Goal: Transaction & Acquisition: Purchase product/service

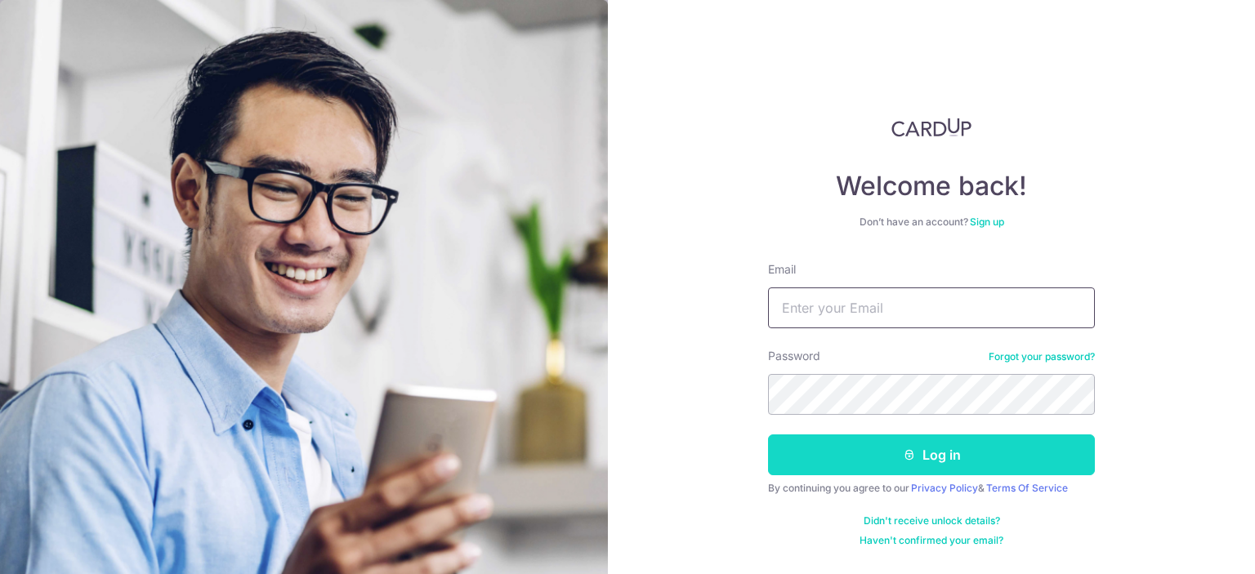
type input "[EMAIL_ADDRESS][DOMAIN_NAME]"
click at [911, 460] on icon "submit" at bounding box center [909, 455] width 13 height 13
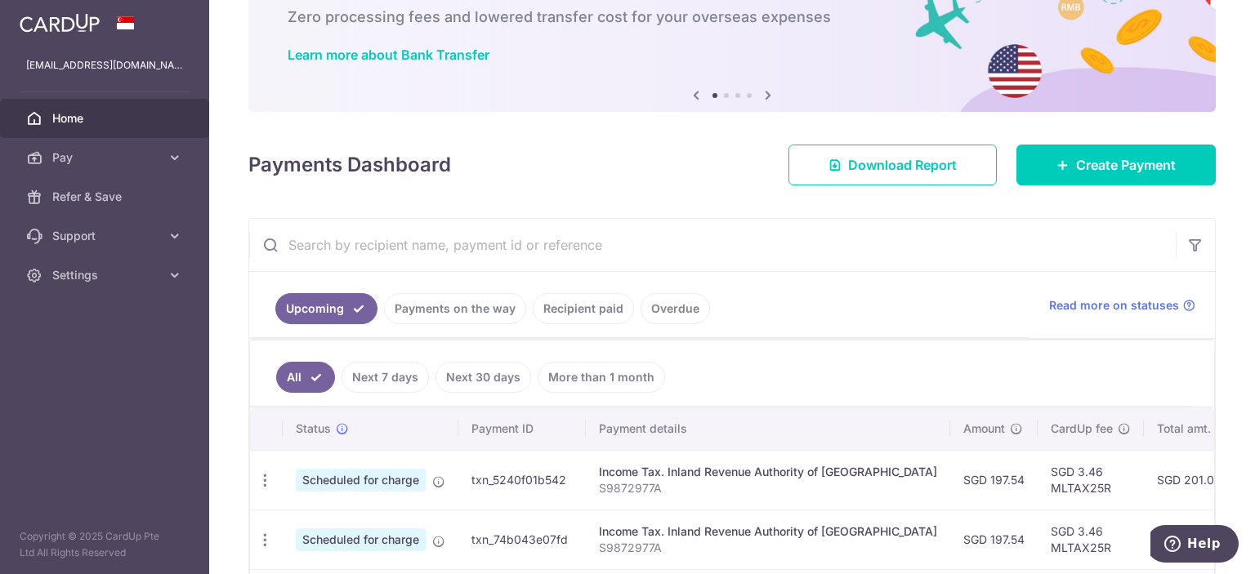
scroll to position [245, 0]
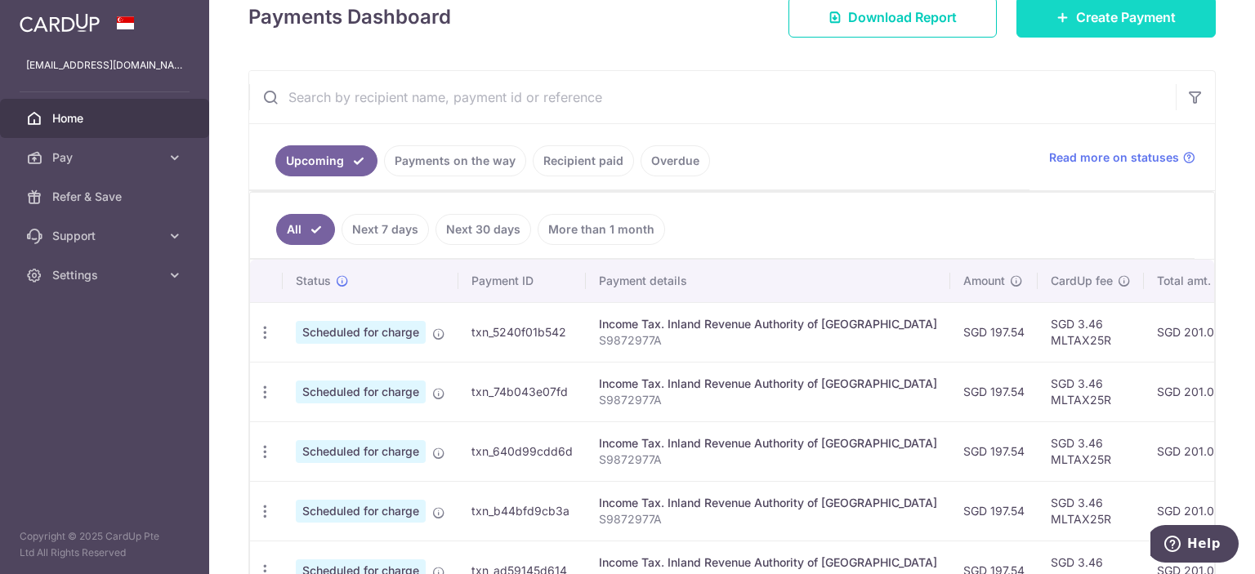
click at [1076, 23] on span "Create Payment" at bounding box center [1126, 17] width 100 height 20
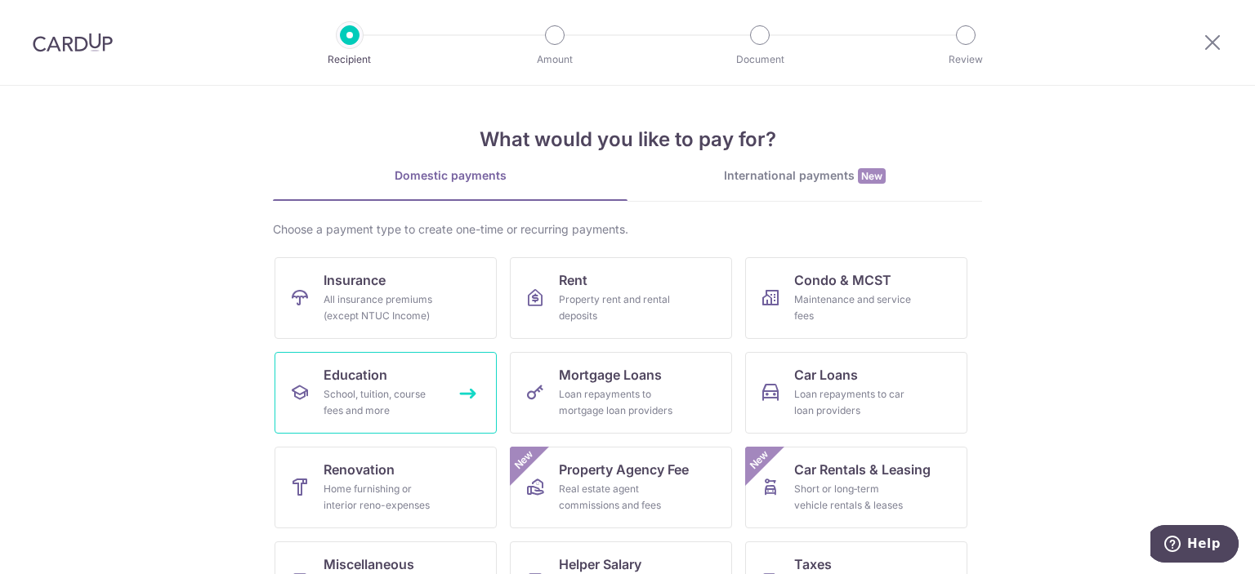
scroll to position [82, 0]
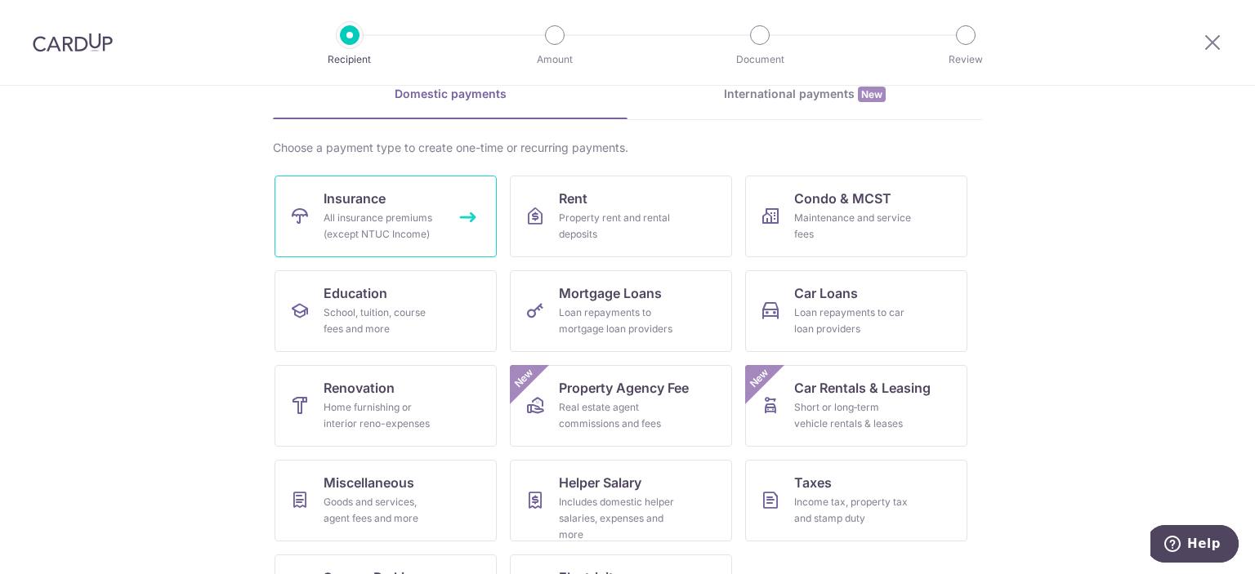
click at [405, 212] on div "All insurance premiums (except NTUC Income)" at bounding box center [383, 226] width 118 height 33
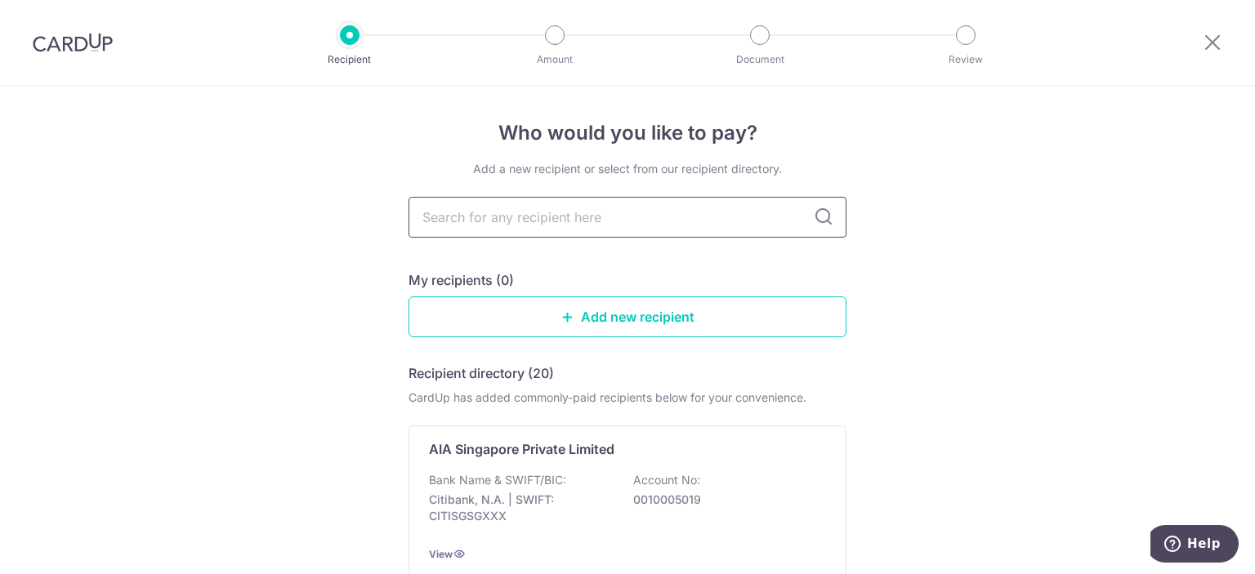
click at [583, 218] on input "text" at bounding box center [627, 217] width 438 height 41
type input "great"
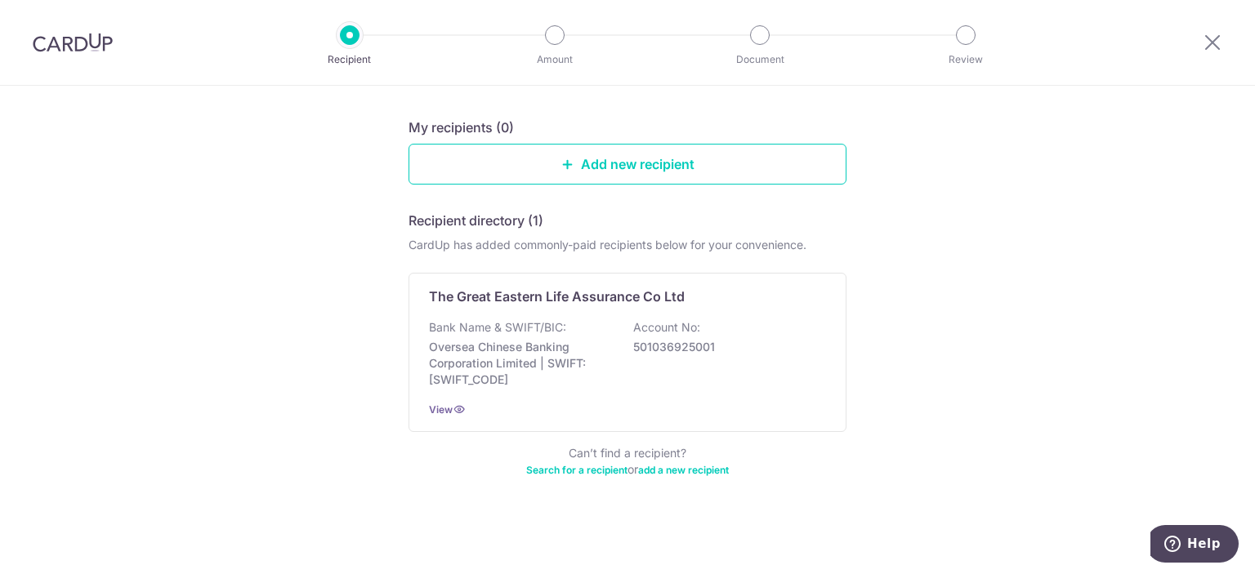
scroll to position [111, 0]
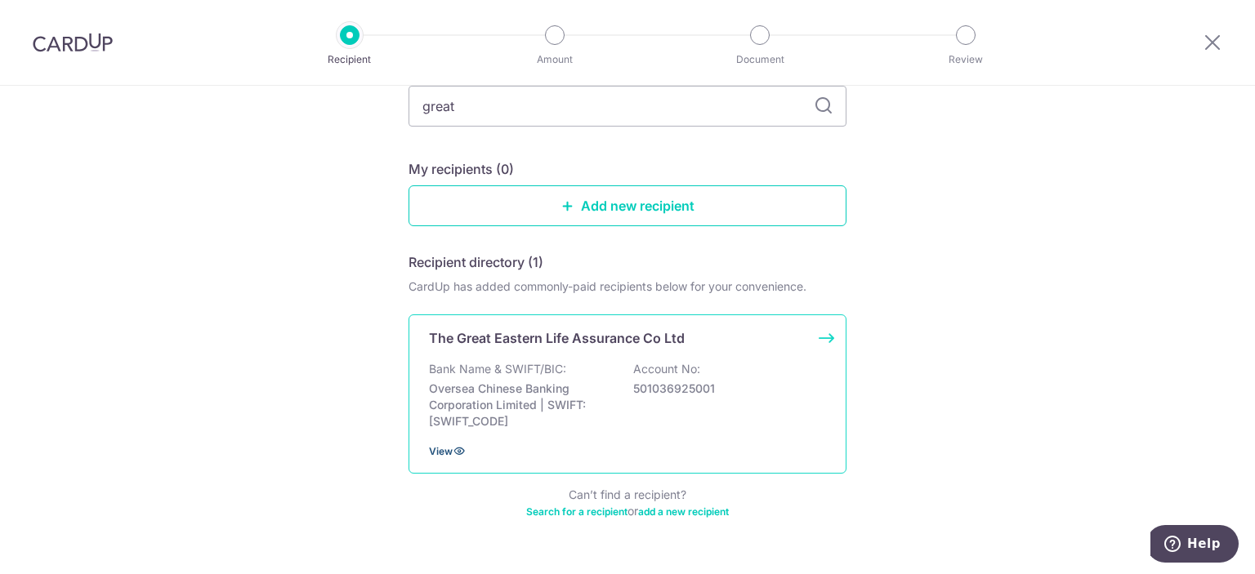
click at [453, 447] on icon at bounding box center [459, 450] width 13 height 13
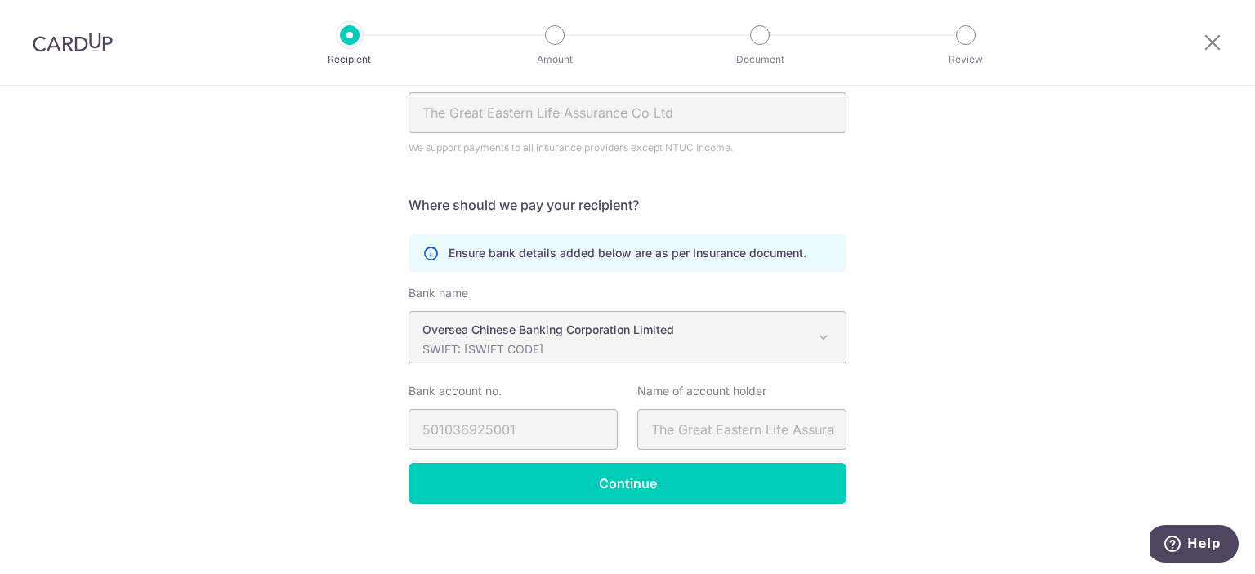
scroll to position [202, 0]
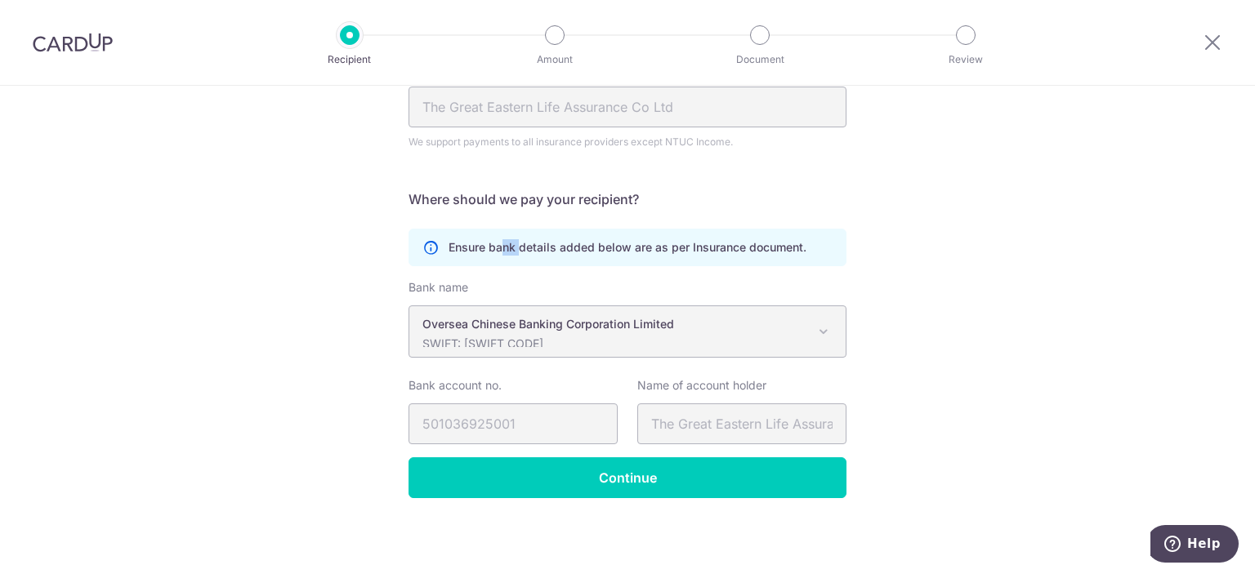
drag, startPoint x: 498, startPoint y: 250, endPoint x: 598, endPoint y: 324, distance: 124.3
click at [531, 260] on div "Ensure bank details added below are as per Insurance document." at bounding box center [627, 248] width 438 height 38
click at [618, 346] on span "Oversea Chinese Banking Corporation Limited SWIFT: OCBCSGSGXXX" at bounding box center [627, 331] width 436 height 51
click at [605, 333] on div "Oversea Chinese Banking Corporation Limited SWIFT: OCBCSGSGXXX" at bounding box center [614, 331] width 384 height 31
click at [603, 311] on span "Oversea Chinese Banking Corporation Limited SWIFT: OCBCSGSGXXX" at bounding box center [627, 331] width 436 height 51
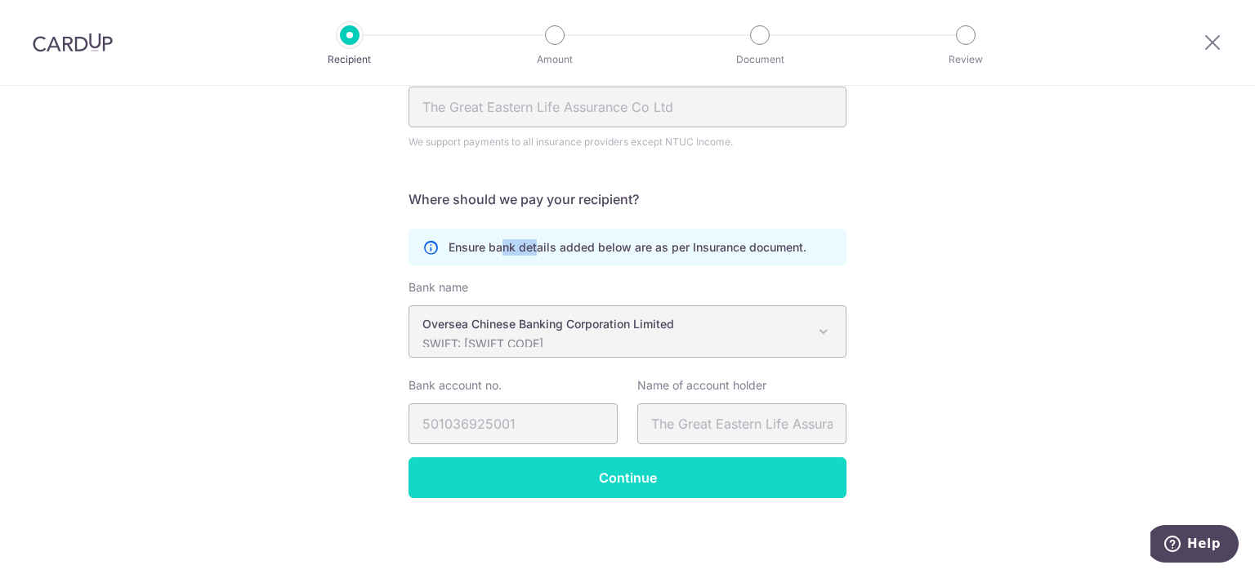
click at [631, 489] on input "Continue" at bounding box center [627, 478] width 438 height 41
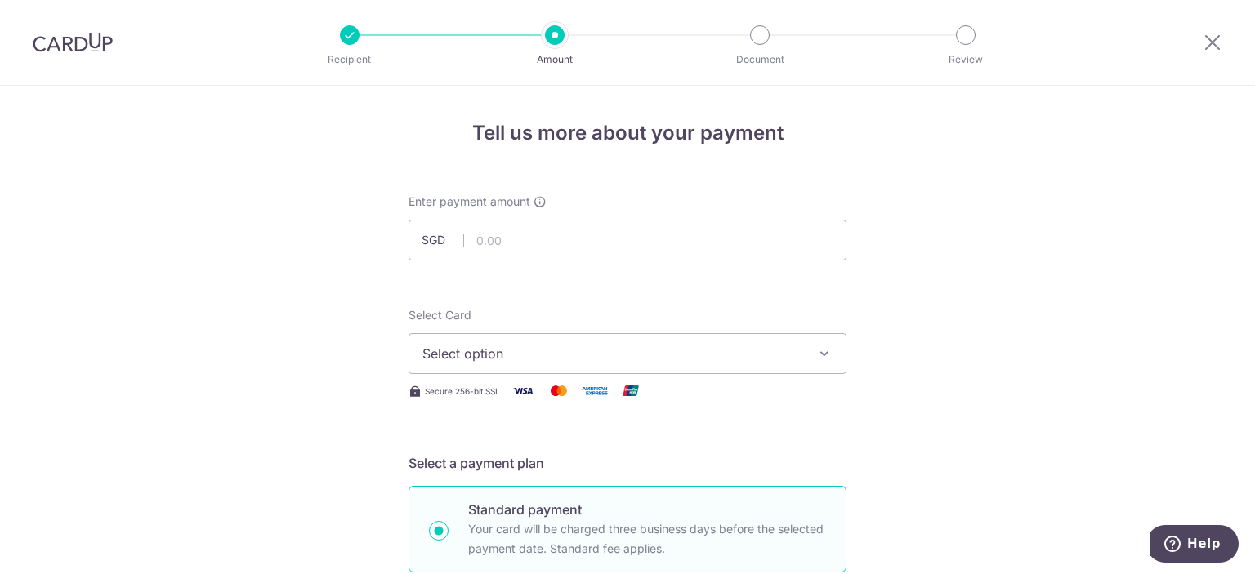
click at [350, 33] on div at bounding box center [350, 35] width 20 height 20
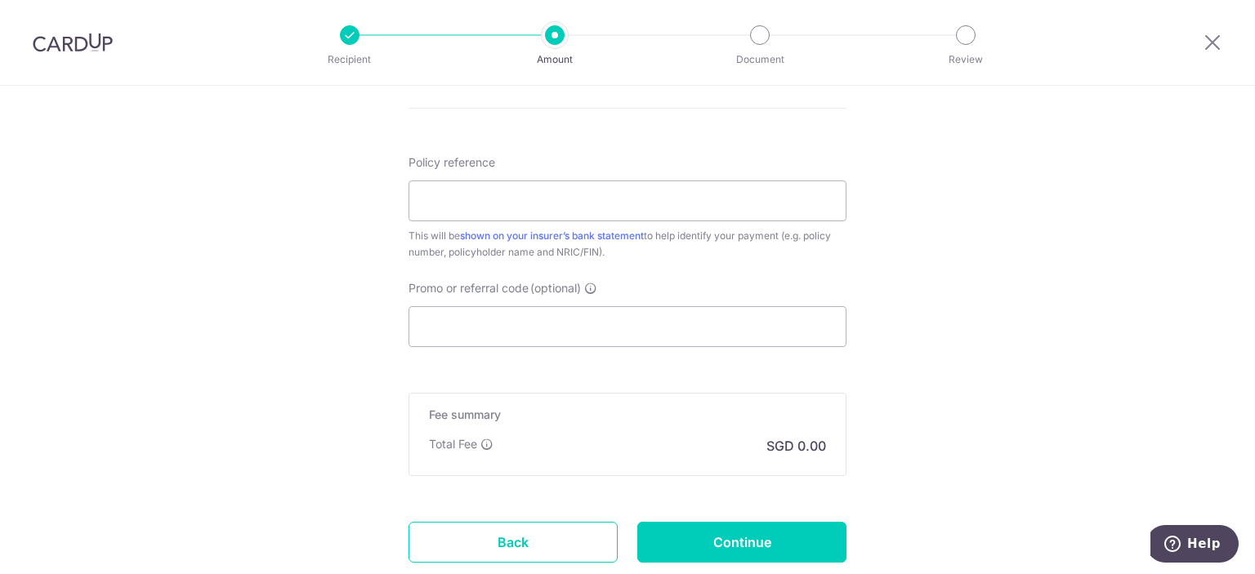
scroll to position [987, 0]
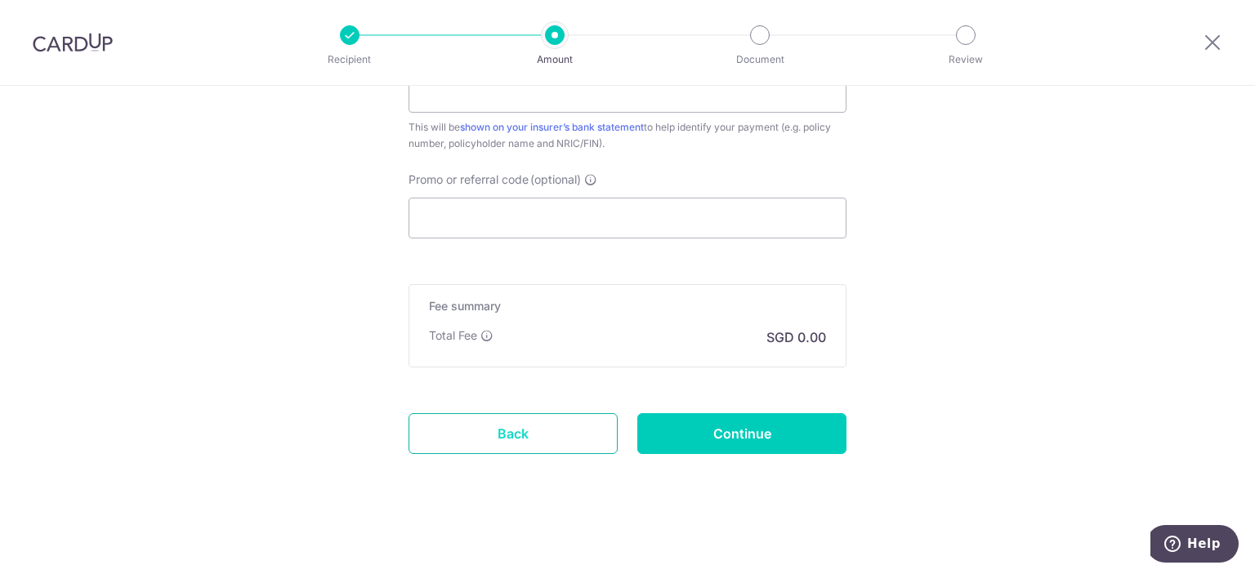
click at [503, 427] on link "Back" at bounding box center [512, 433] width 209 height 41
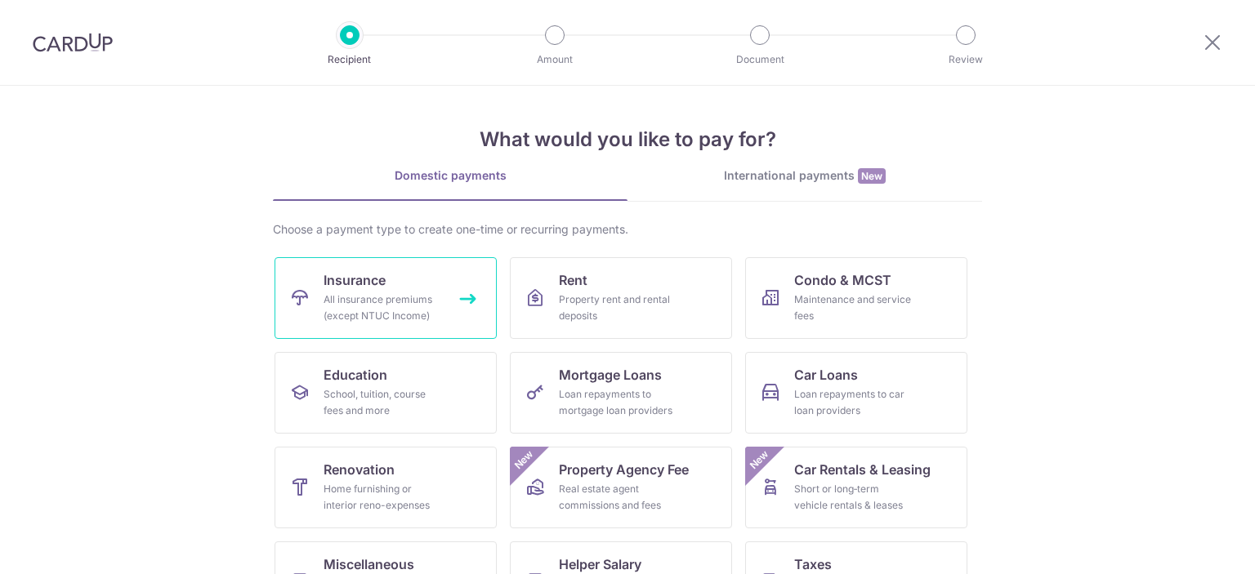
click at [382, 287] on link "Insurance All insurance premiums (except NTUC Income)" at bounding box center [386, 298] width 222 height 82
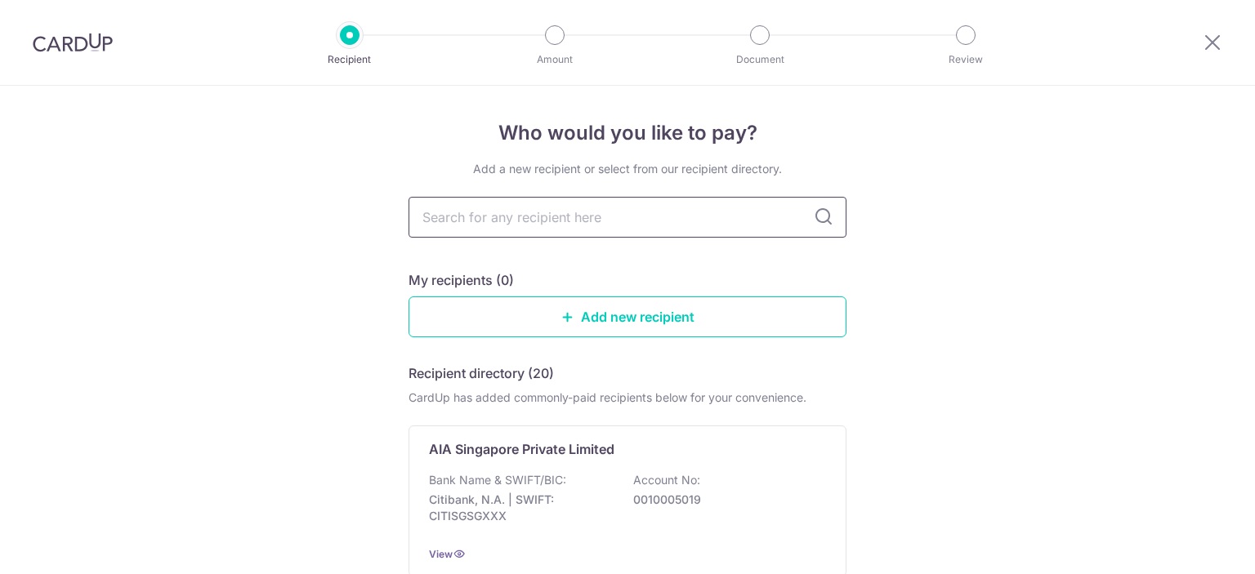
click at [478, 228] on input "text" at bounding box center [627, 217] width 438 height 41
type input "great"
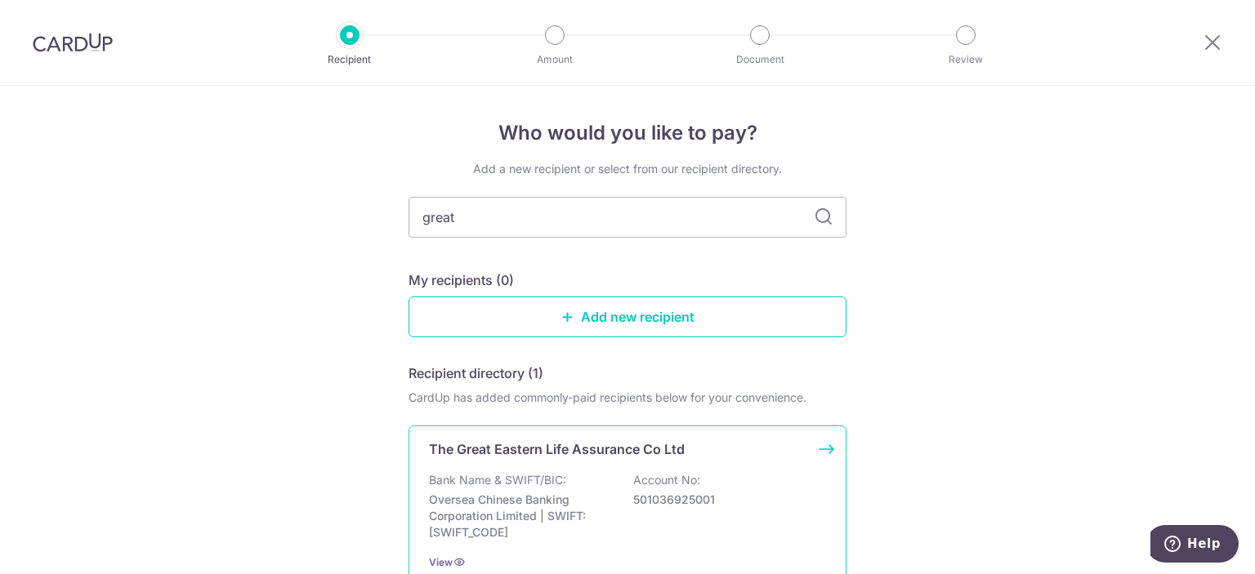
click at [573, 481] on div "Bank Name & SWIFT/BIC: Oversea Chinese Banking Corporation Limited | SWIFT: OCB…" at bounding box center [627, 506] width 397 height 69
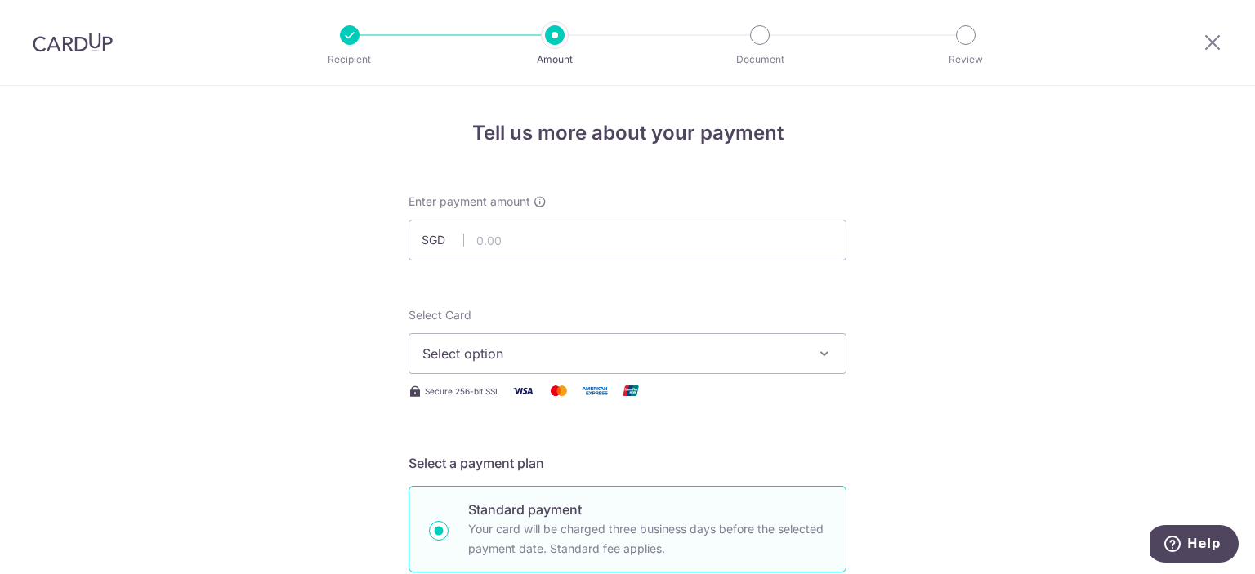
click at [605, 198] on div "Enter payment amount SGD" at bounding box center [627, 227] width 438 height 67
click at [586, 237] on input "text" at bounding box center [627, 240] width 438 height 41
paste input "371.95"
type input "371.95"
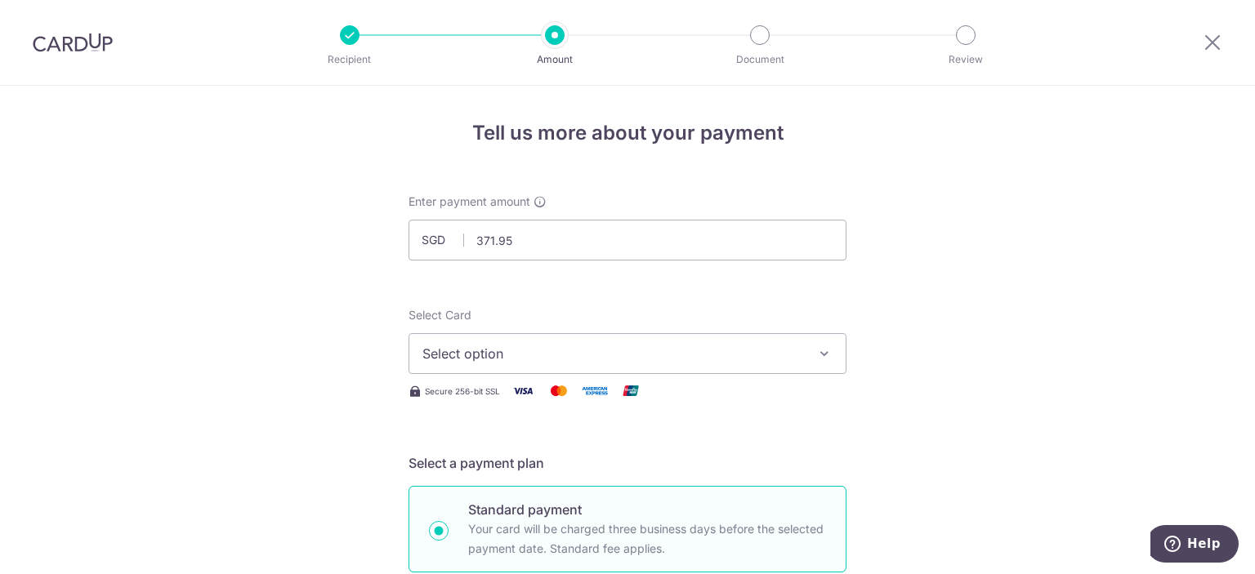
click at [574, 343] on button "Select option" at bounding box center [627, 353] width 438 height 41
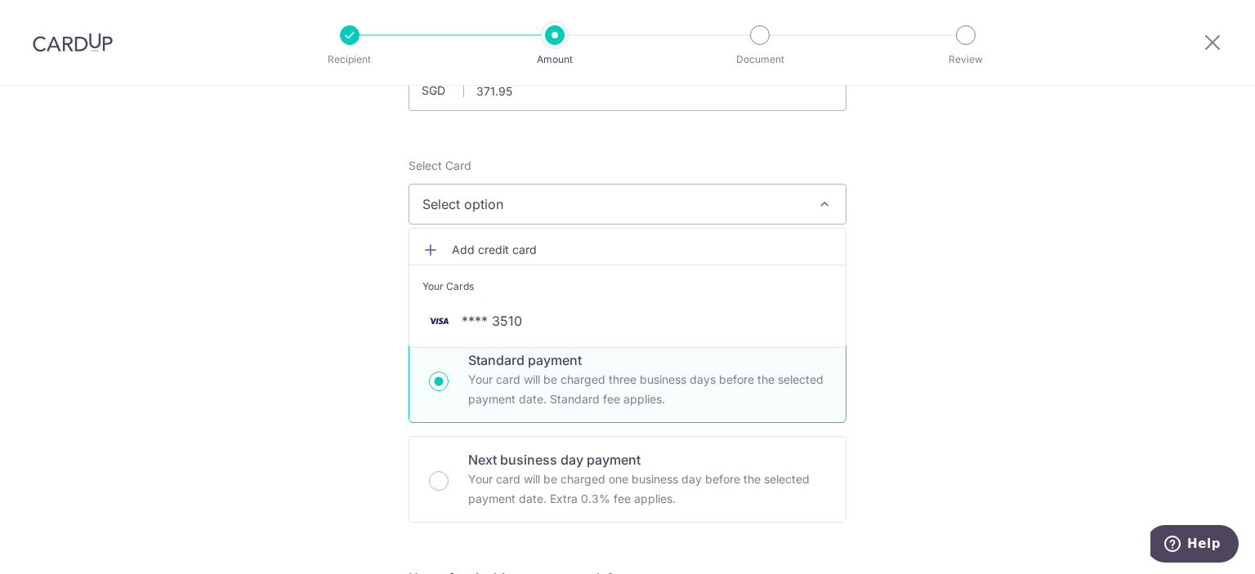
scroll to position [163, 0]
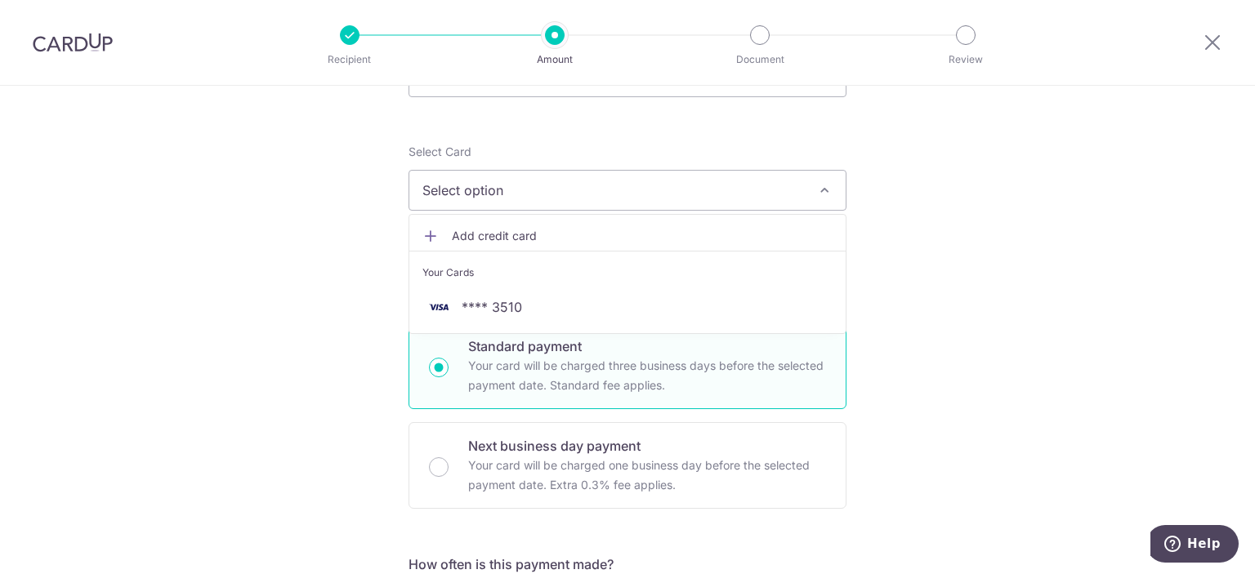
click at [477, 234] on span "Add credit card" at bounding box center [642, 236] width 381 height 16
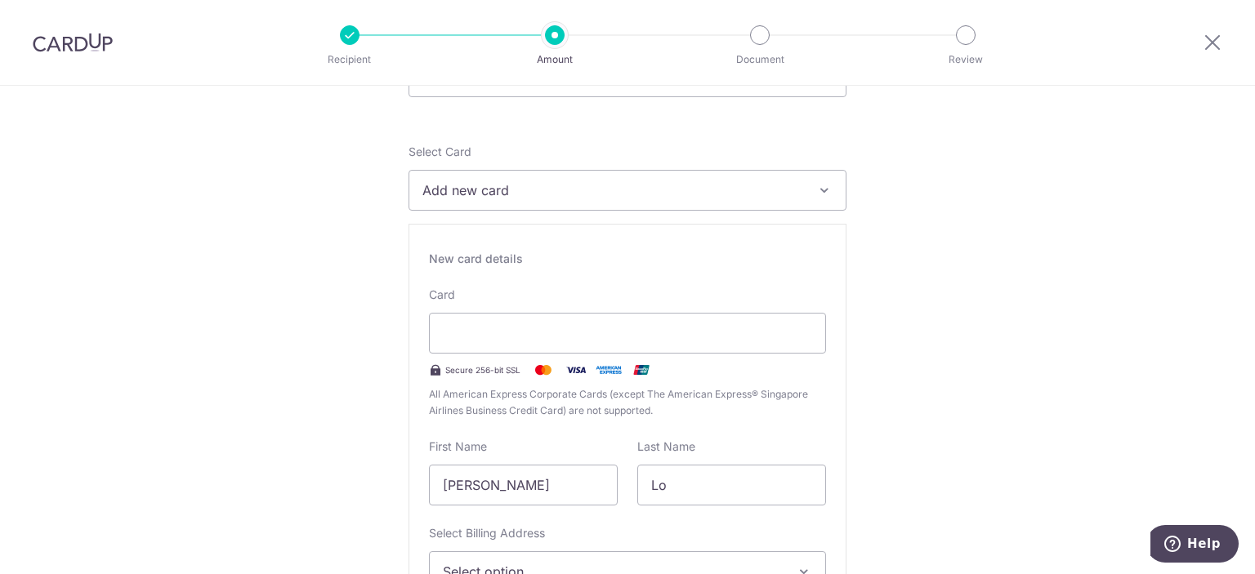
type input "09 / 2028"
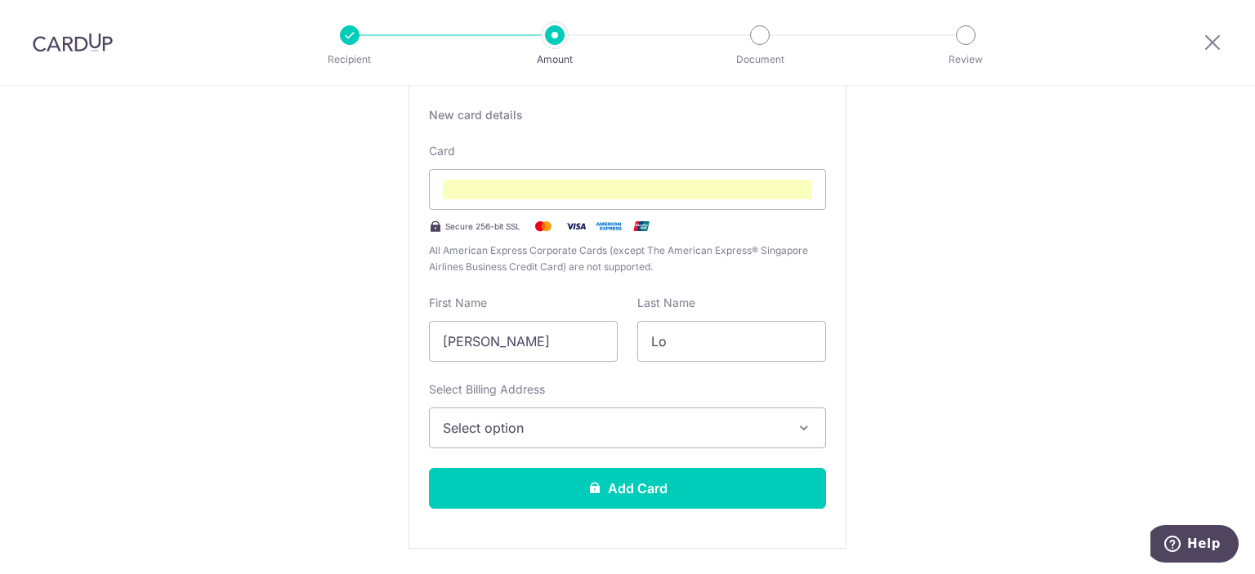
scroll to position [329, 0]
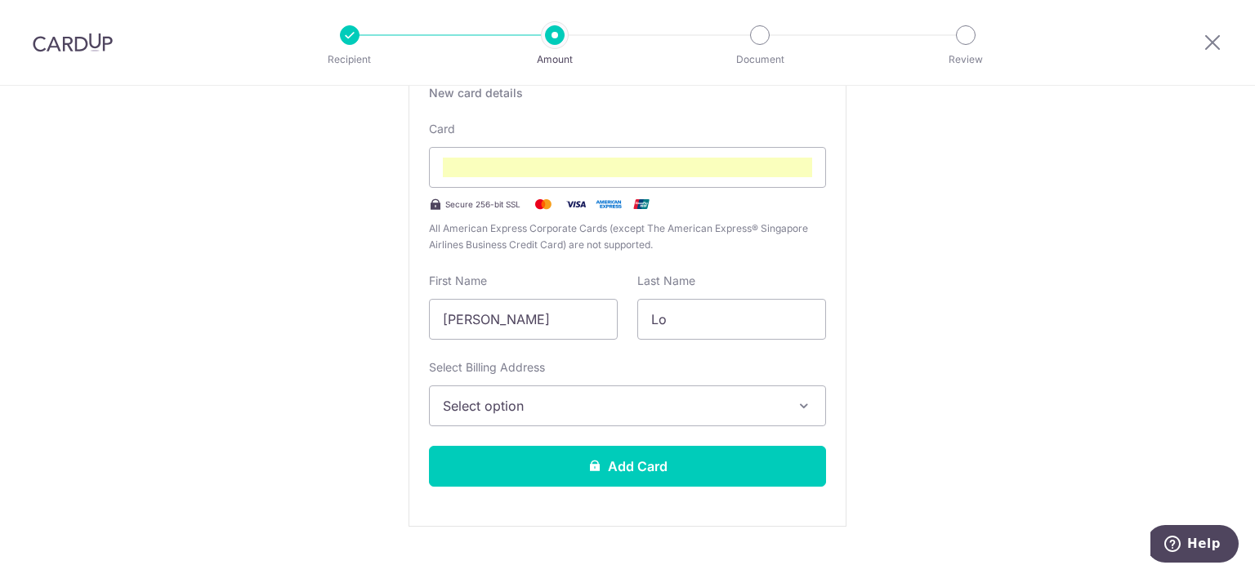
click at [640, 407] on span "Select option" at bounding box center [613, 406] width 340 height 20
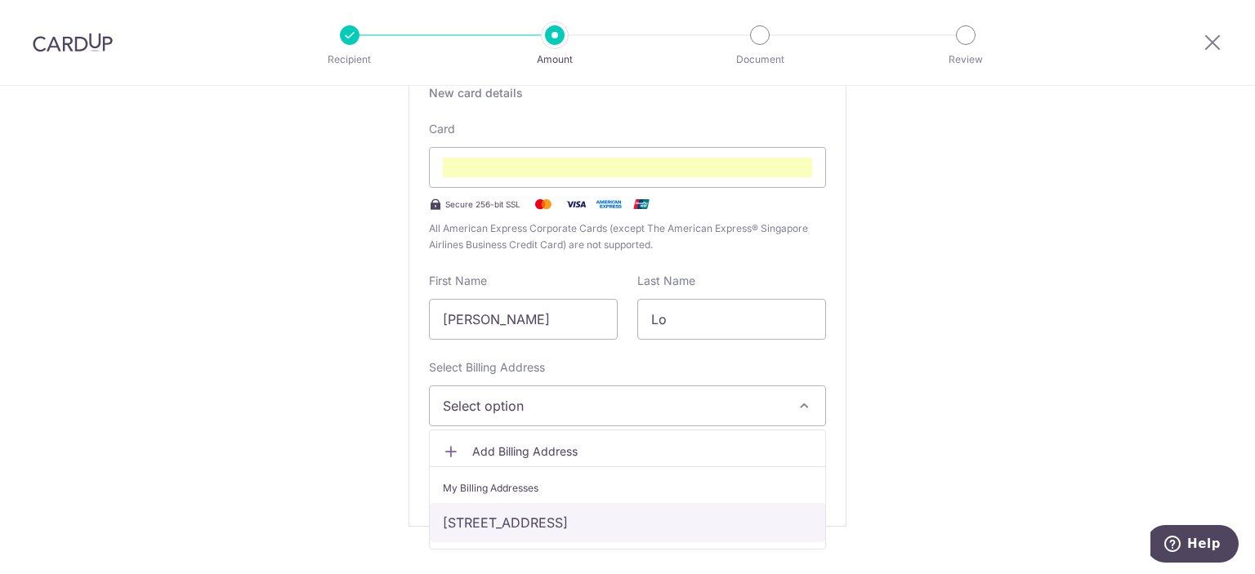
click at [699, 518] on link "53 Pipit Road, #08-120, Singapore, Singapore, Singapore-370053" at bounding box center [627, 522] width 395 height 39
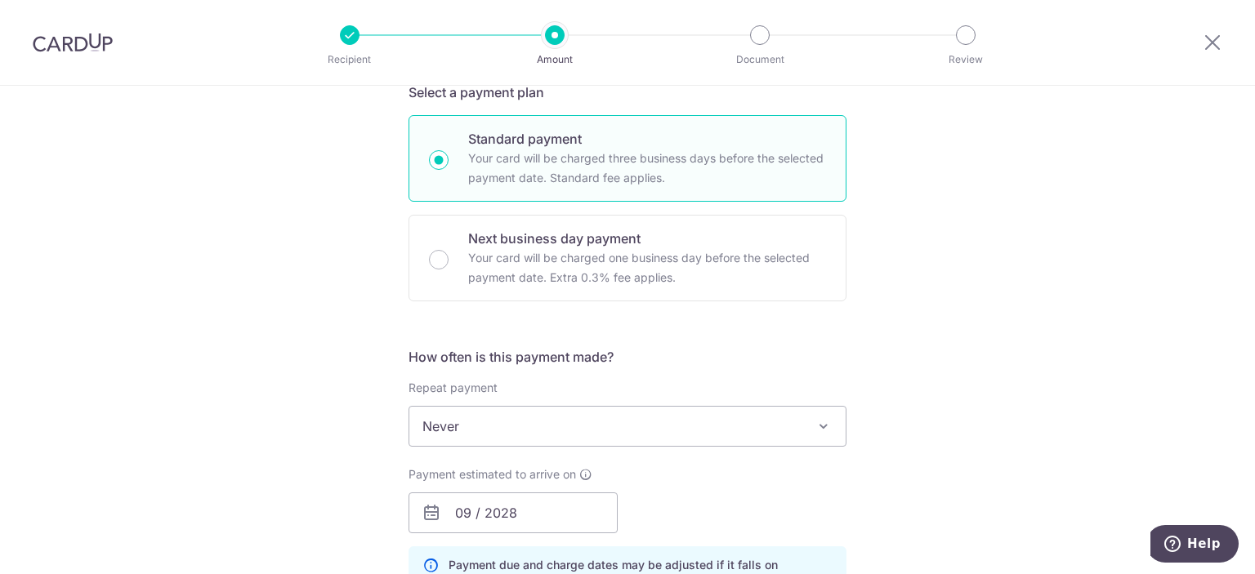
scroll to position [493, 0]
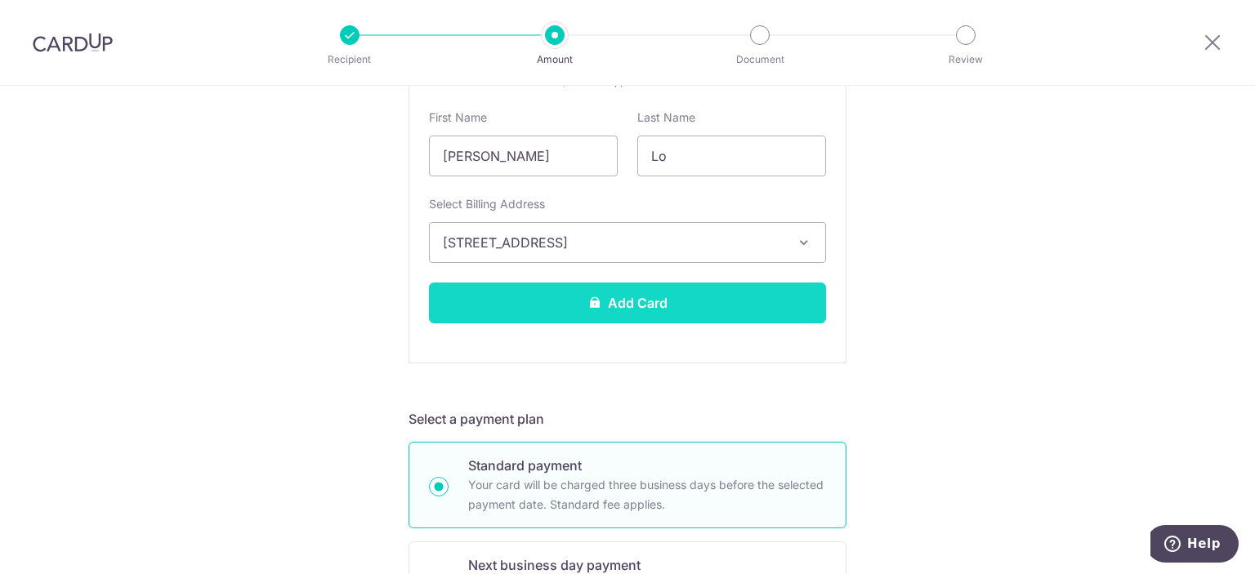
click at [779, 303] on button "Add Card" at bounding box center [627, 303] width 397 height 41
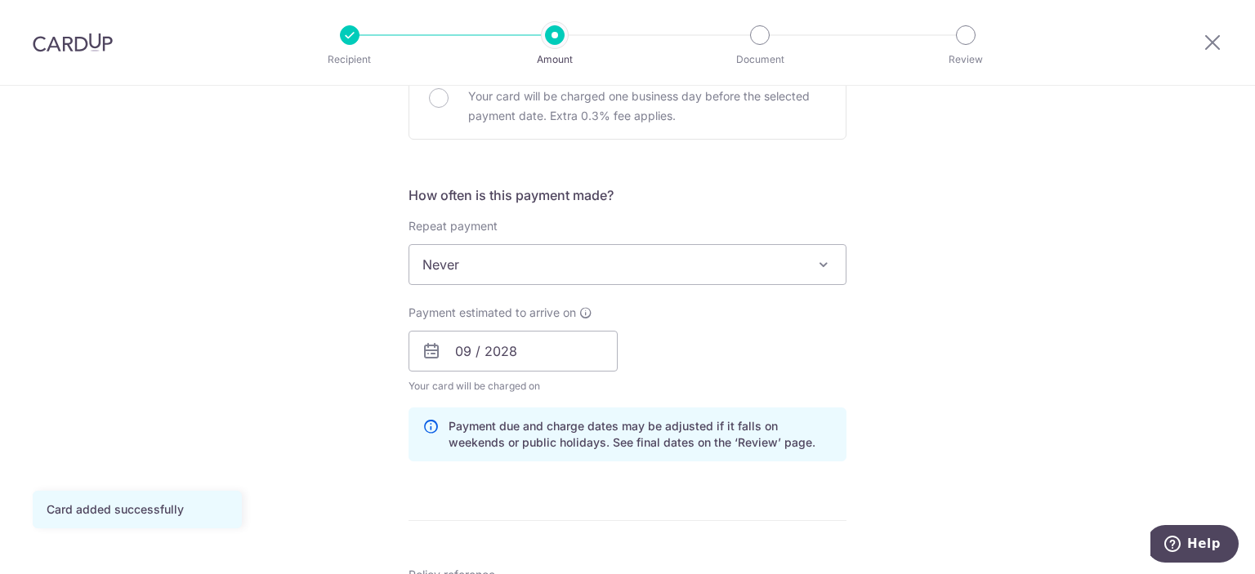
scroll to position [572, 0]
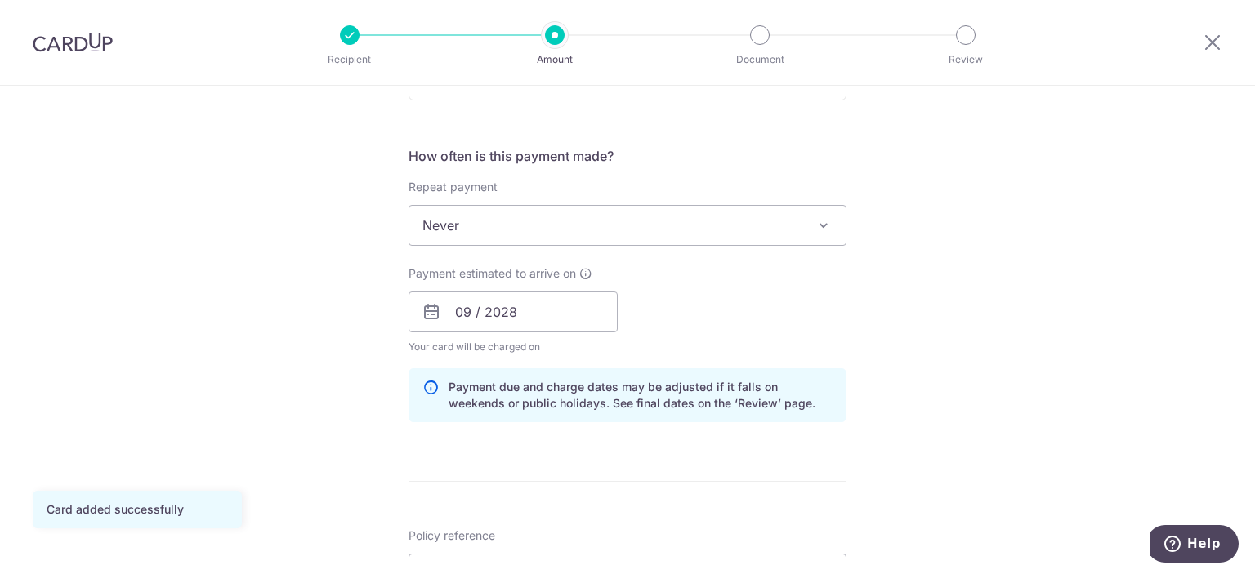
click at [536, 217] on span "Never" at bounding box center [627, 225] width 436 height 39
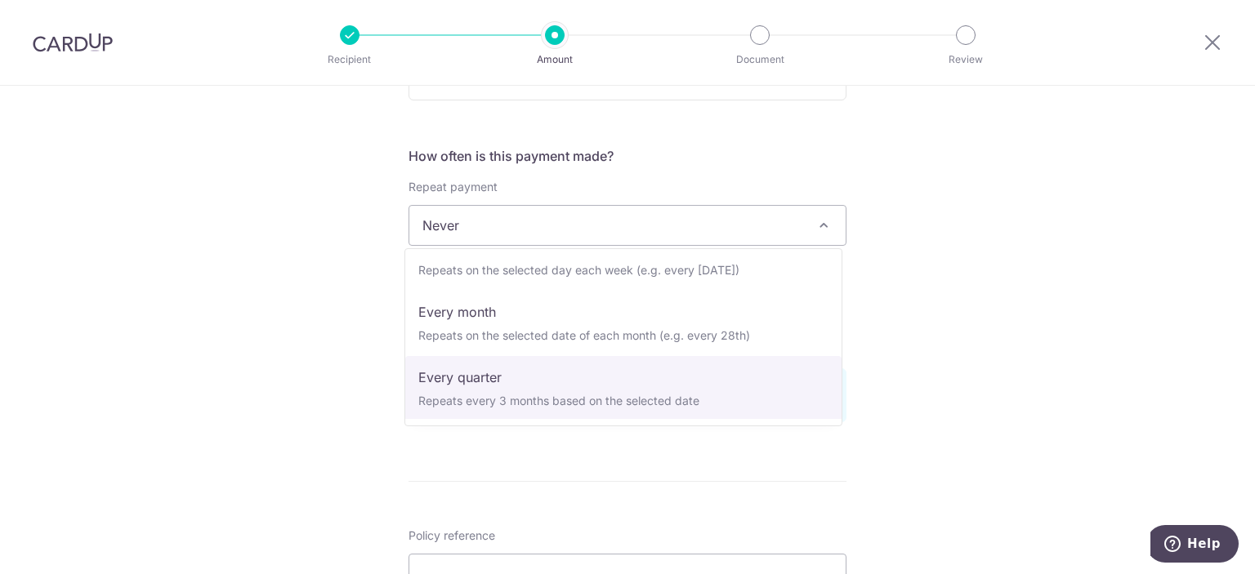
scroll to position [0, 0]
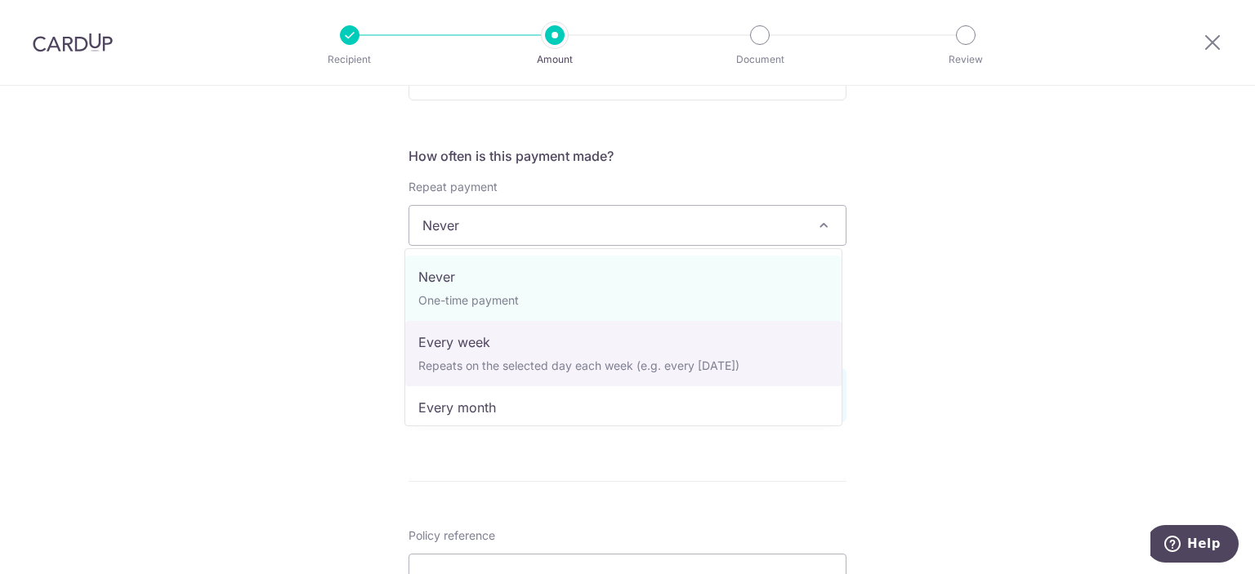
select select "2"
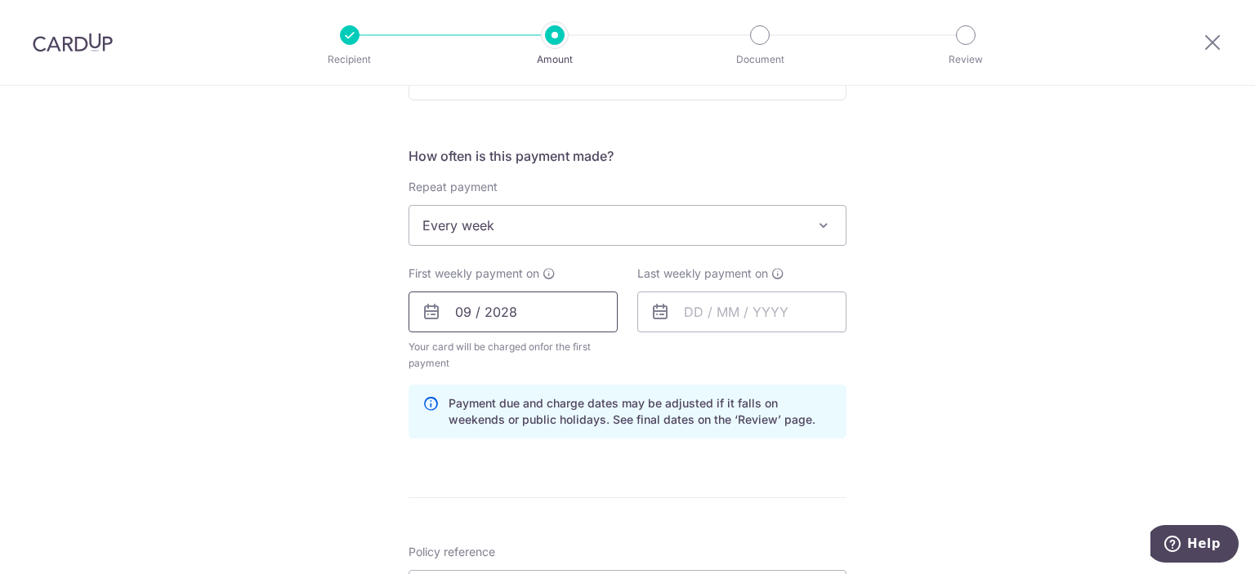
click at [532, 313] on input "09 / 2028" at bounding box center [512, 312] width 209 height 41
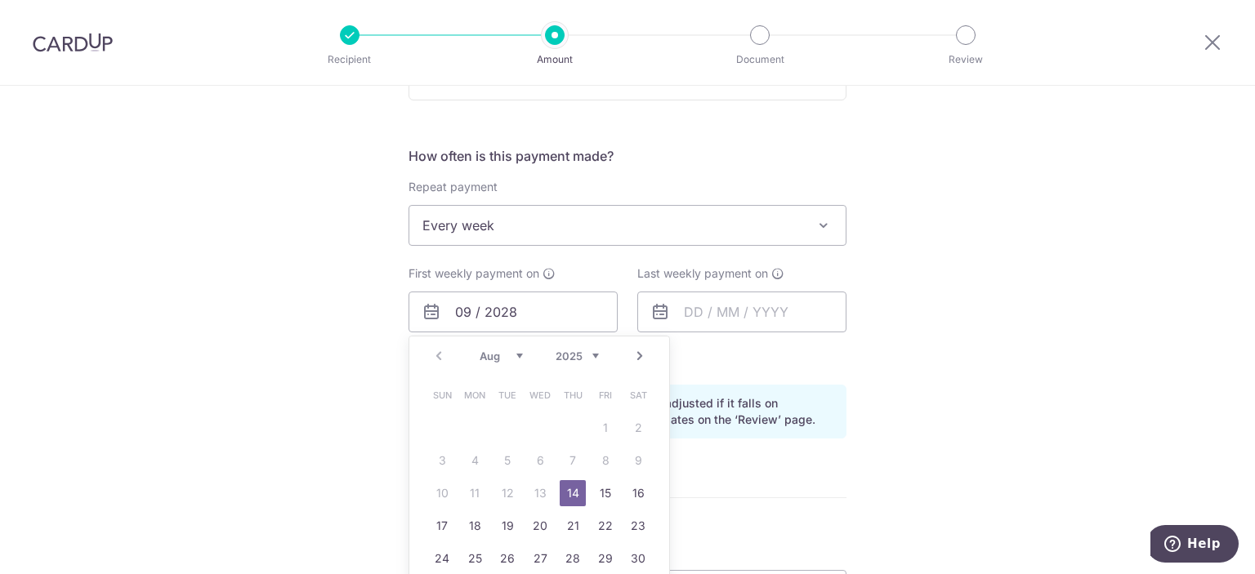
click at [570, 490] on link "14" at bounding box center [573, 493] width 26 height 26
type input "[DATE]"
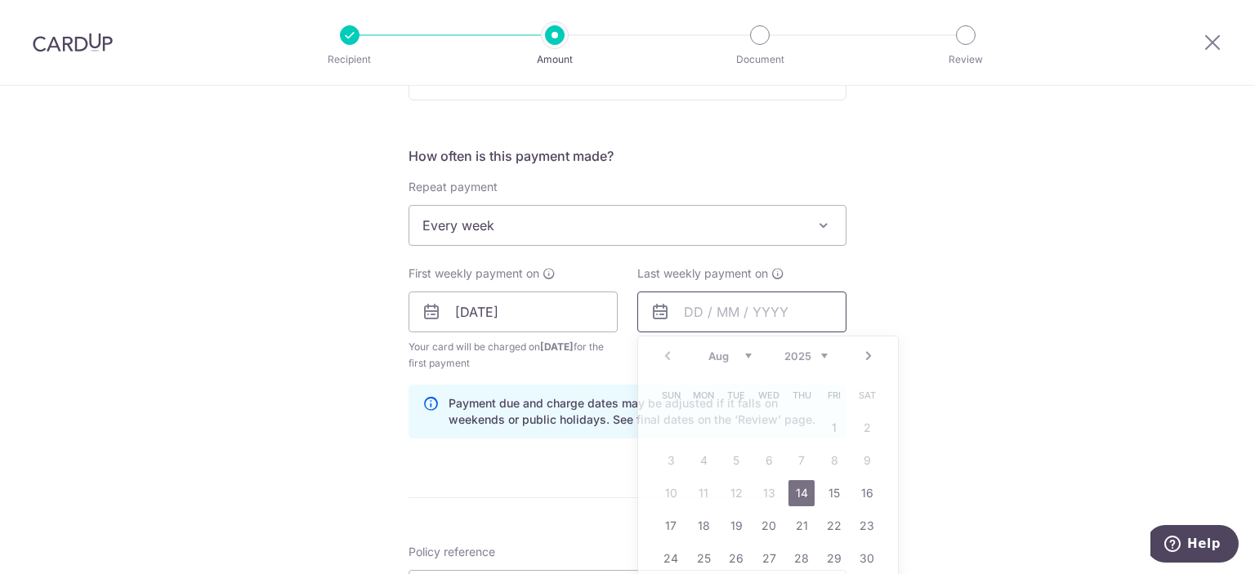
click at [796, 316] on input "text" at bounding box center [741, 312] width 209 height 41
click at [803, 529] on link "21" at bounding box center [801, 526] width 26 height 26
type input "[DATE]"
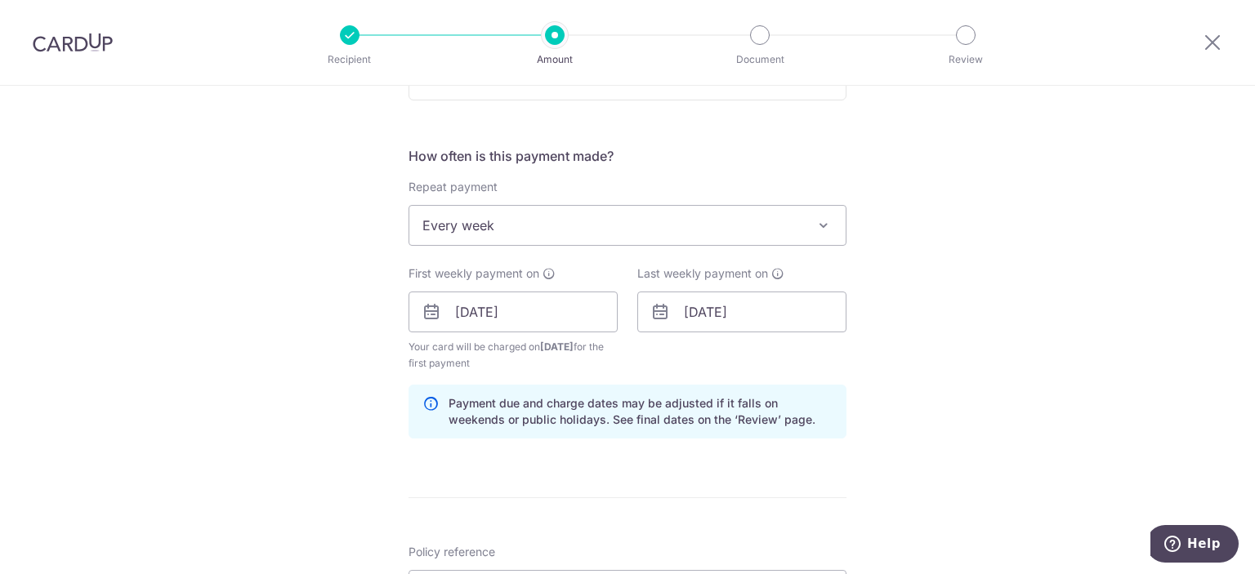
click at [923, 385] on div "Tell us more about your payment Enter payment amount SGD 371.95 371.95 Card add…" at bounding box center [627, 294] width 1255 height 1561
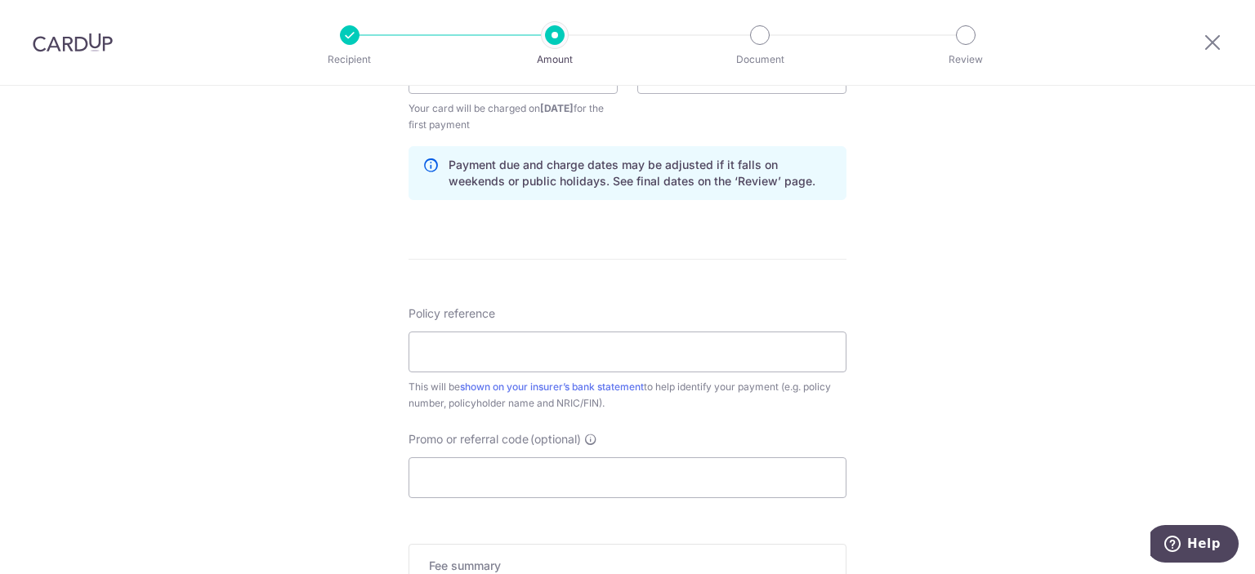
scroll to position [899, 0]
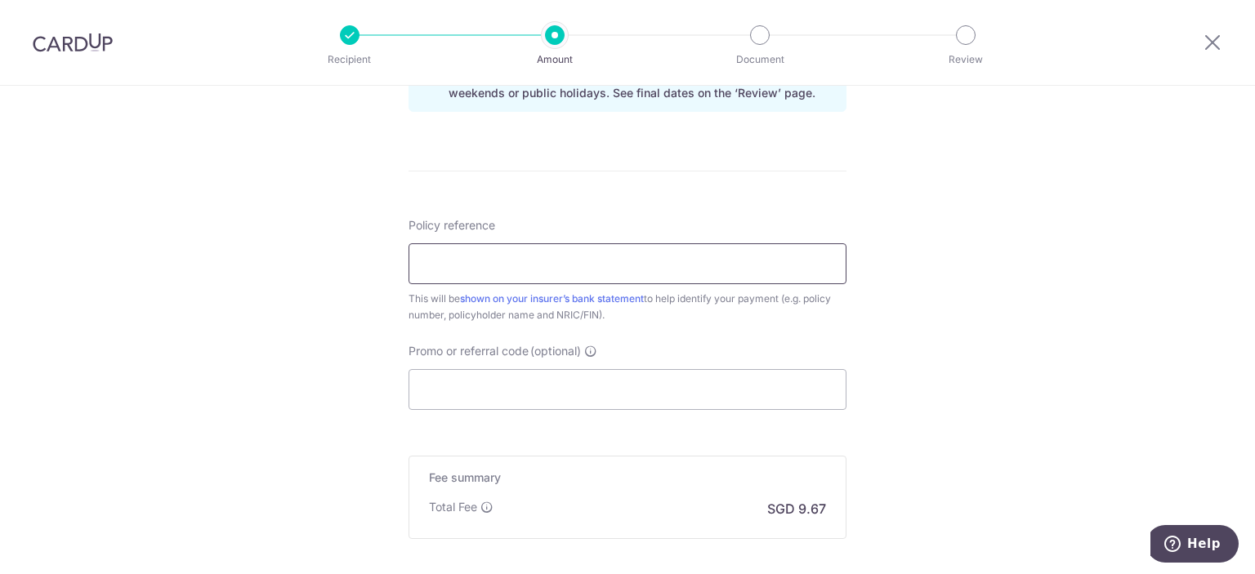
click at [549, 243] on input "Policy reference" at bounding box center [627, 263] width 438 height 41
paste input "0246142561"
type input "0246142561"
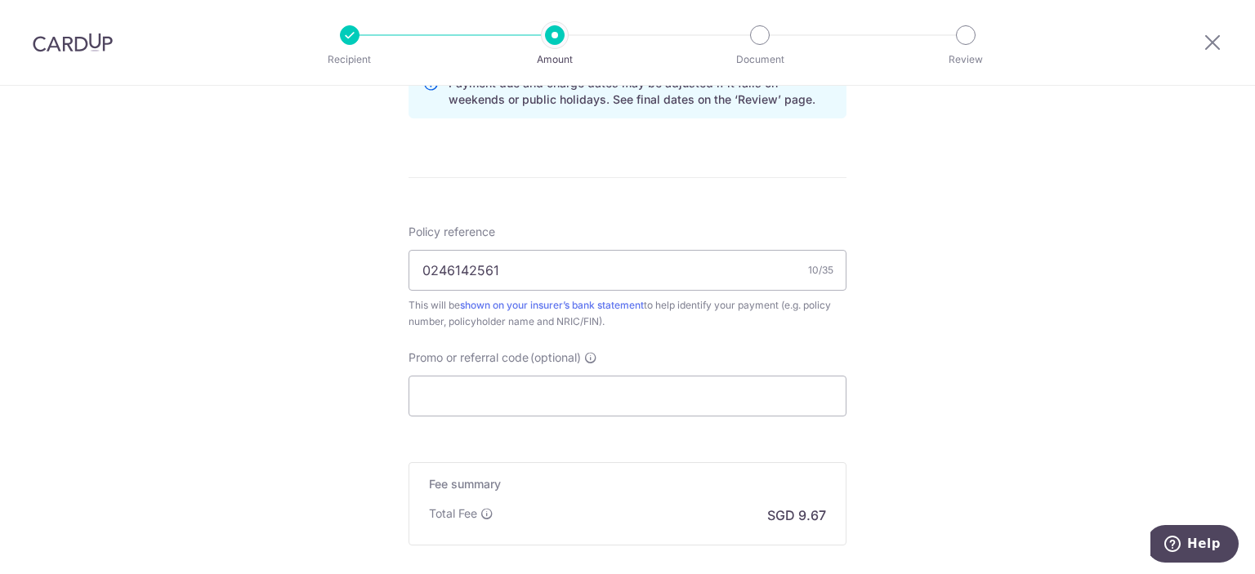
scroll to position [980, 0]
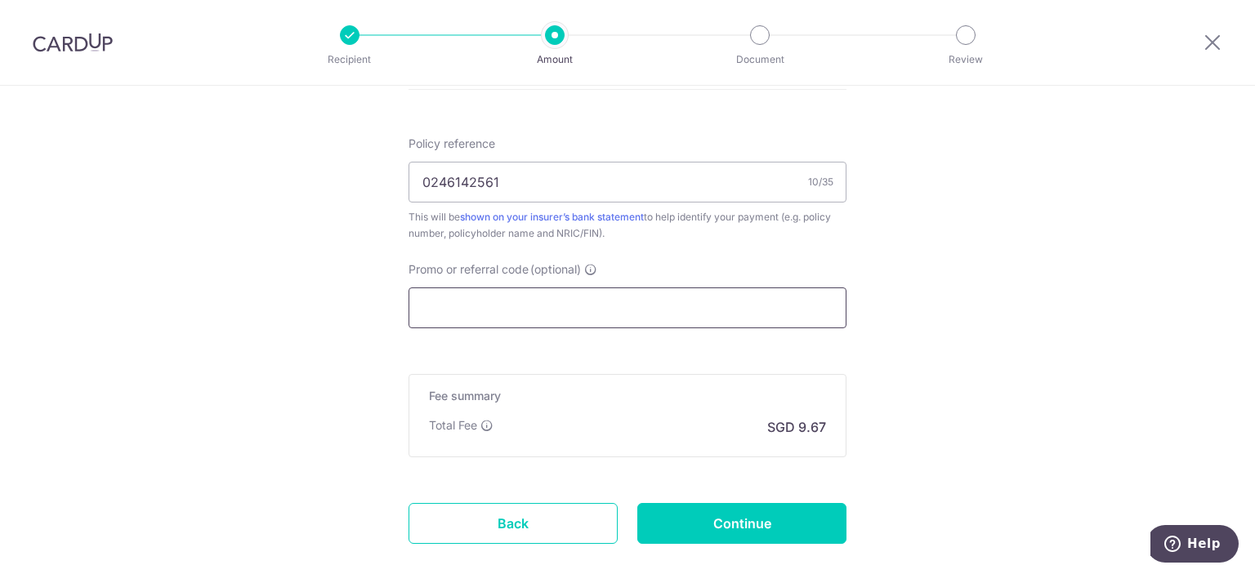
click at [671, 313] on input "Promo or referral code (optional)" at bounding box center [627, 308] width 438 height 41
click at [738, 304] on input "Promo or referral code (optional)" at bounding box center [627, 308] width 438 height 41
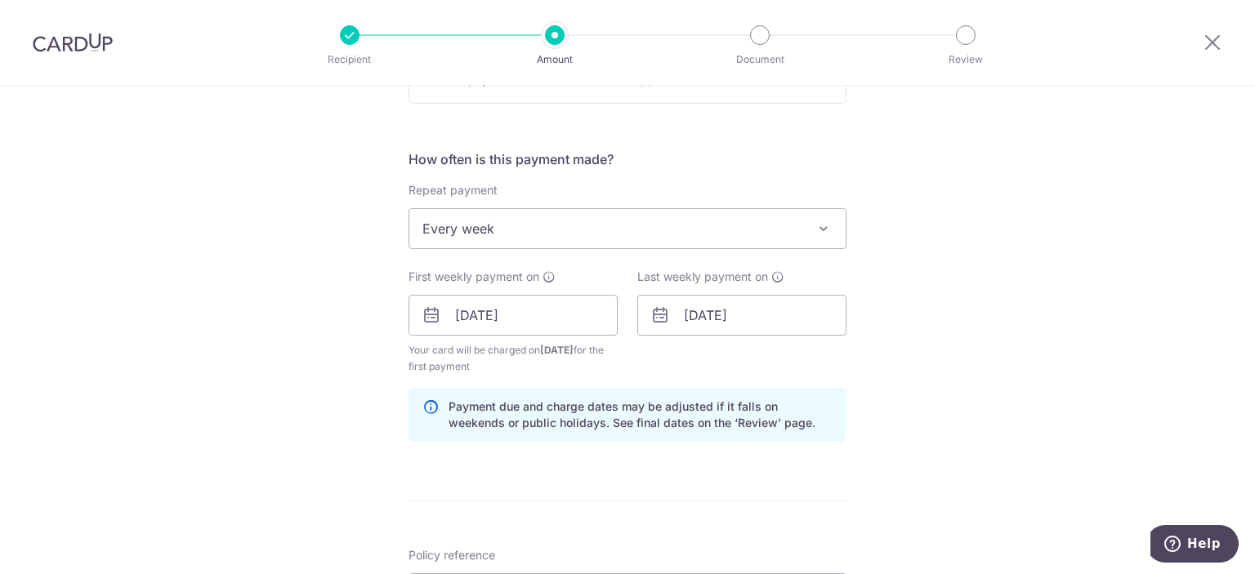
scroll to position [572, 0]
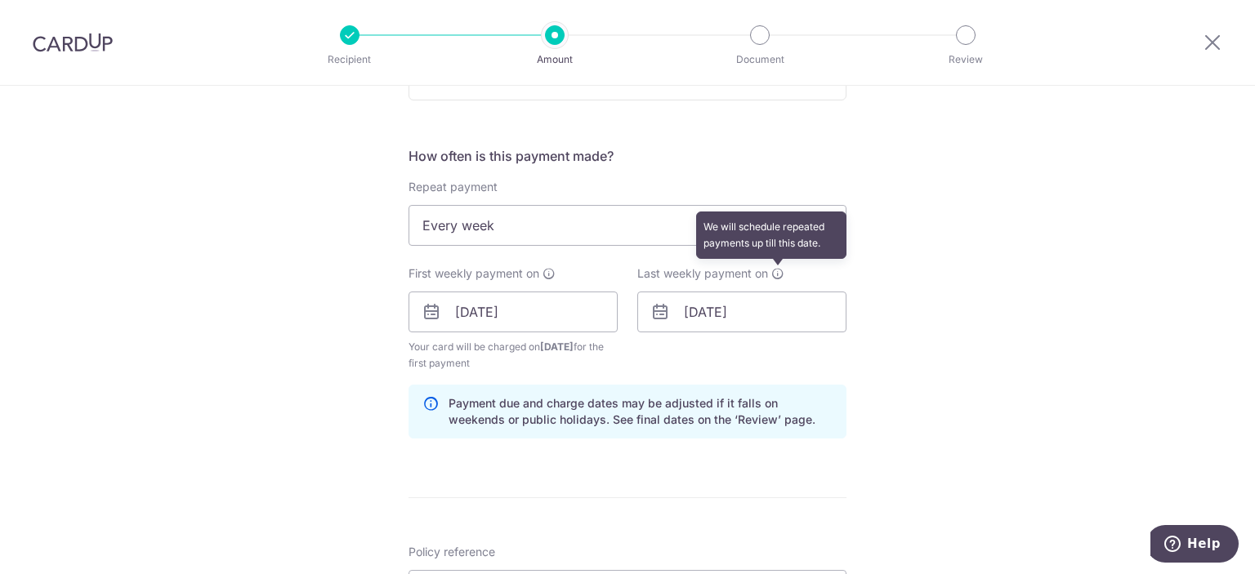
click at [774, 274] on icon at bounding box center [777, 273] width 13 height 13
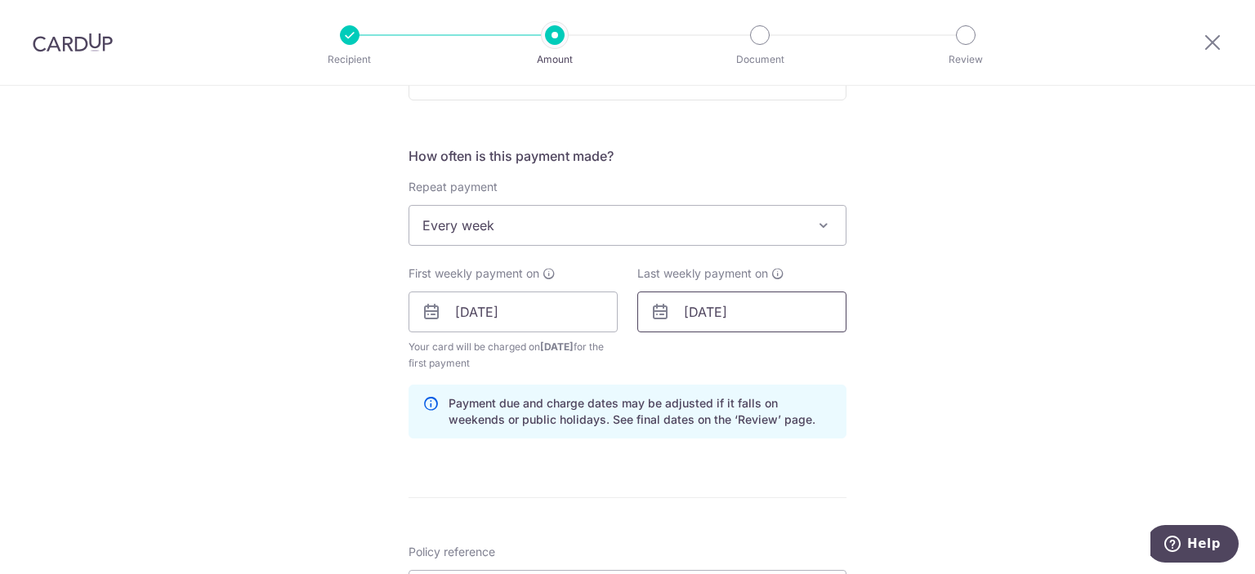
click at [772, 306] on input "[DATE]" at bounding box center [741, 312] width 209 height 41
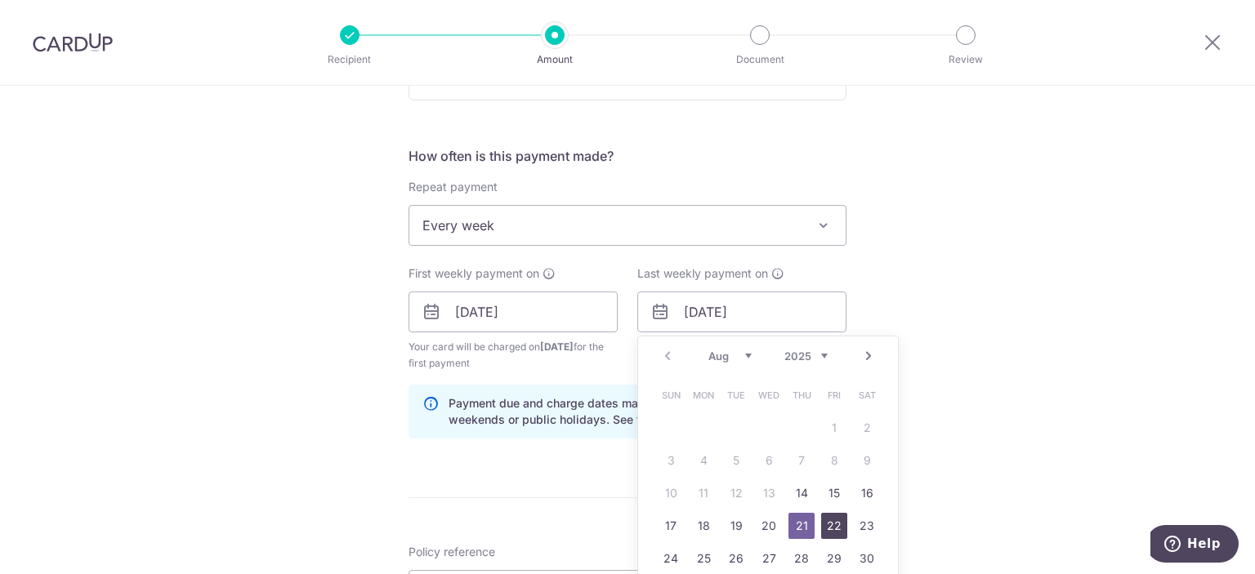
click at [830, 529] on link "22" at bounding box center [834, 526] width 26 height 26
type input "22/08/2025"
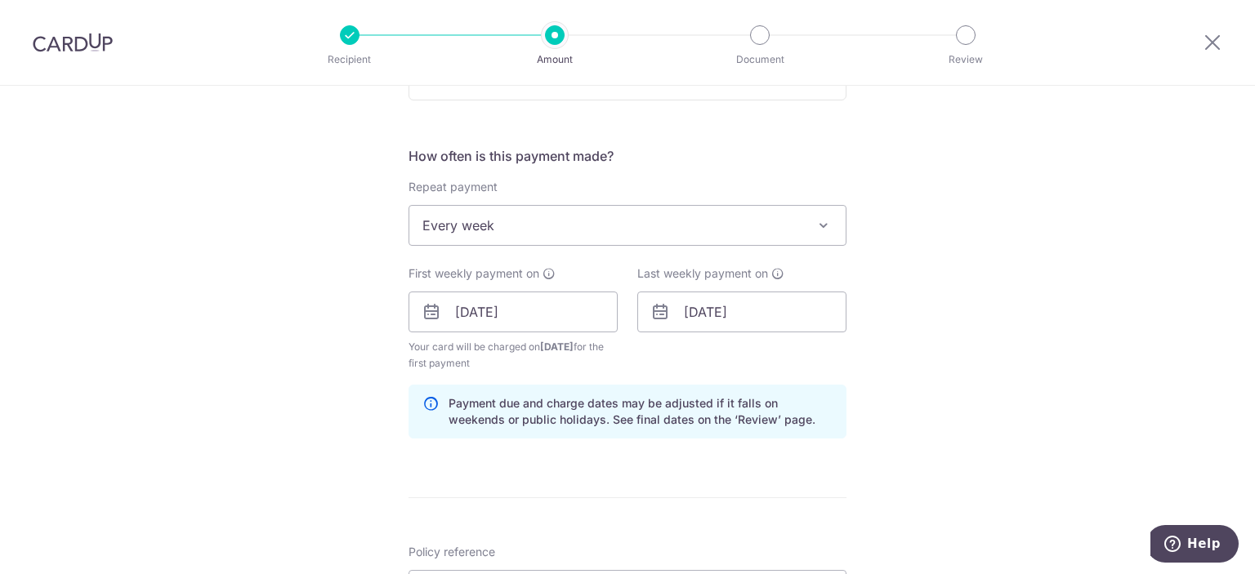
click at [913, 395] on div "Tell us more about your payment Enter payment amount SGD 371.95 371.95 Card add…" at bounding box center [627, 294] width 1255 height 1561
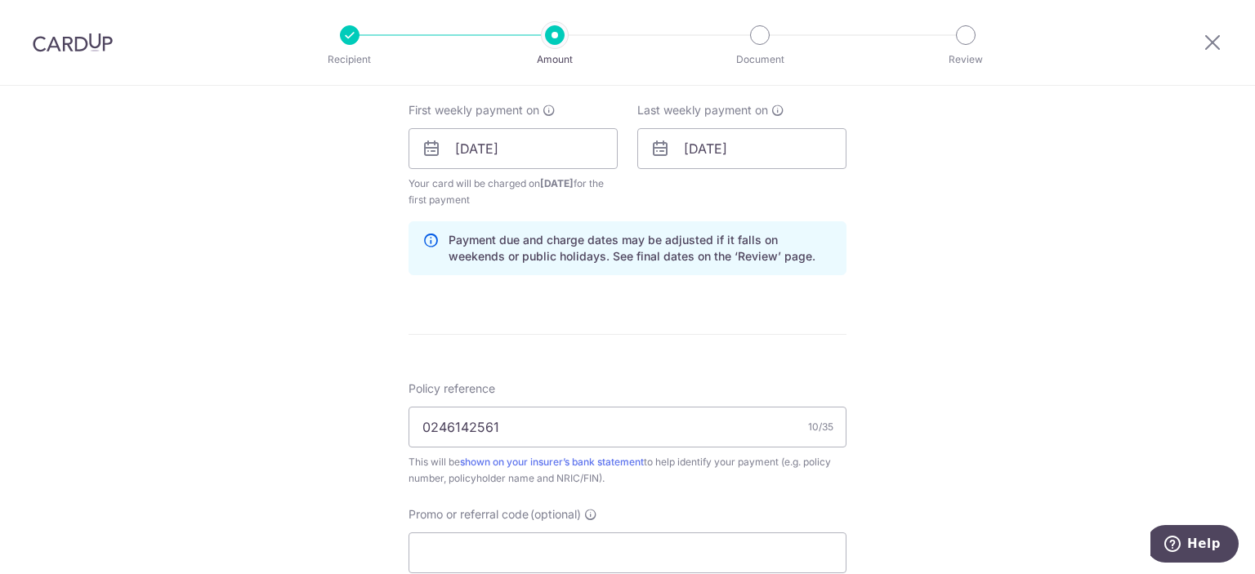
click at [918, 366] on div "Tell us more about your payment Enter payment amount SGD 371.95 371.95 Card add…" at bounding box center [627, 131] width 1255 height 1561
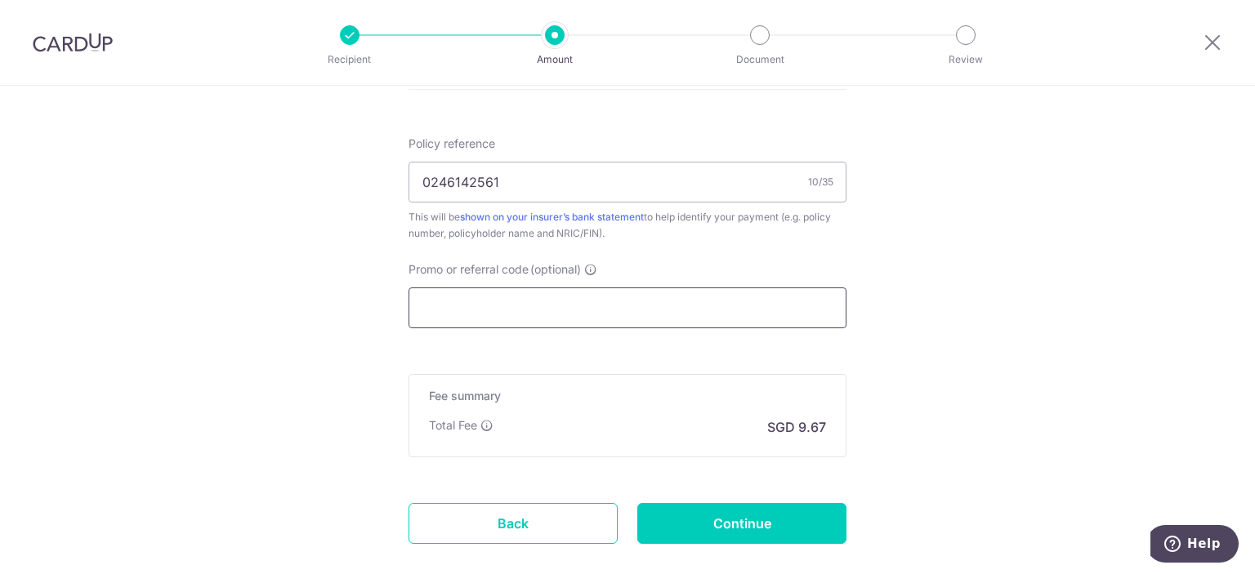
click at [509, 324] on input "Promo or referral code (optional)" at bounding box center [627, 308] width 438 height 41
paste input "REC185"
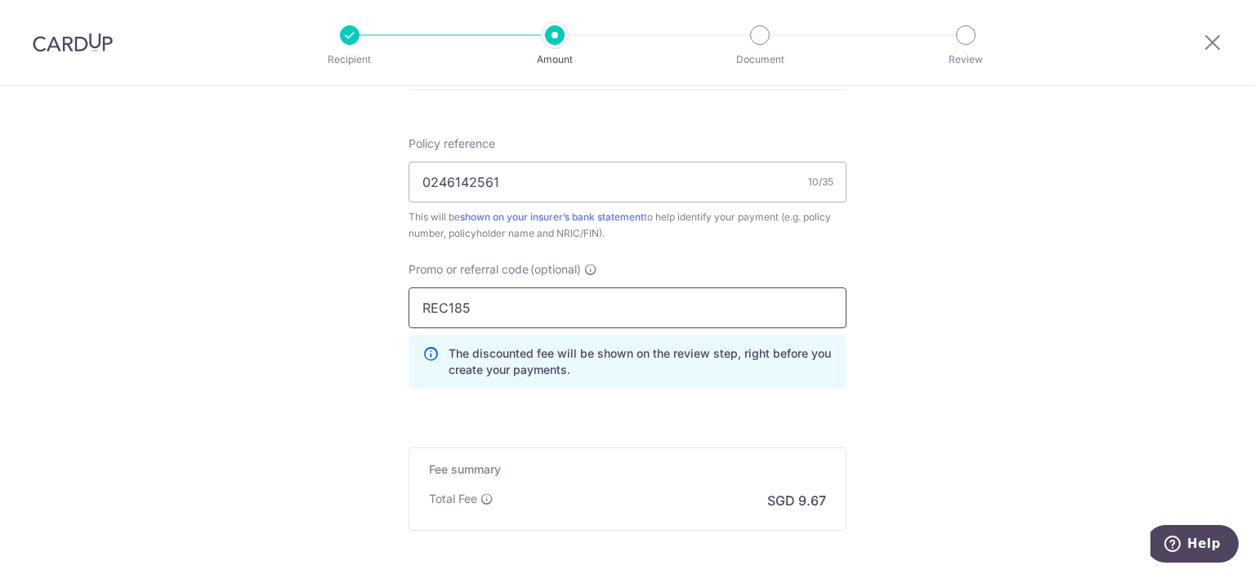
type input "REC185"
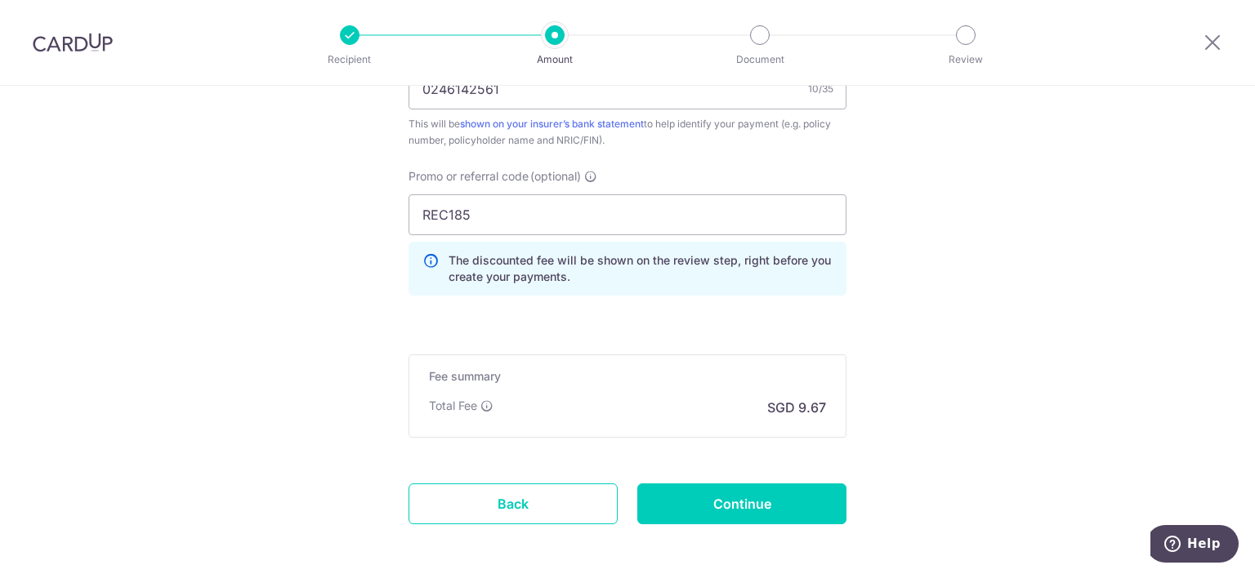
scroll to position [1144, 0]
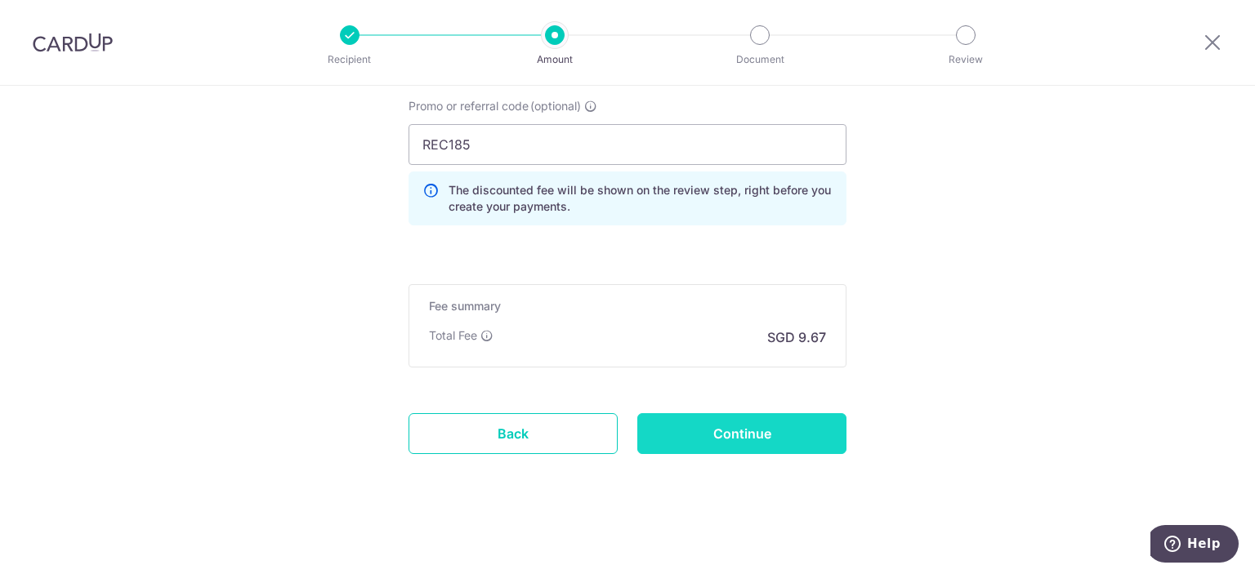
click at [734, 444] on input "Continue" at bounding box center [741, 433] width 209 height 41
type input "Create Schedule"
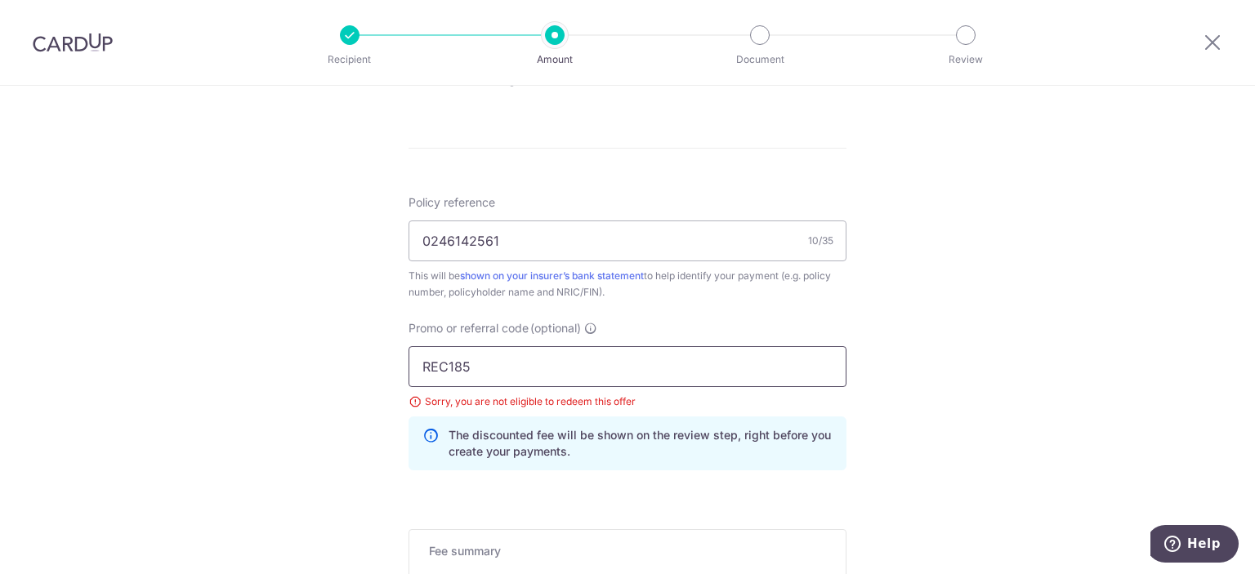
drag, startPoint x: 453, startPoint y: 372, endPoint x: 356, endPoint y: 373, distance: 97.2
click at [356, 373] on div "Tell us more about your payment Enter payment amount SGD 371.95 371.95 Select C…" at bounding box center [627, 35] width 1255 height 1574
paste input "MILELION"
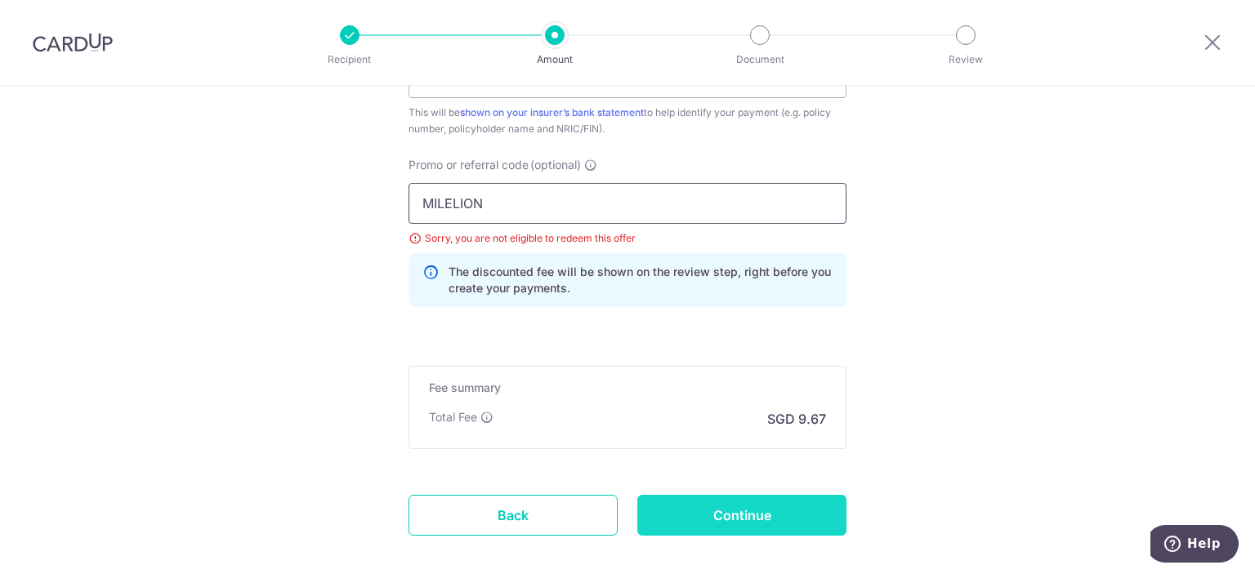
type input "MILELION"
click at [774, 505] on input "Continue" at bounding box center [741, 515] width 209 height 41
type input "Update Schedule"
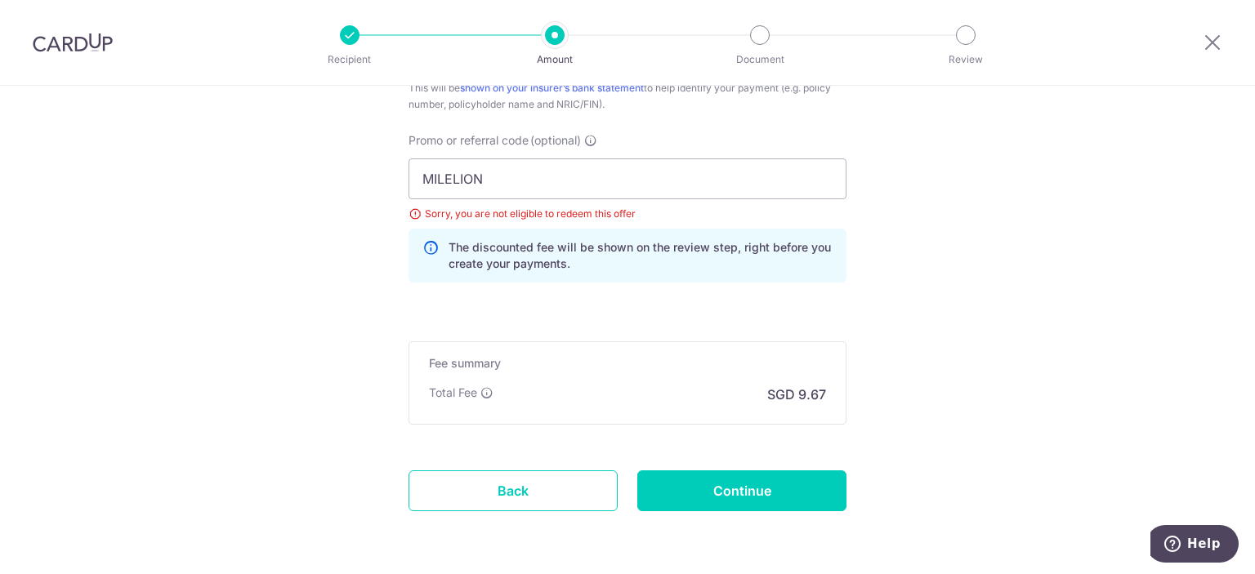
scroll to position [920, 0]
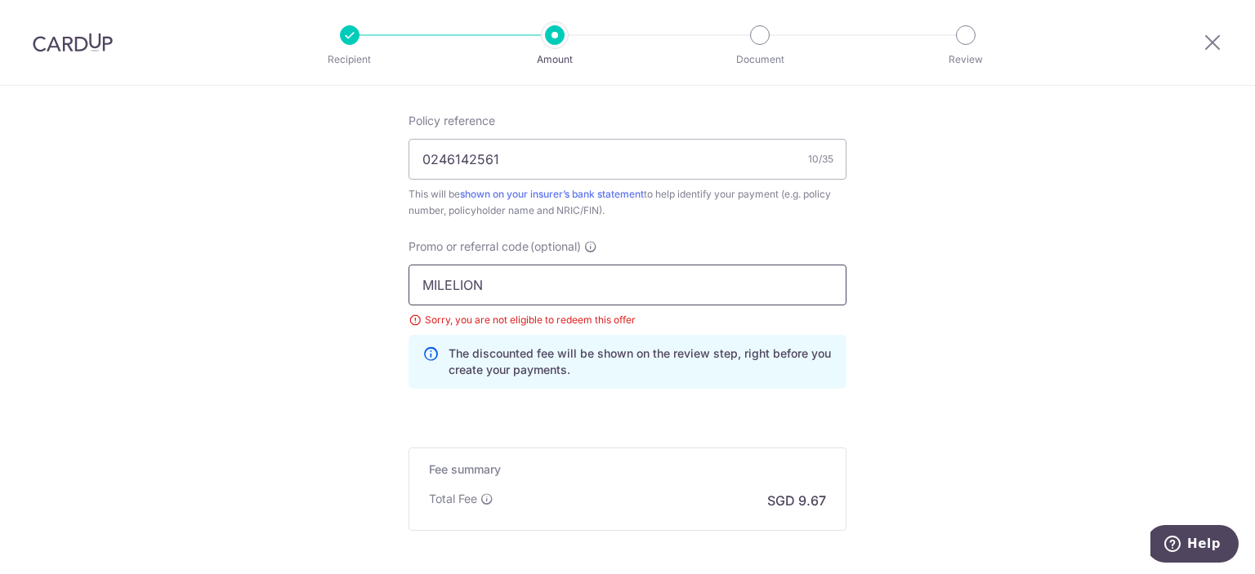
drag, startPoint x: 500, startPoint y: 288, endPoint x: 239, endPoint y: 287, distance: 260.6
paste input "OFF225"
type input "OFF225"
click button "Add Card" at bounding box center [0, 0] width 0 height 0
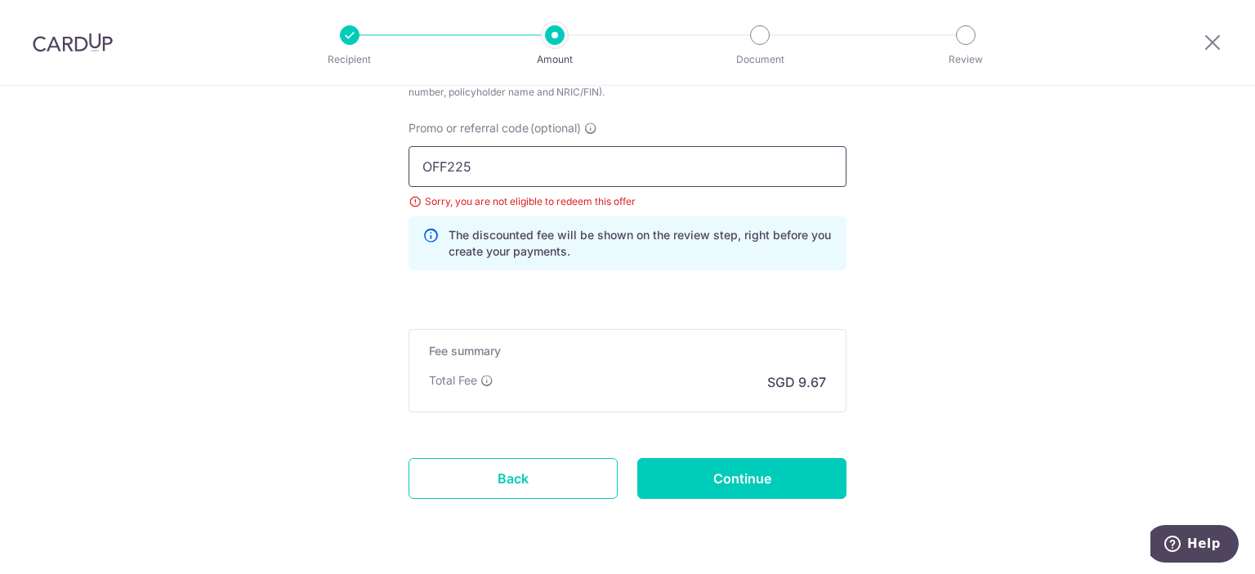
scroll to position [1083, 0]
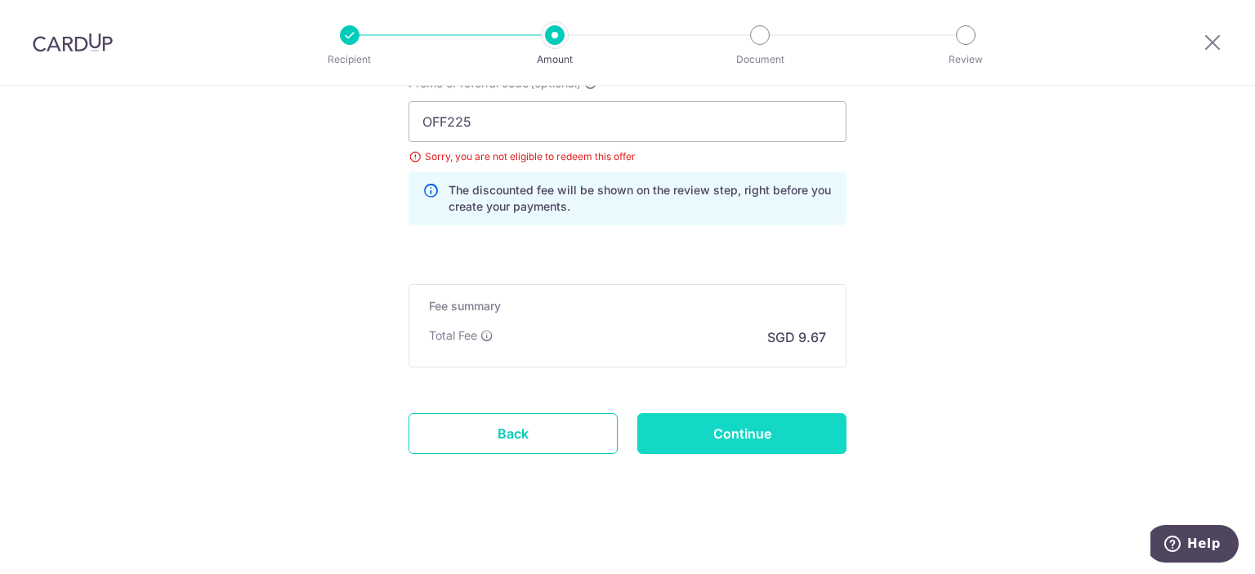
click at [722, 436] on input "Continue" at bounding box center [741, 433] width 209 height 41
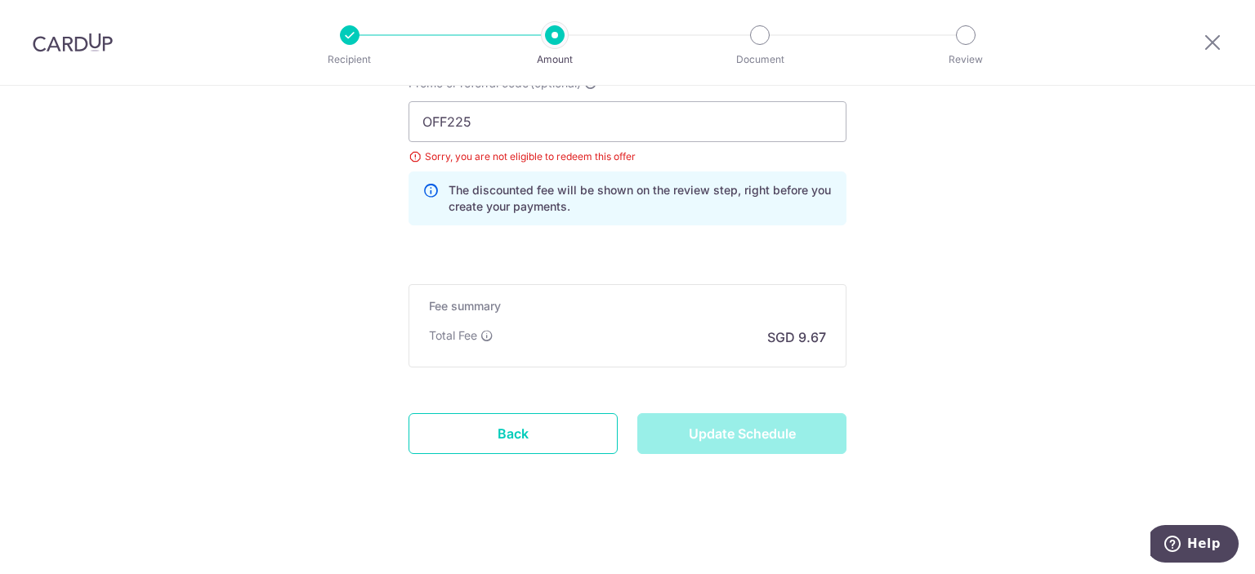
type input "Update Schedule"
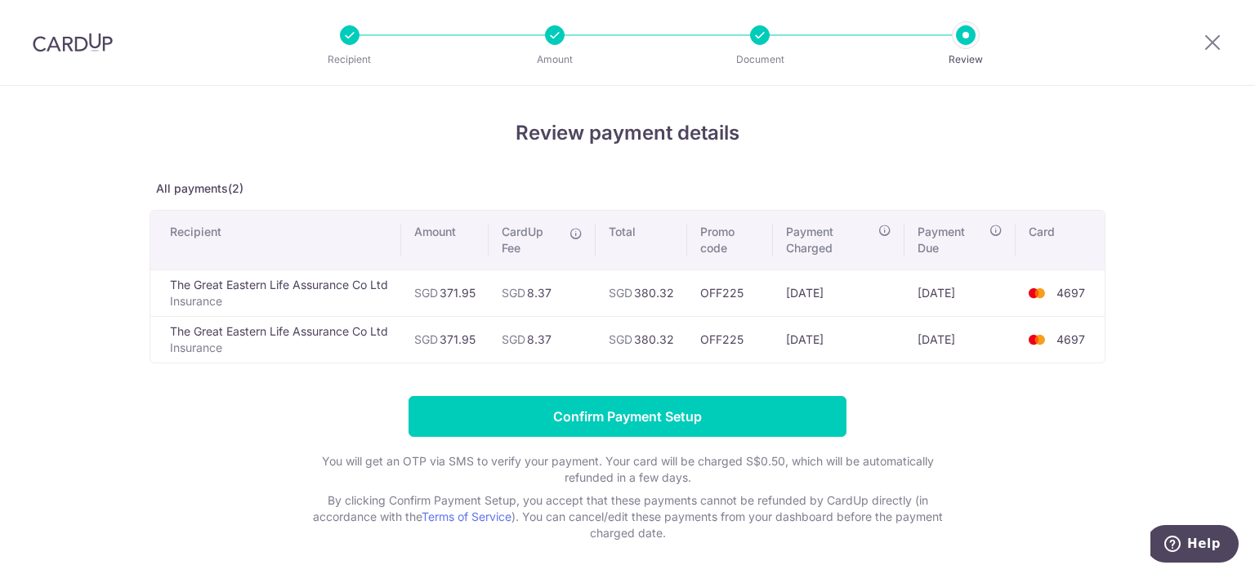
click at [1056, 437] on form "Confirm Payment Setup You will get an OTP via SMS to verify your payment. Your …" at bounding box center [628, 468] width 956 height 145
click at [1047, 450] on form "Confirm Payment Setup You will get an OTP via SMS to verify your payment. Your …" at bounding box center [628, 468] width 956 height 145
click at [586, 158] on div "Review payment details All payments(2) Recipient Amount CardUp Fee Total Promo …" at bounding box center [628, 329] width 956 height 423
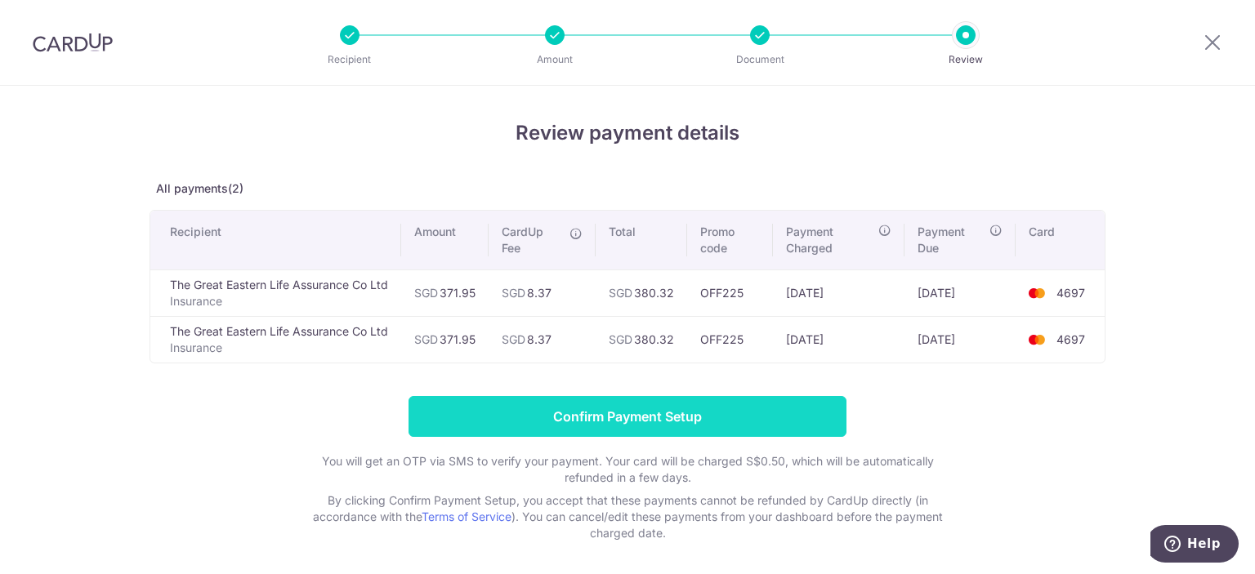
click at [761, 427] on input "Confirm Payment Setup" at bounding box center [627, 416] width 438 height 41
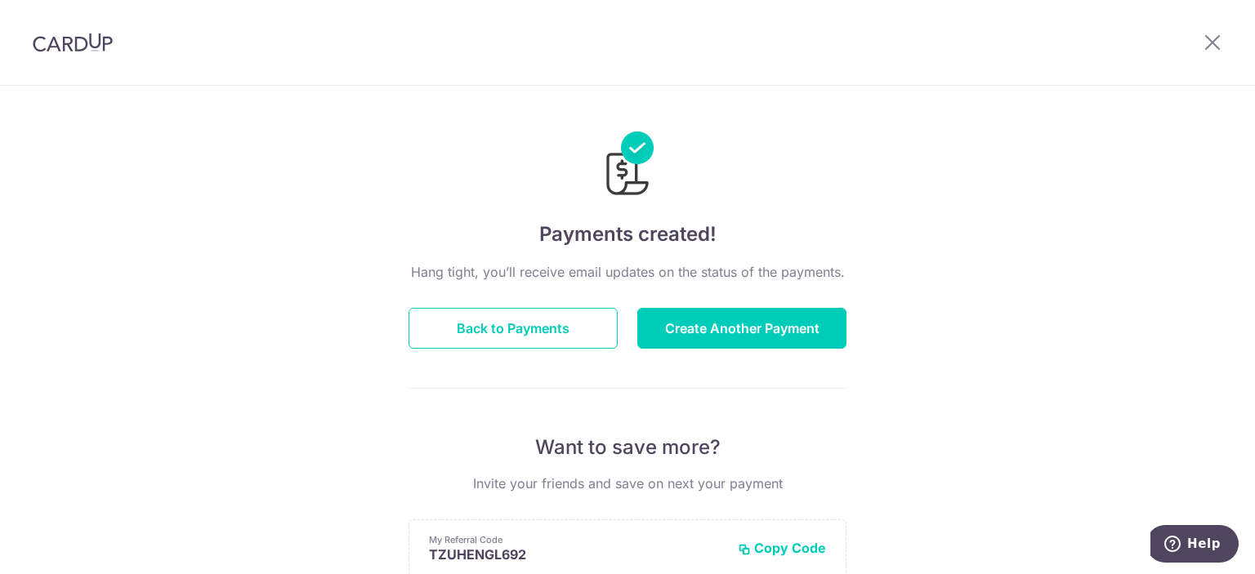
click at [1053, 19] on header at bounding box center [627, 43] width 1255 height 86
click at [1208, 40] on icon at bounding box center [1213, 42] width 20 height 20
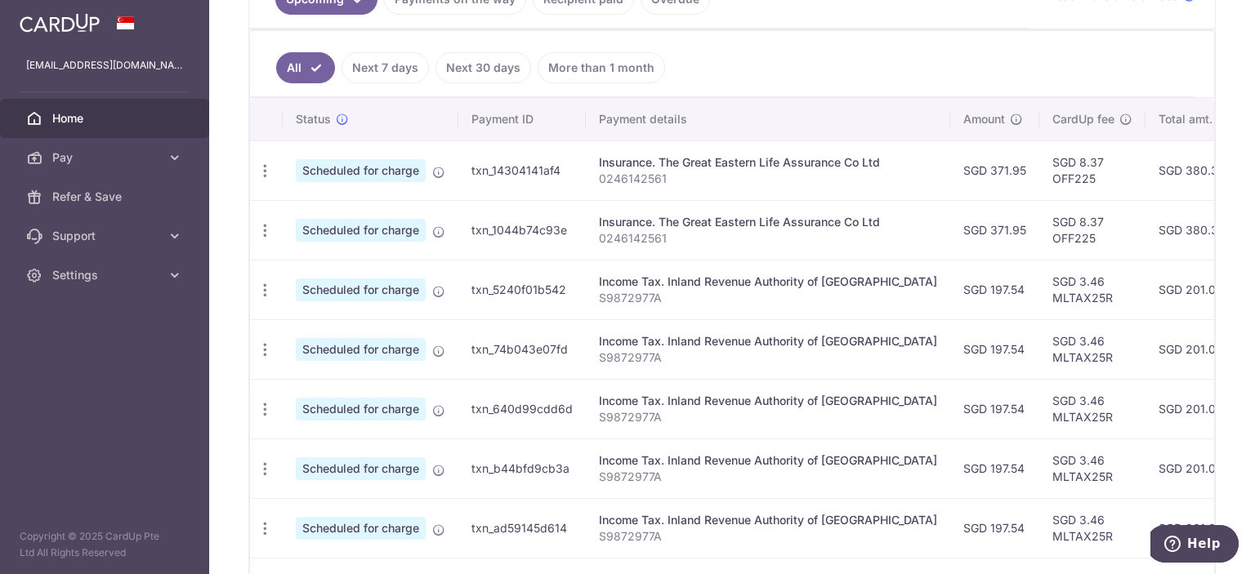
scroll to position [166, 0]
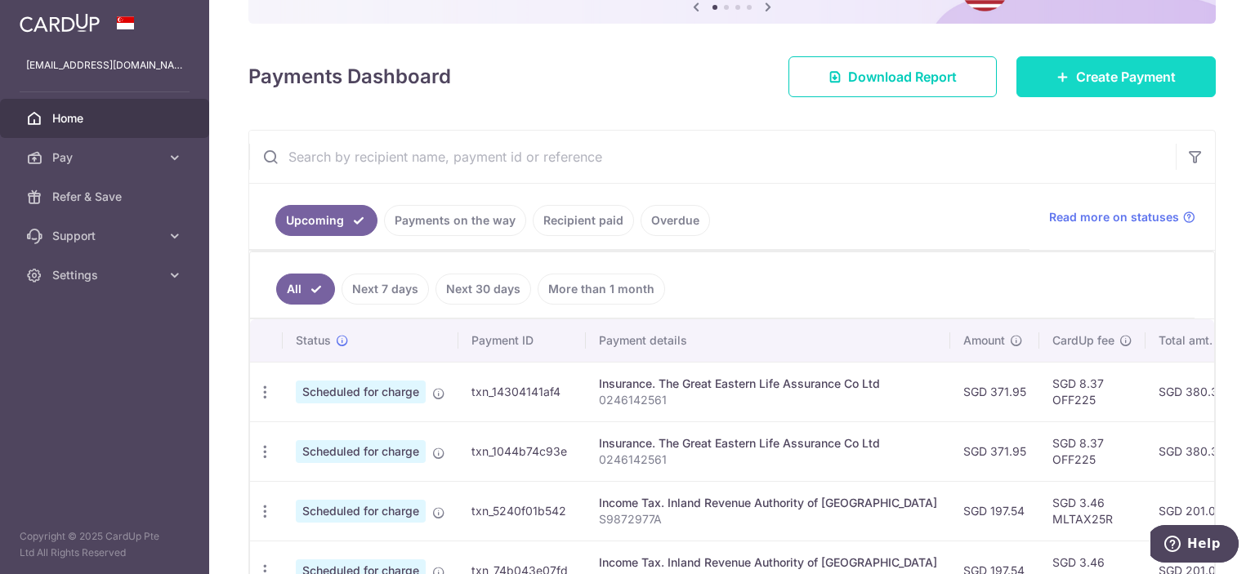
click at [1081, 81] on span "Create Payment" at bounding box center [1126, 77] width 100 height 20
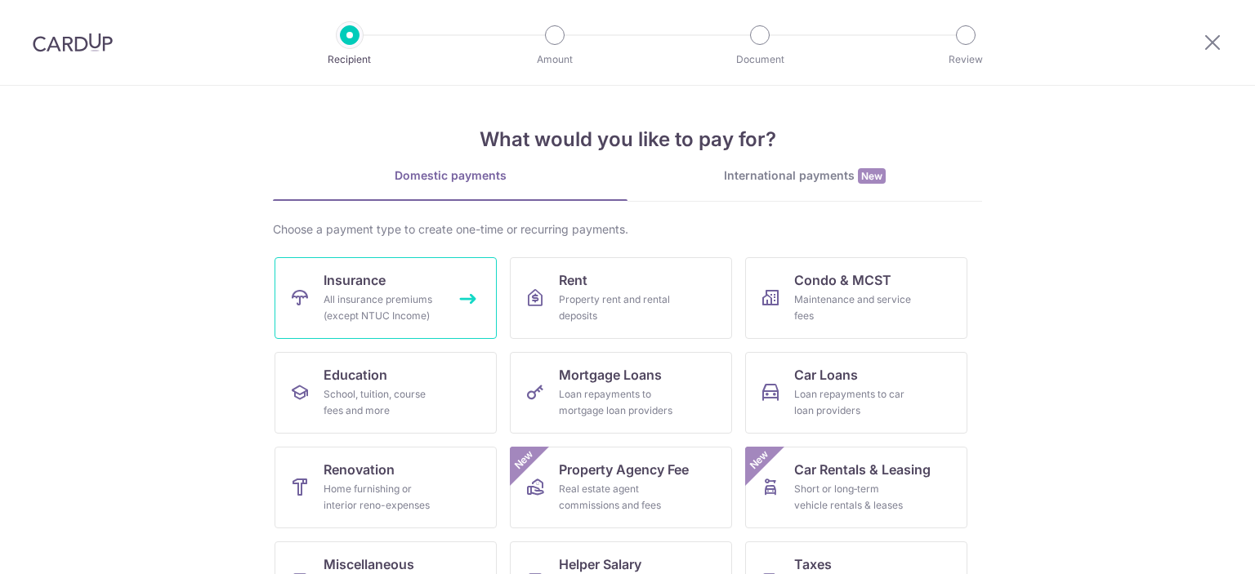
click at [435, 288] on link "Insurance All insurance premiums (except NTUC Income)" at bounding box center [386, 298] width 222 height 82
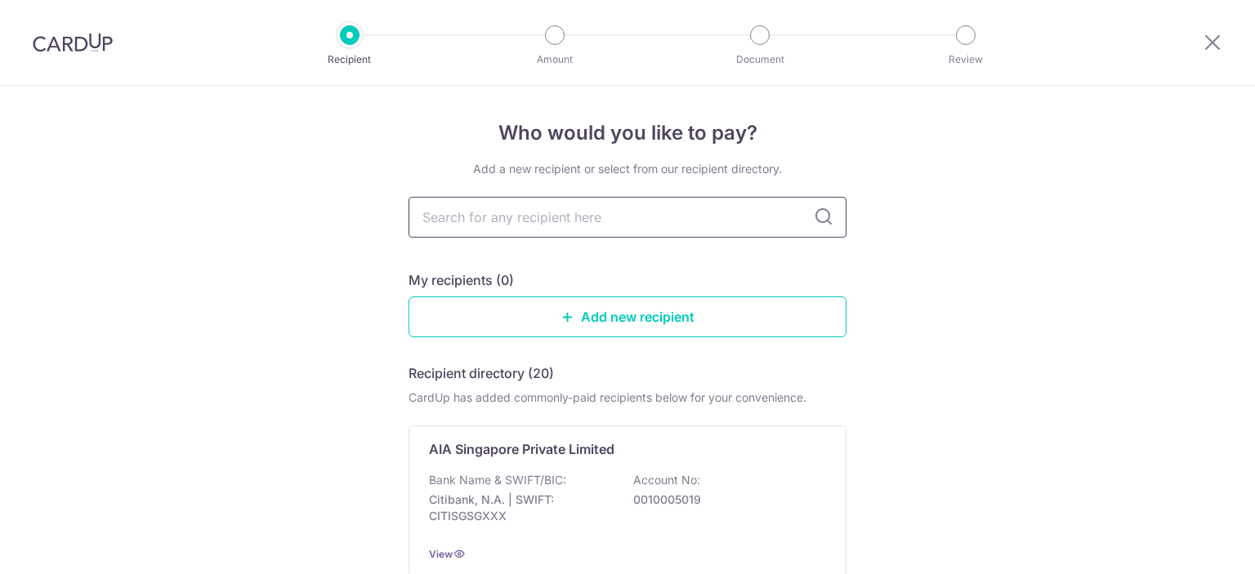
click at [597, 208] on input "text" at bounding box center [627, 217] width 438 height 41
type input "great"
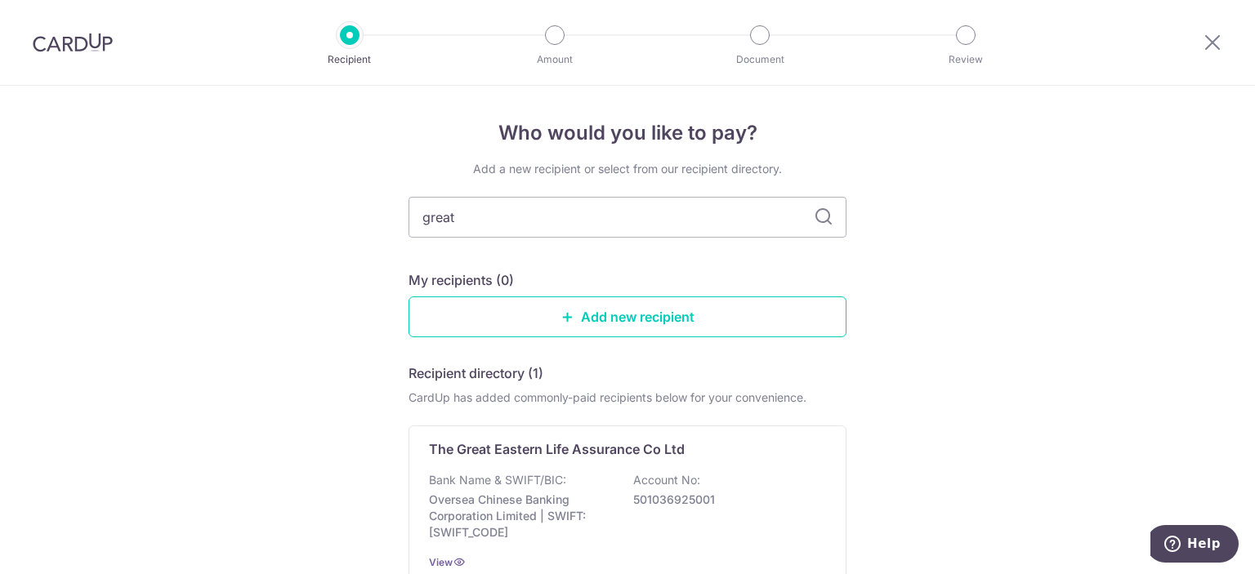
click at [940, 241] on div "Who would you like to pay? Add a new recipient or select from our recipient dir…" at bounding box center [627, 406] width 1255 height 641
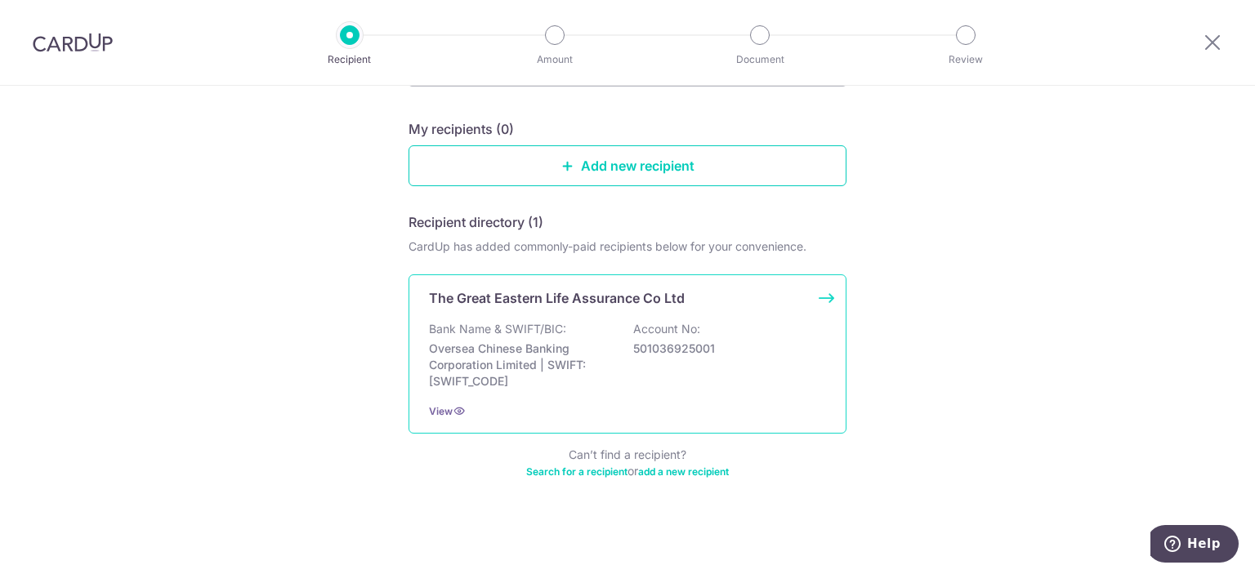
click at [722, 323] on div "Bank Name & SWIFT/BIC: Oversea Chinese Banking Corporation Limited | SWIFT: OCB…" at bounding box center [627, 355] width 397 height 69
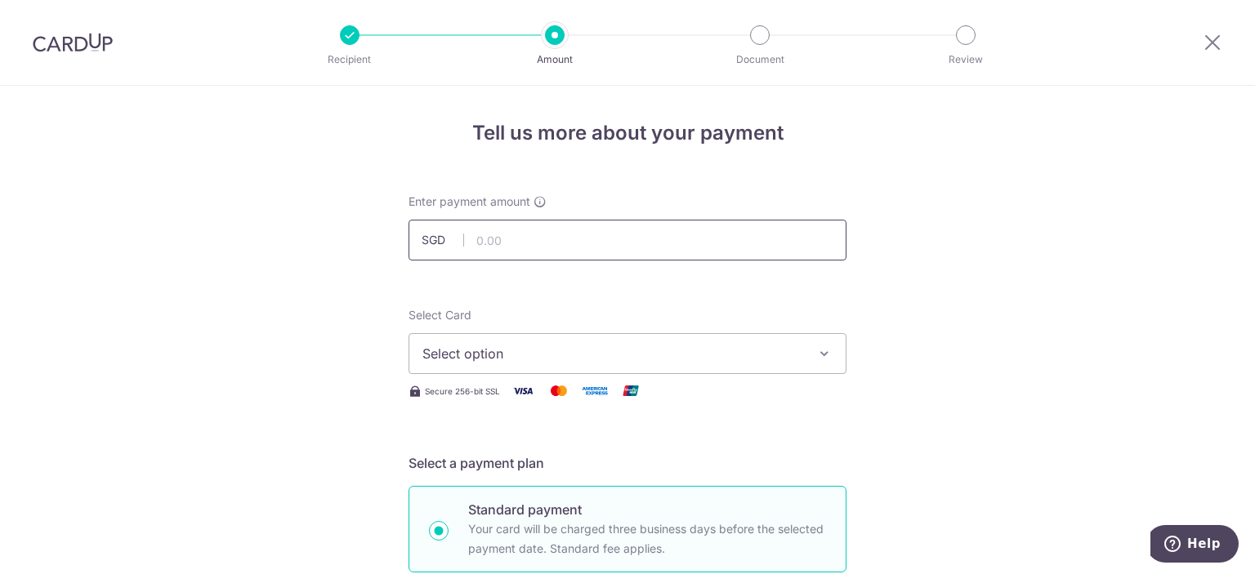
click at [651, 239] on input "text" at bounding box center [627, 240] width 438 height 41
paste input "1,521.6"
type input "1,521.60"
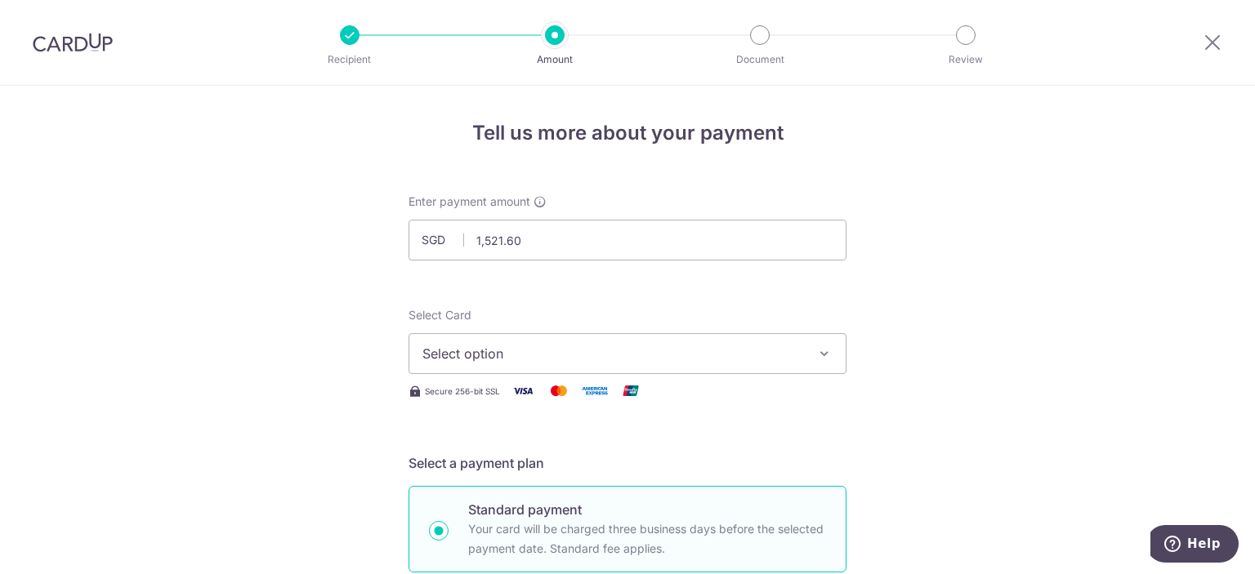
click at [485, 364] on button "Select option" at bounding box center [627, 353] width 438 height 41
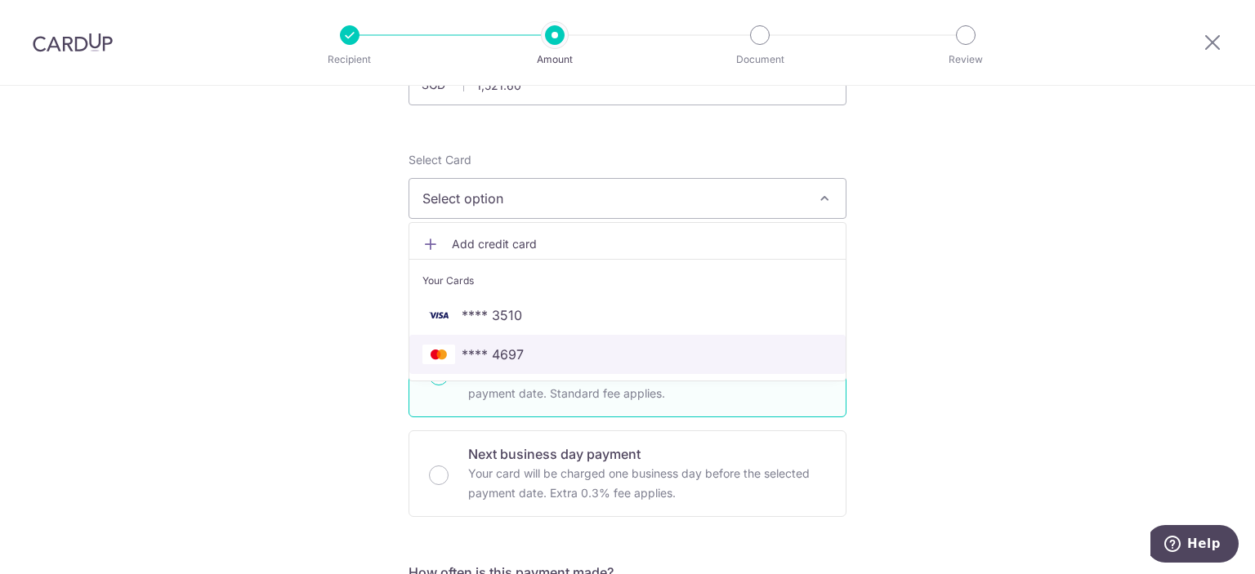
scroll to position [163, 0]
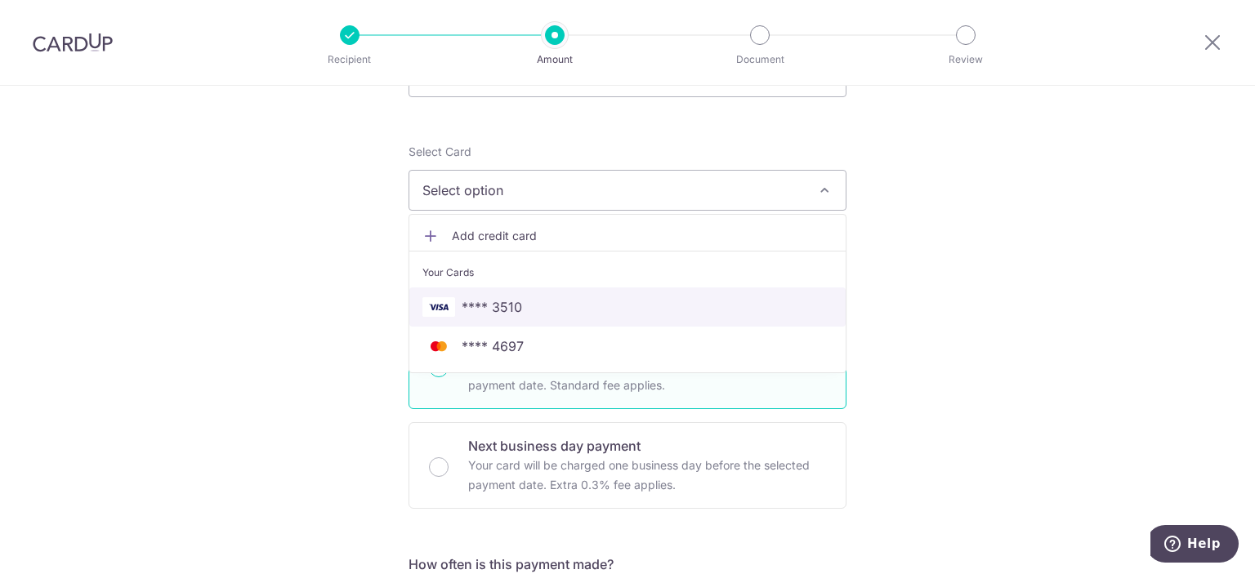
click at [507, 313] on span "**** 3510" at bounding box center [492, 307] width 60 height 20
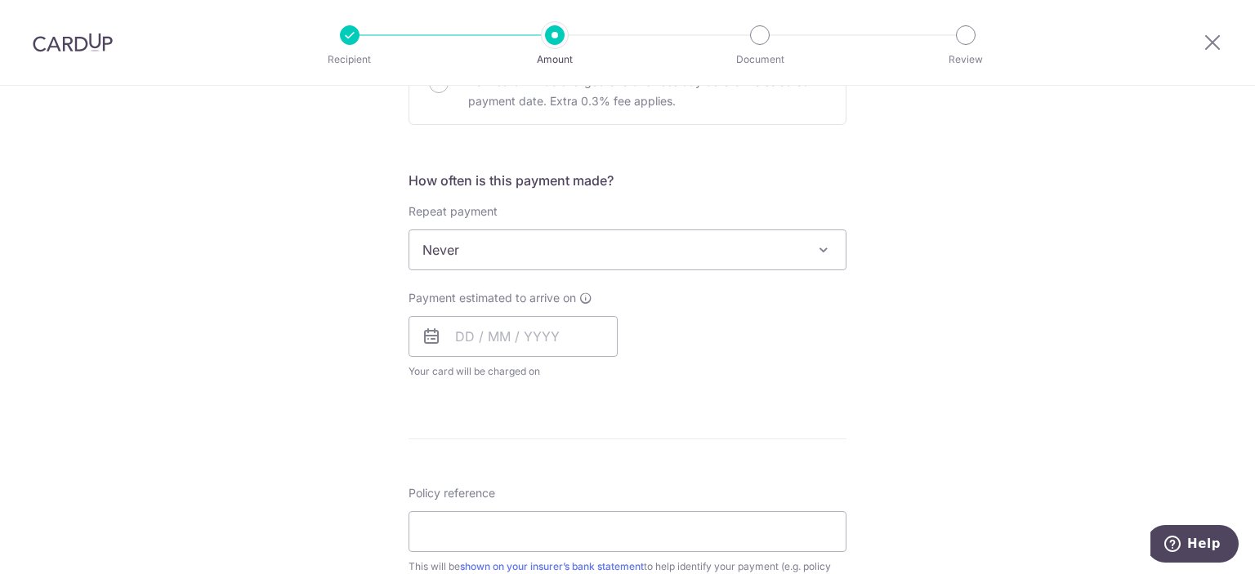
scroll to position [572, 0]
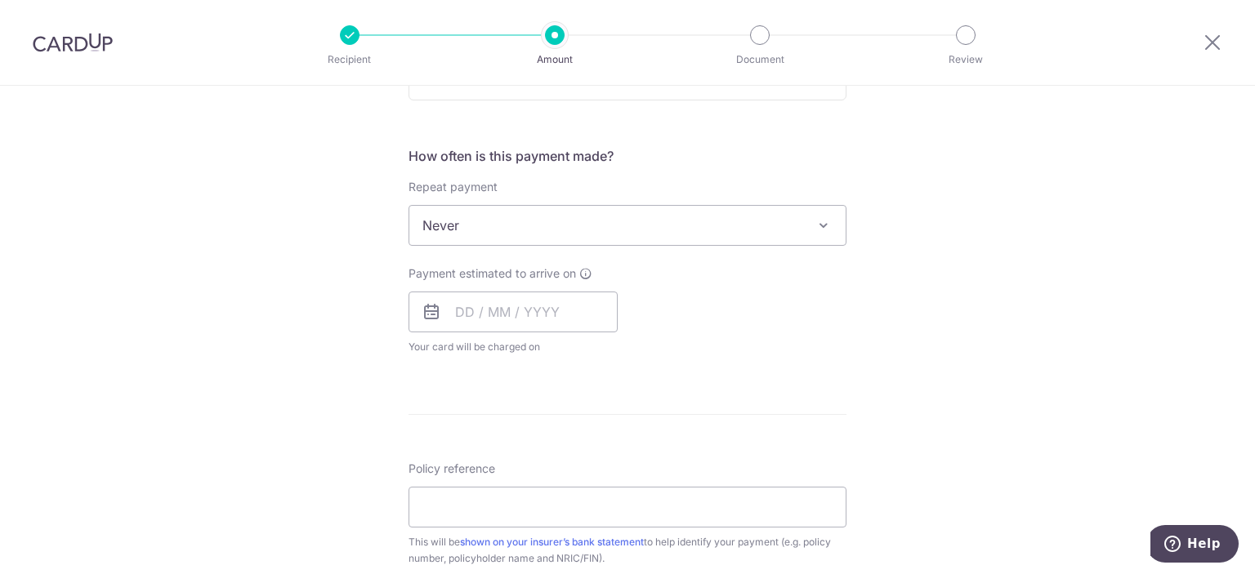
click at [650, 228] on span "Never" at bounding box center [627, 225] width 436 height 39
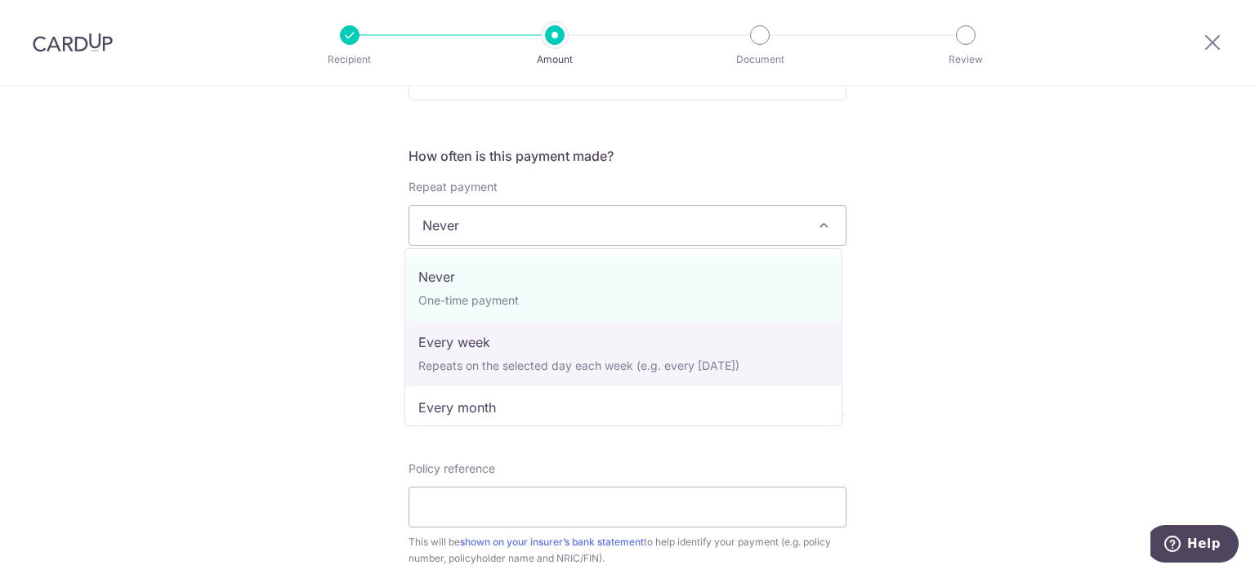
select select "2"
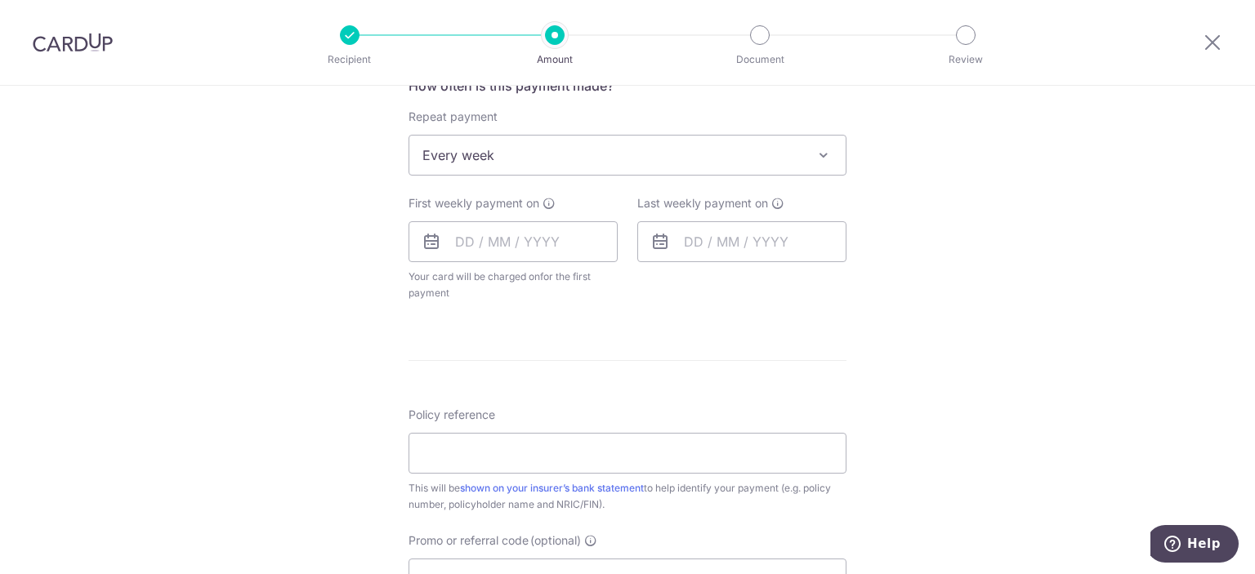
scroll to position [735, 0]
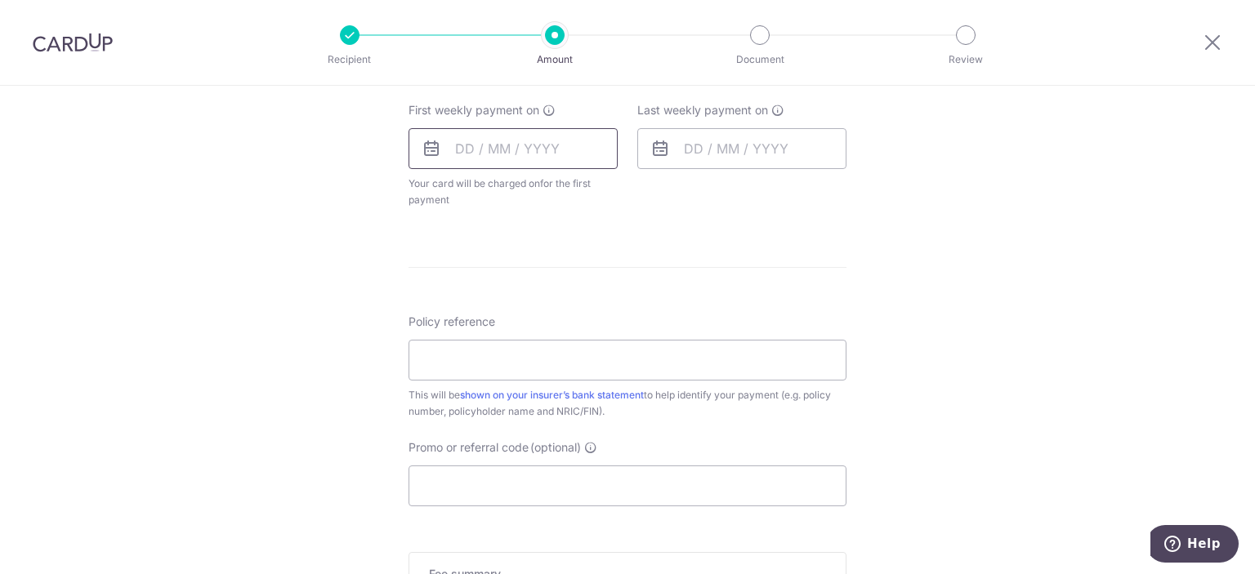
click at [562, 147] on input "text" at bounding box center [512, 148] width 209 height 41
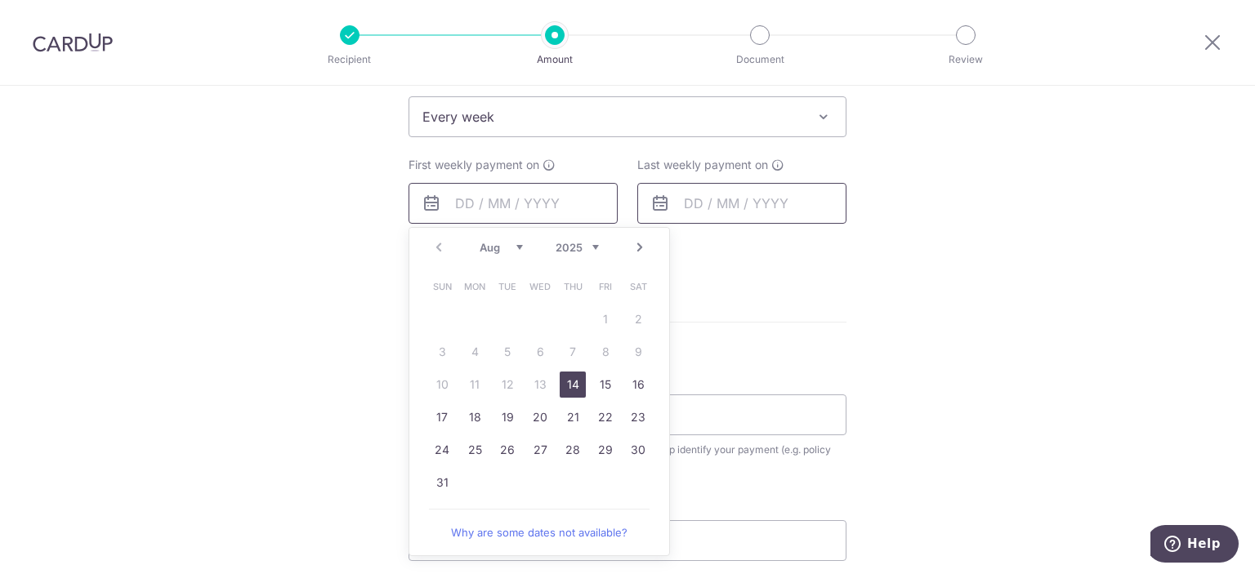
scroll to position [654, 0]
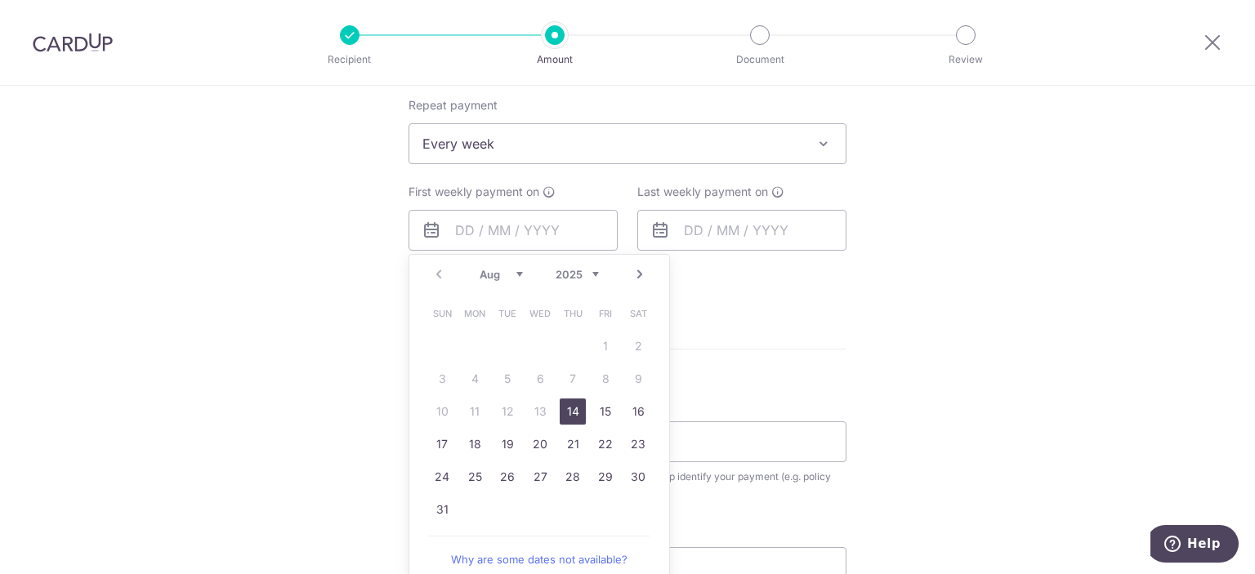
click at [575, 405] on link "14" at bounding box center [573, 412] width 26 height 26
type input "[DATE]"
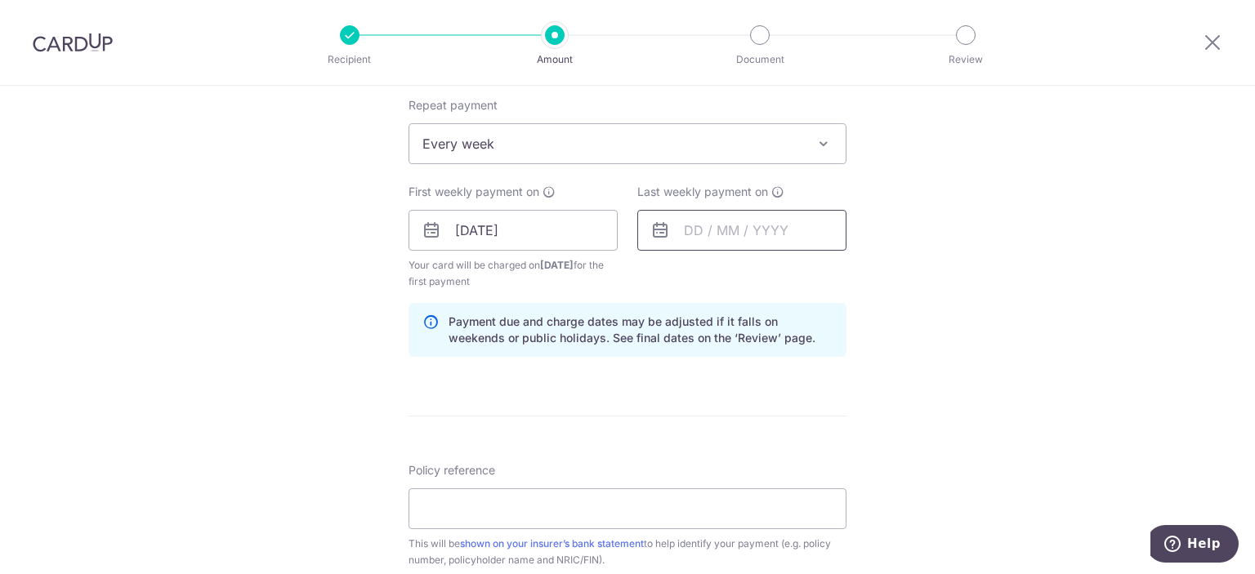
click at [745, 232] on input "text" at bounding box center [741, 230] width 209 height 41
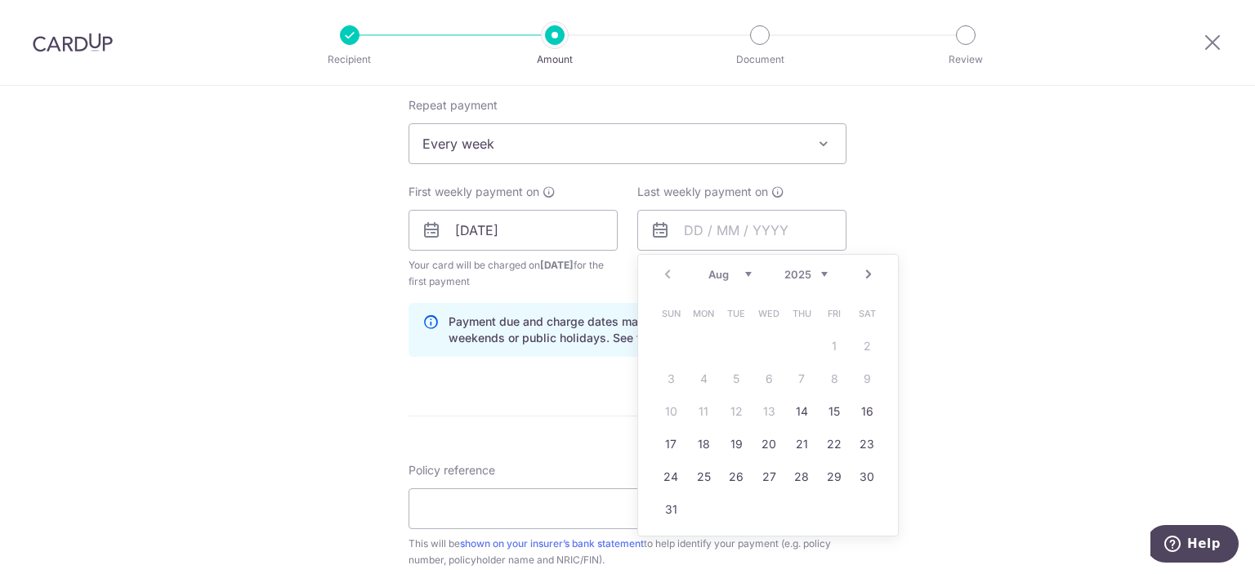
click at [627, 236] on div "Last weekly payment on Prev Next Aug Sep Oct Nov Dec 2025 2026 2027 2028 2029 2…" at bounding box center [741, 237] width 229 height 106
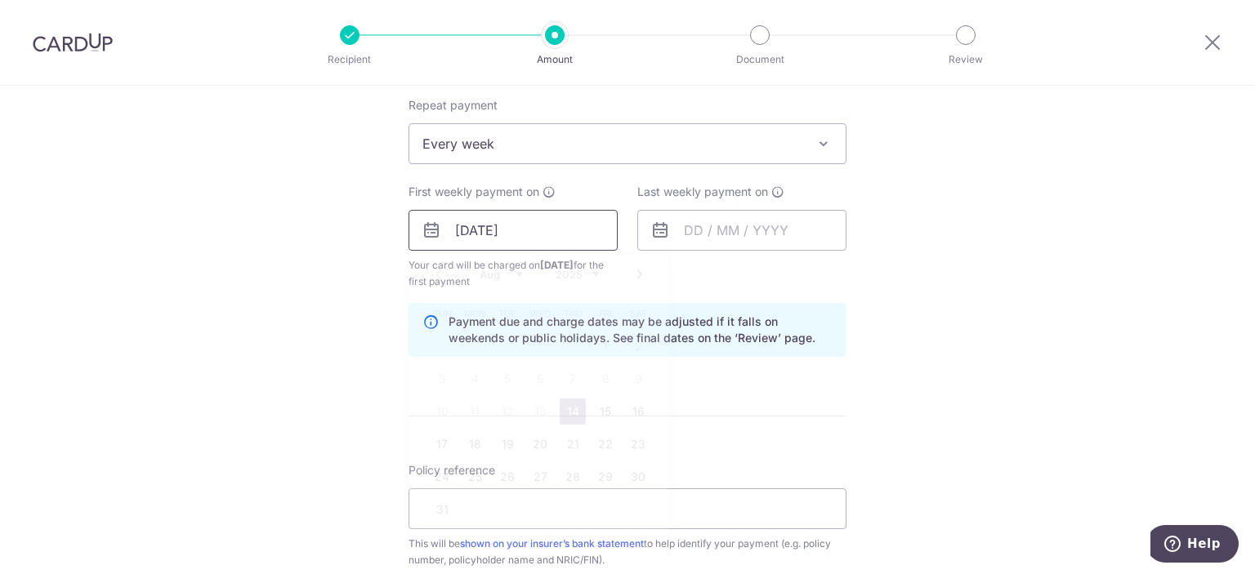
click at [565, 227] on input "14/08/2025" at bounding box center [512, 230] width 209 height 41
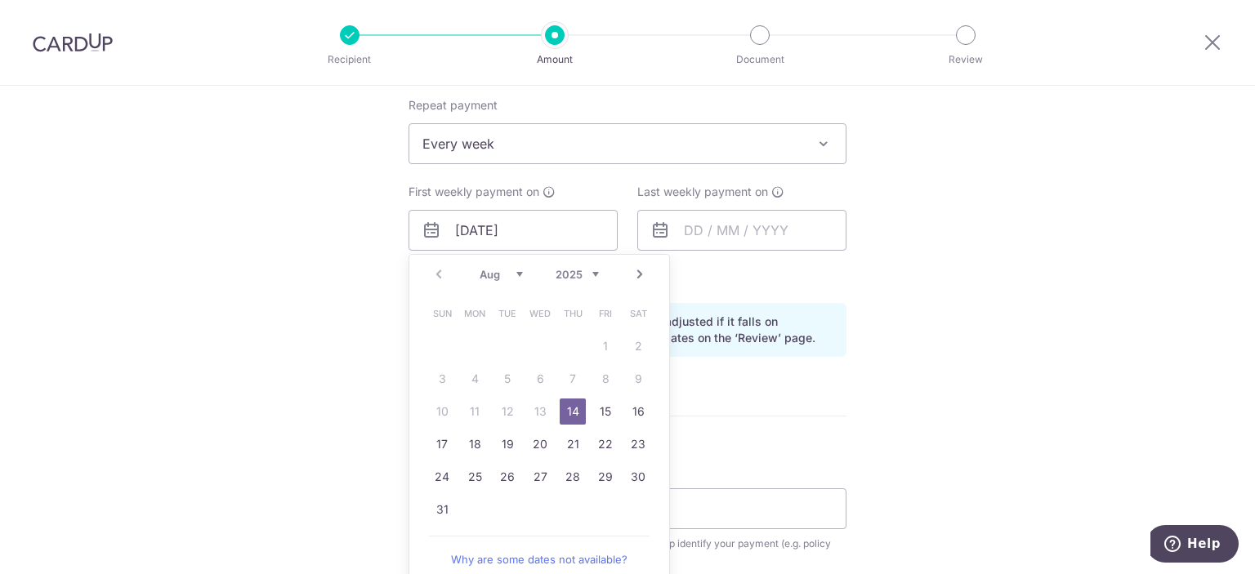
click at [572, 411] on link "14" at bounding box center [573, 412] width 26 height 26
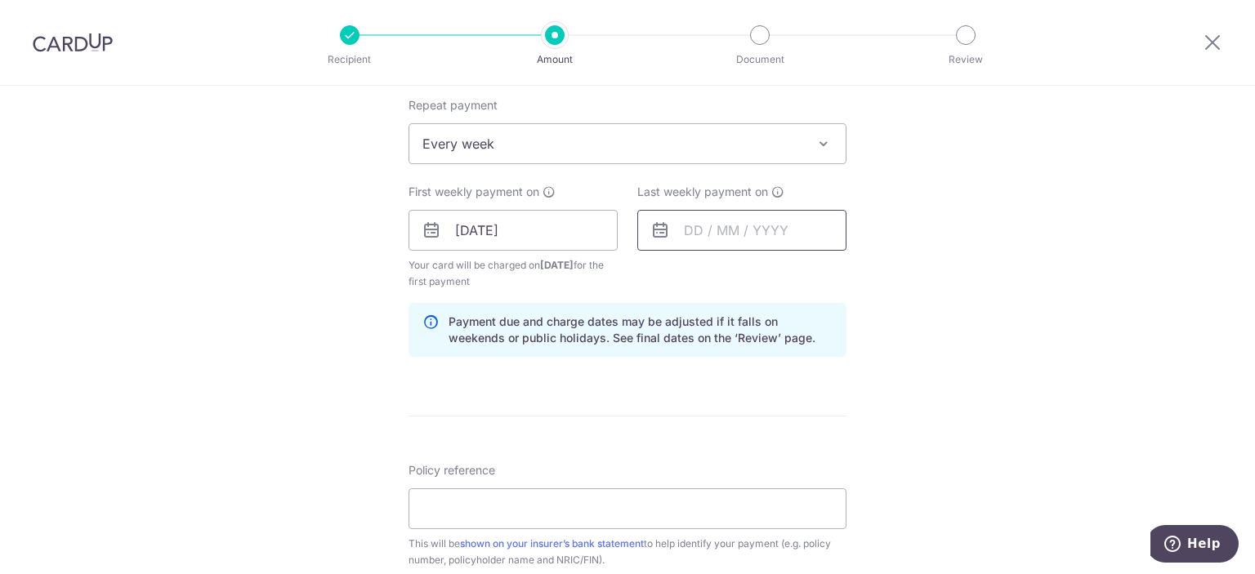
click at [723, 227] on input "text" at bounding box center [741, 230] width 209 height 41
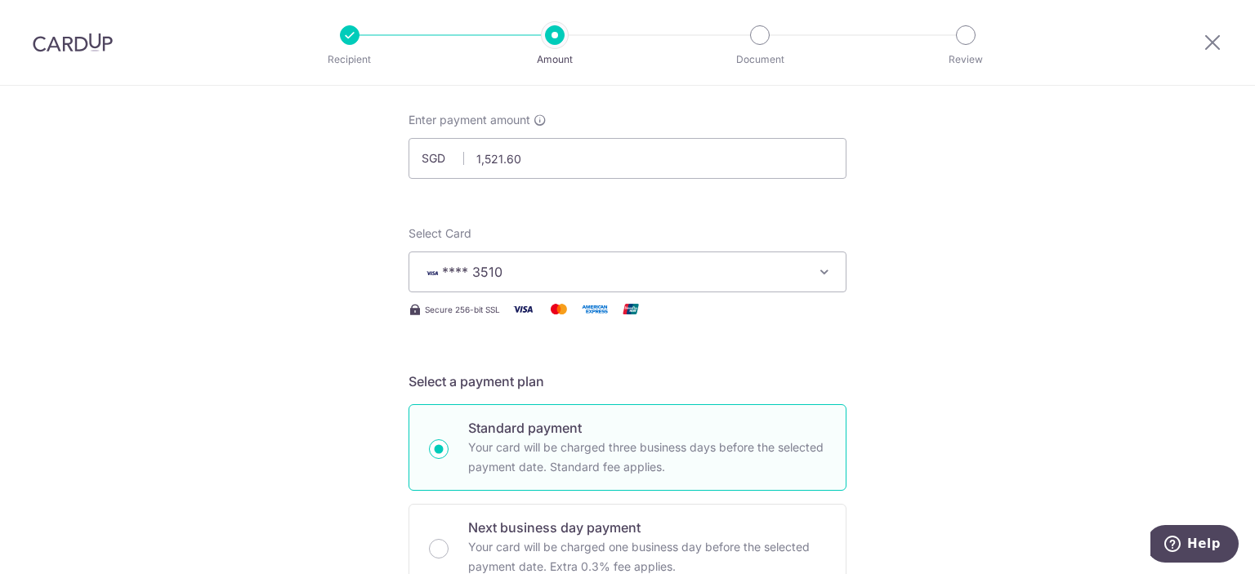
scroll to position [490, 0]
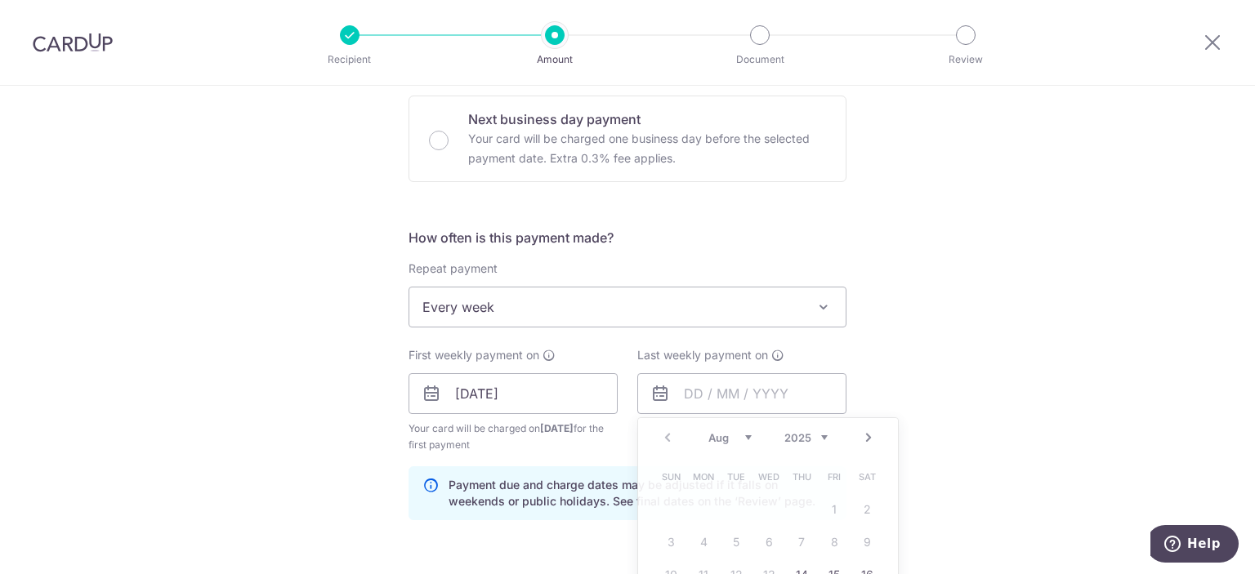
click at [291, 257] on div "Tell us more about your payment Enter payment amount SGD 1,521.60 1521.60 Selec…" at bounding box center [627, 376] width 1255 height 1561
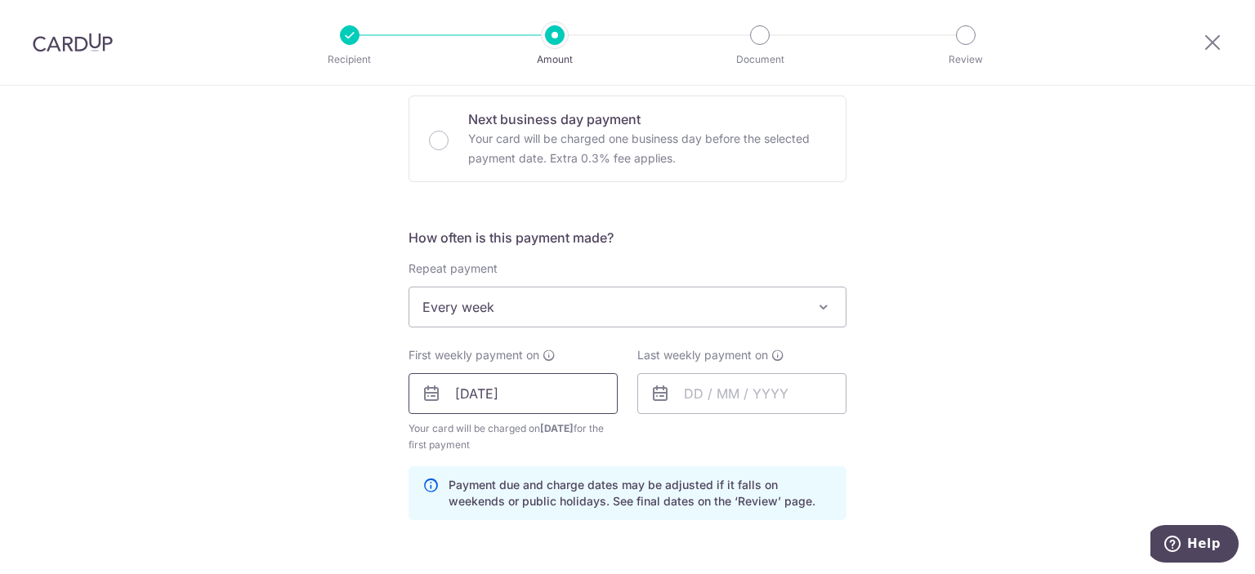
click at [516, 388] on input "[DATE]" at bounding box center [512, 393] width 209 height 41
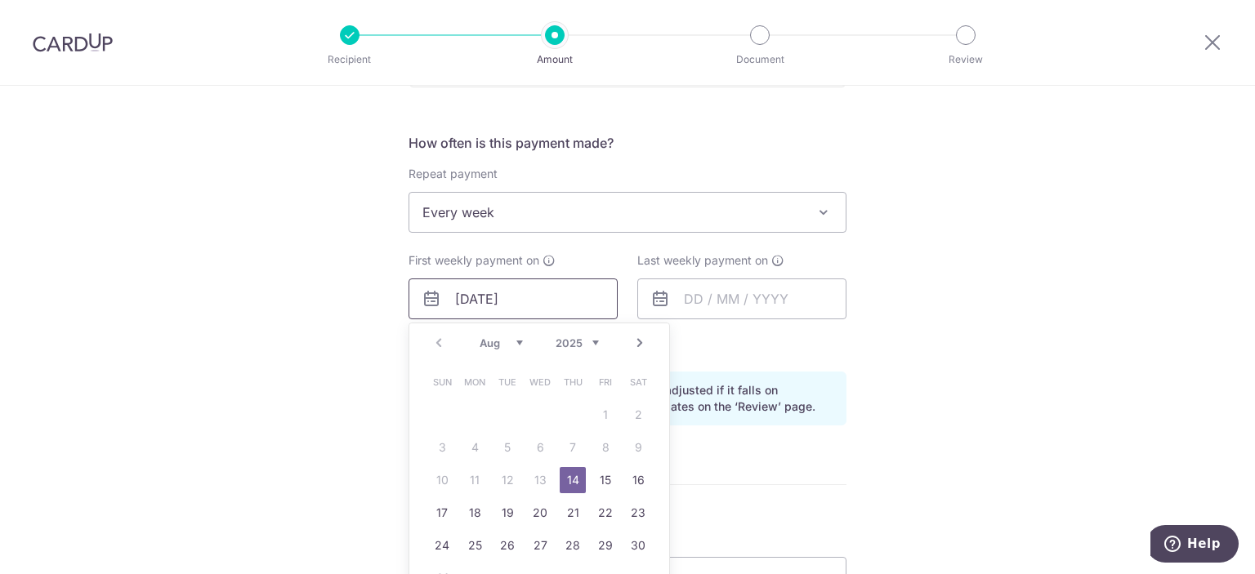
scroll to position [735, 0]
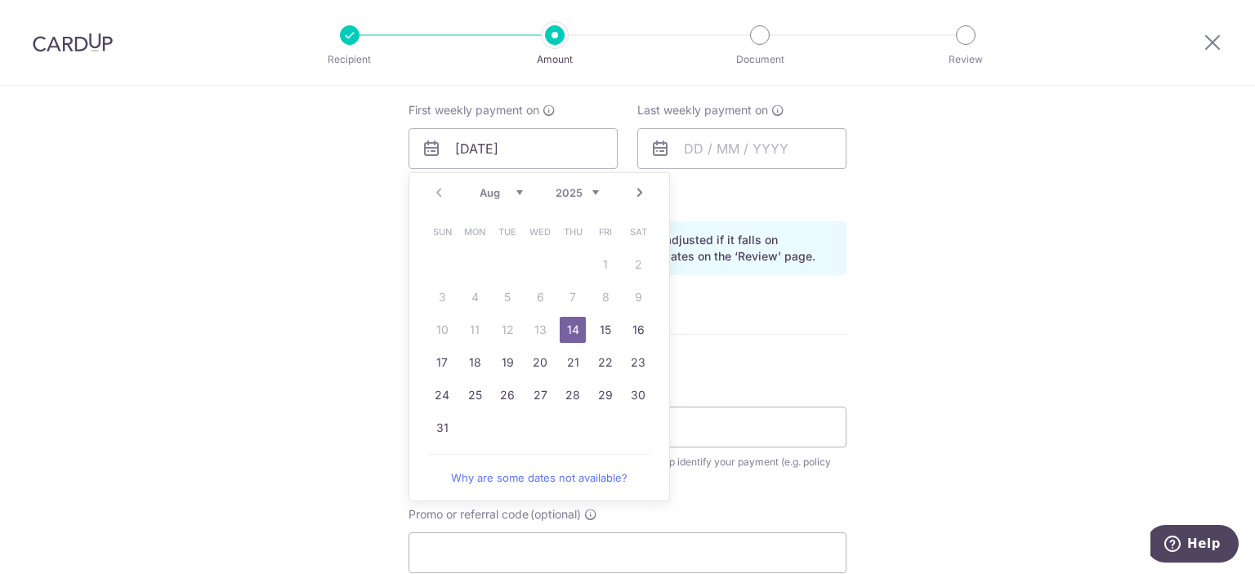
click at [563, 325] on link "14" at bounding box center [573, 330] width 26 height 26
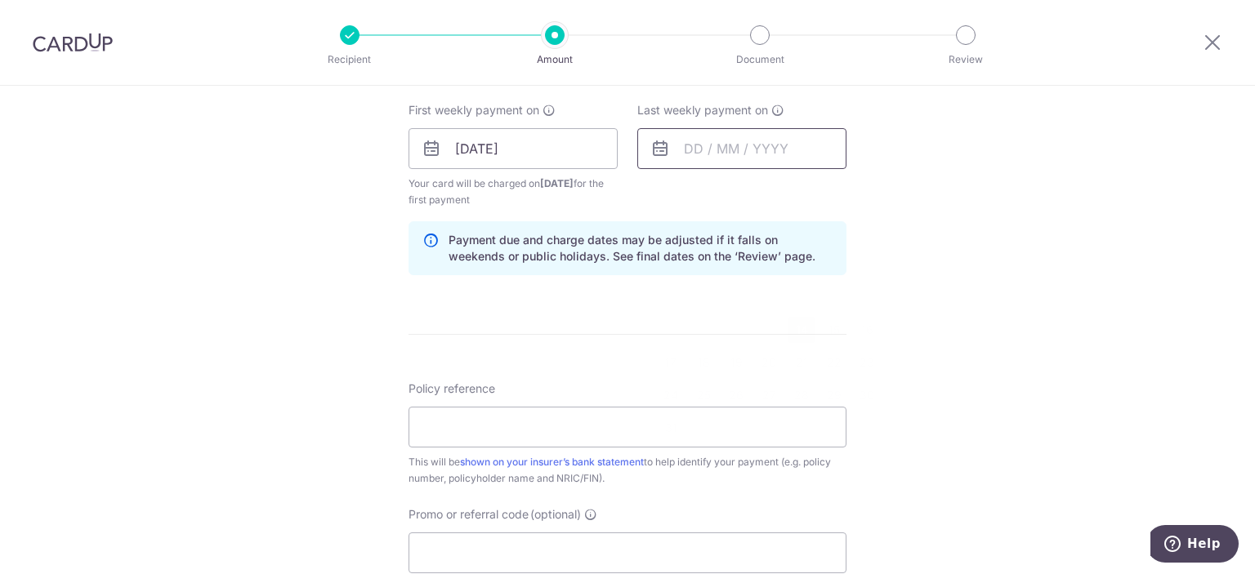
click at [751, 153] on input "text" at bounding box center [741, 148] width 209 height 41
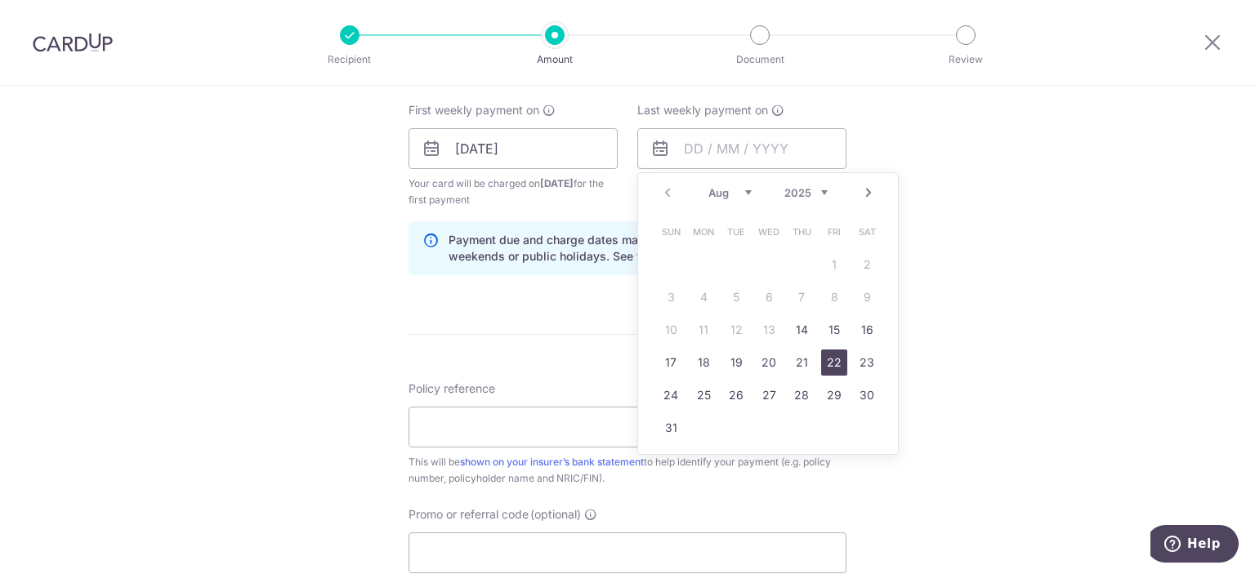
click at [830, 355] on link "22" at bounding box center [834, 363] width 26 height 26
type input "22/08/2025"
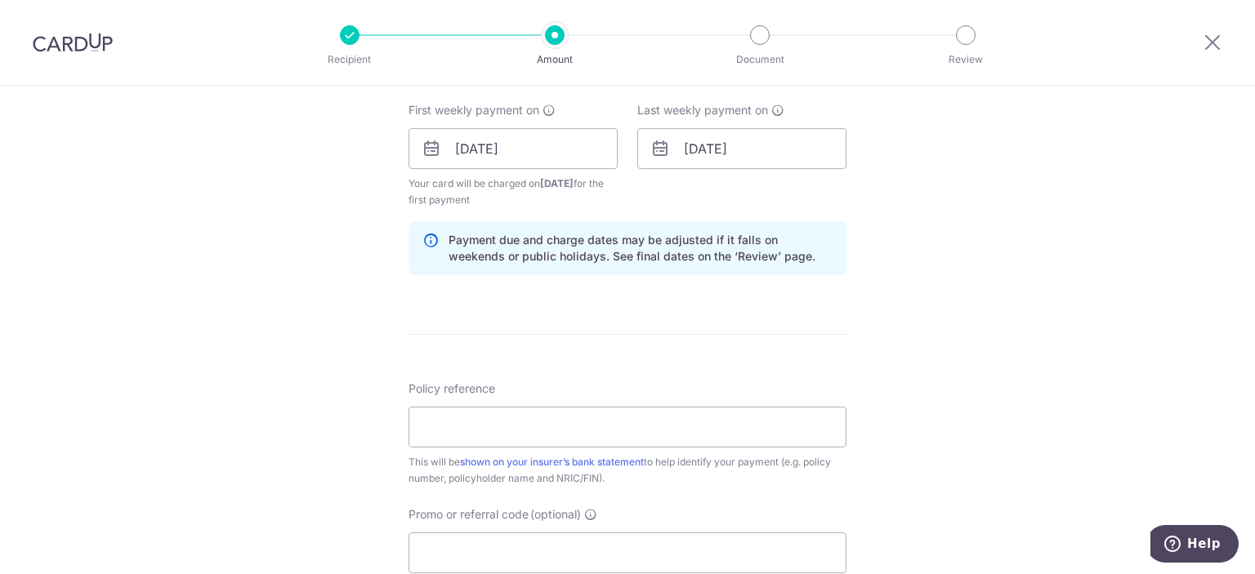
click at [1016, 292] on div "Tell us more about your payment Enter payment amount SGD 1,521.60 1521.60 Selec…" at bounding box center [627, 131] width 1255 height 1561
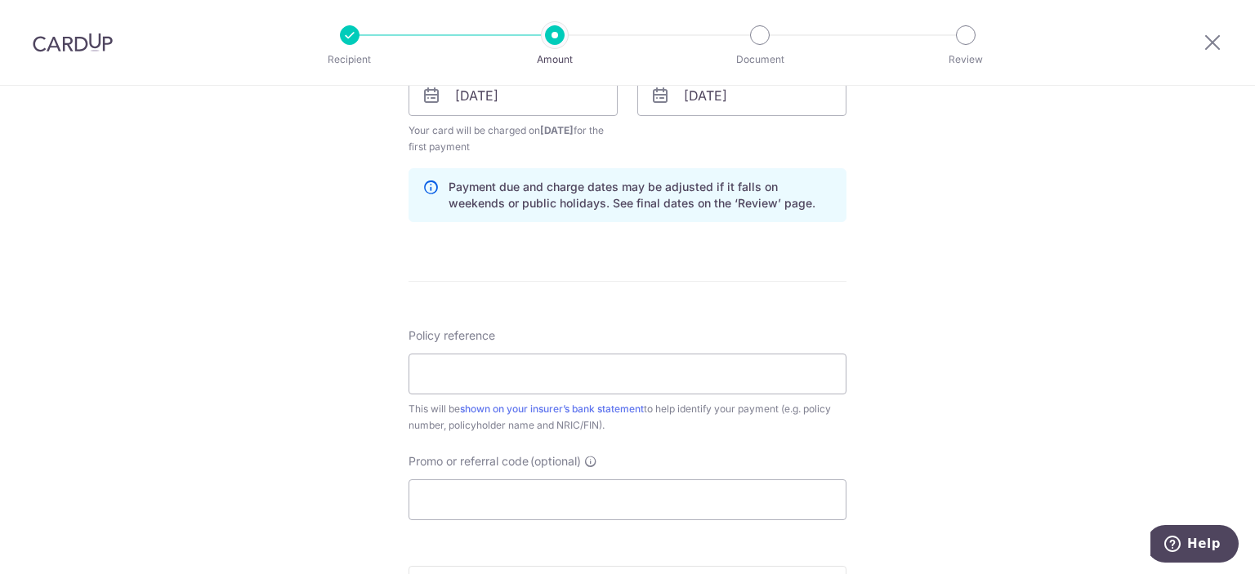
scroll to position [817, 0]
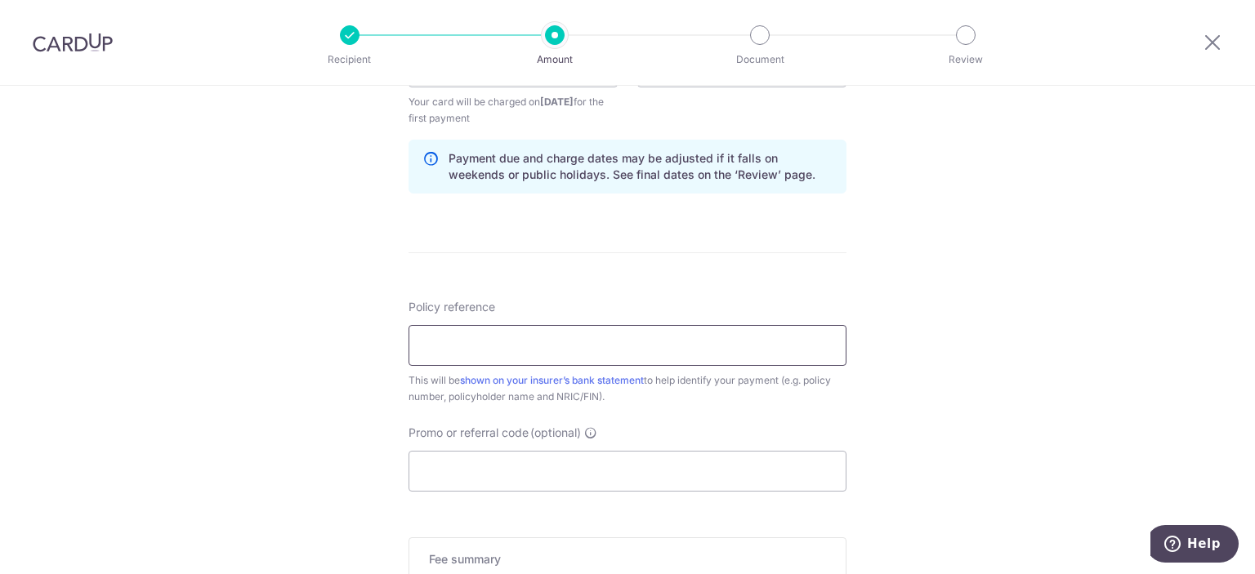
drag, startPoint x: 475, startPoint y: 328, endPoint x: 588, endPoint y: 107, distance: 248.5
click at [475, 328] on input "Policy reference" at bounding box center [627, 345] width 438 height 41
paste input "0246142553"
type input "0246142553"
click at [655, 473] on input "Promo or referral code (optional)" at bounding box center [627, 471] width 438 height 41
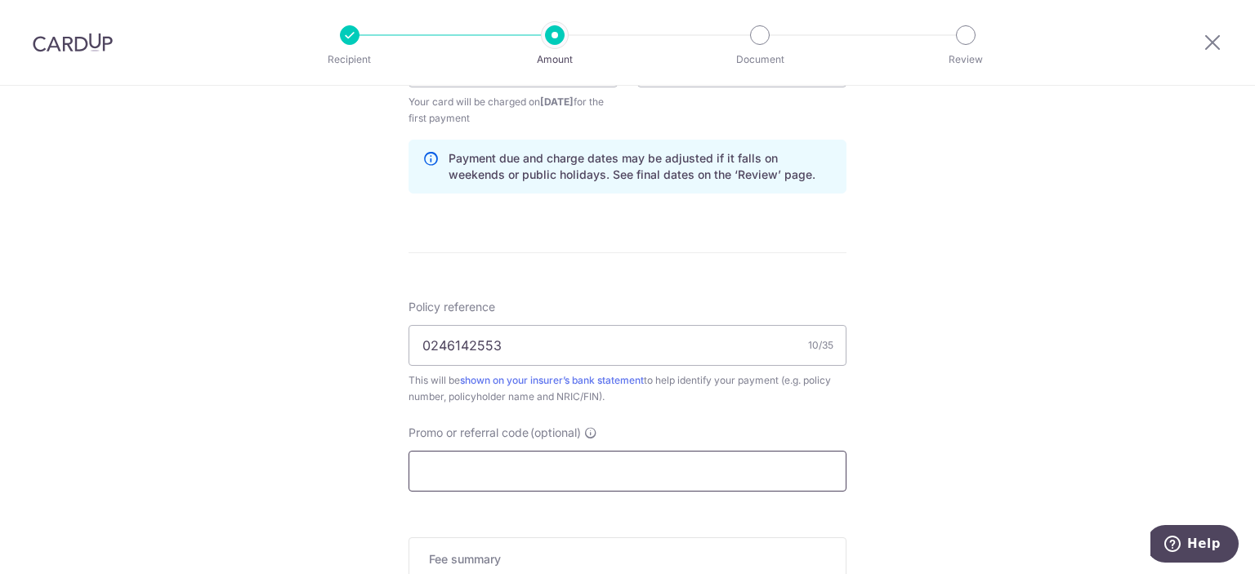
paste input "3NEWR3"
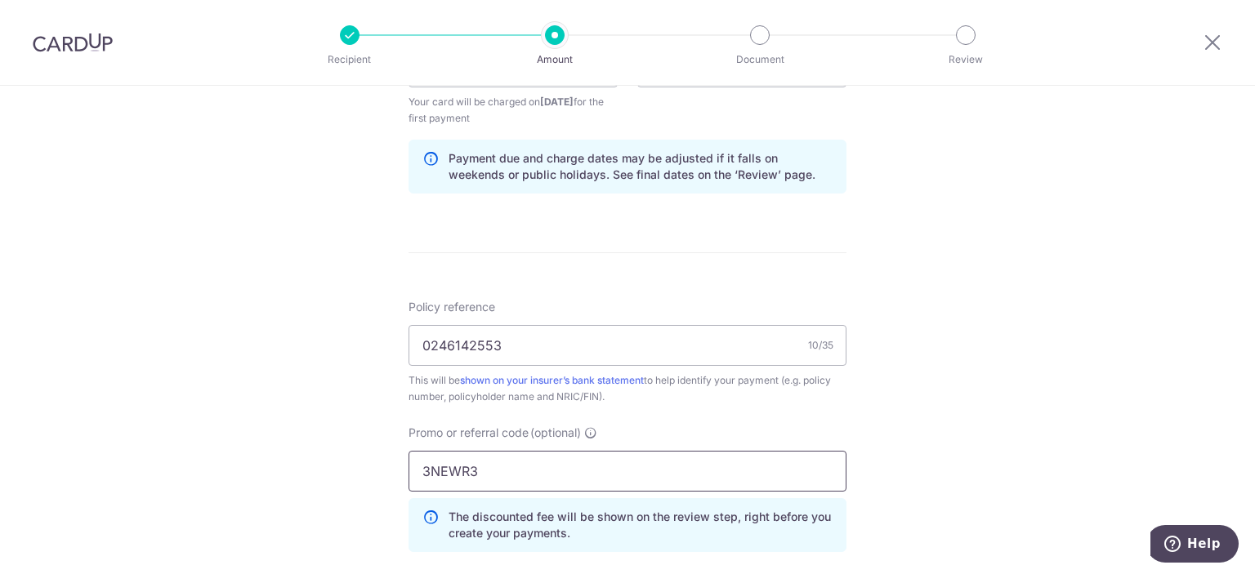
type input "3NEWR3"
click at [322, 291] on div "Tell us more about your payment Enter payment amount SGD 1,521.60 1521.60 Selec…" at bounding box center [627, 86] width 1255 height 1635
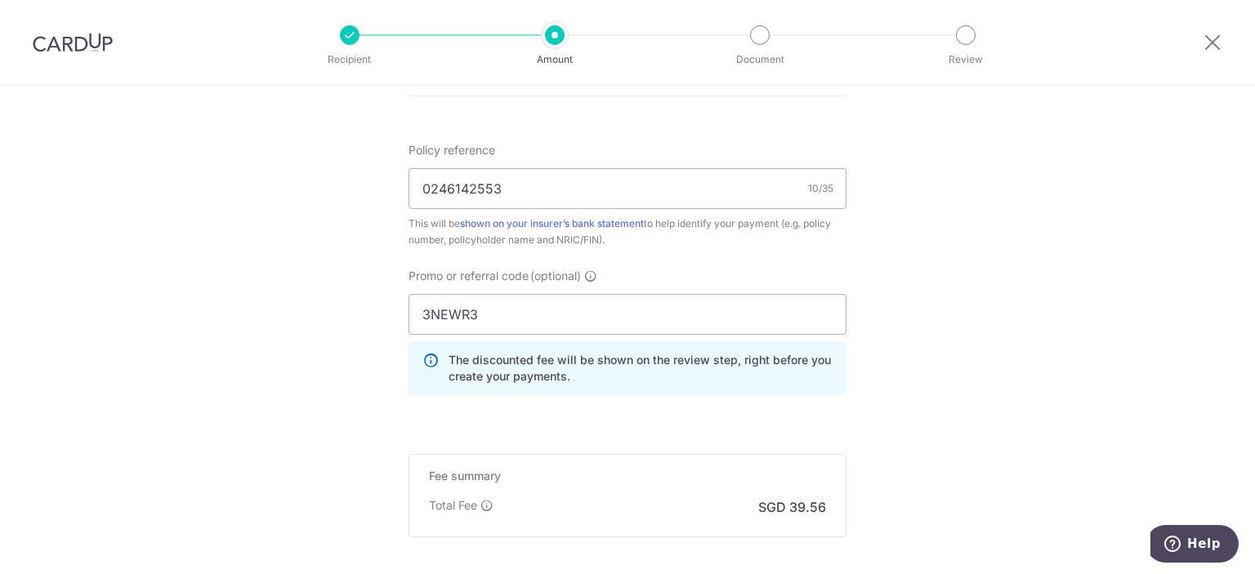
scroll to position [1144, 0]
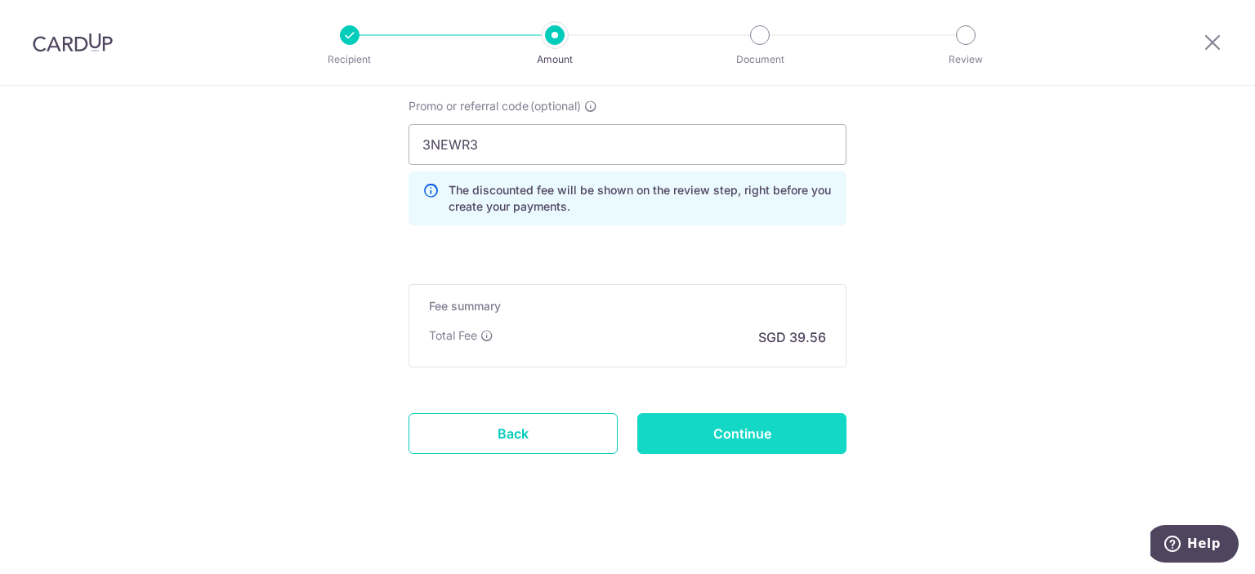
click at [752, 440] on input "Continue" at bounding box center [741, 433] width 209 height 41
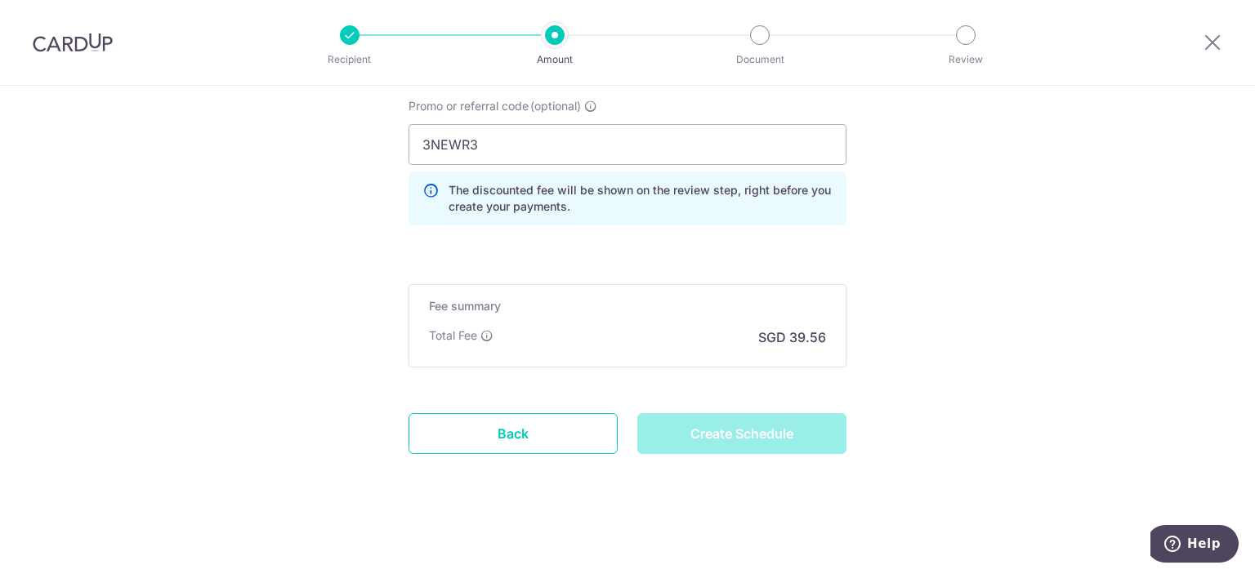
type input "Create Schedule"
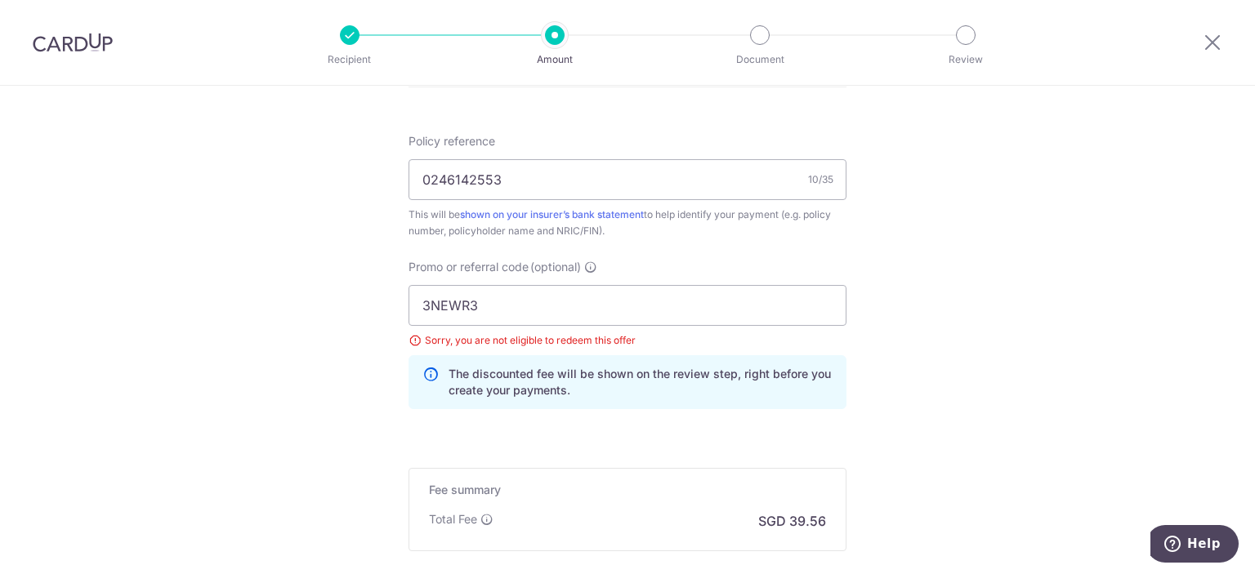
scroll to position [1083, 0]
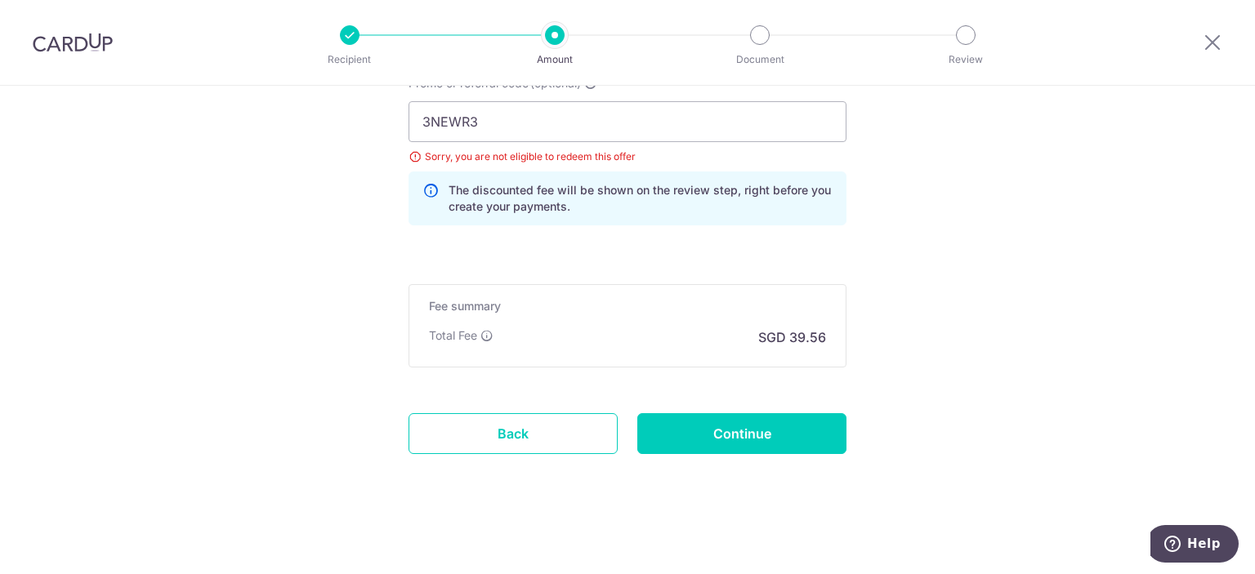
click at [86, 42] on img at bounding box center [73, 43] width 80 height 20
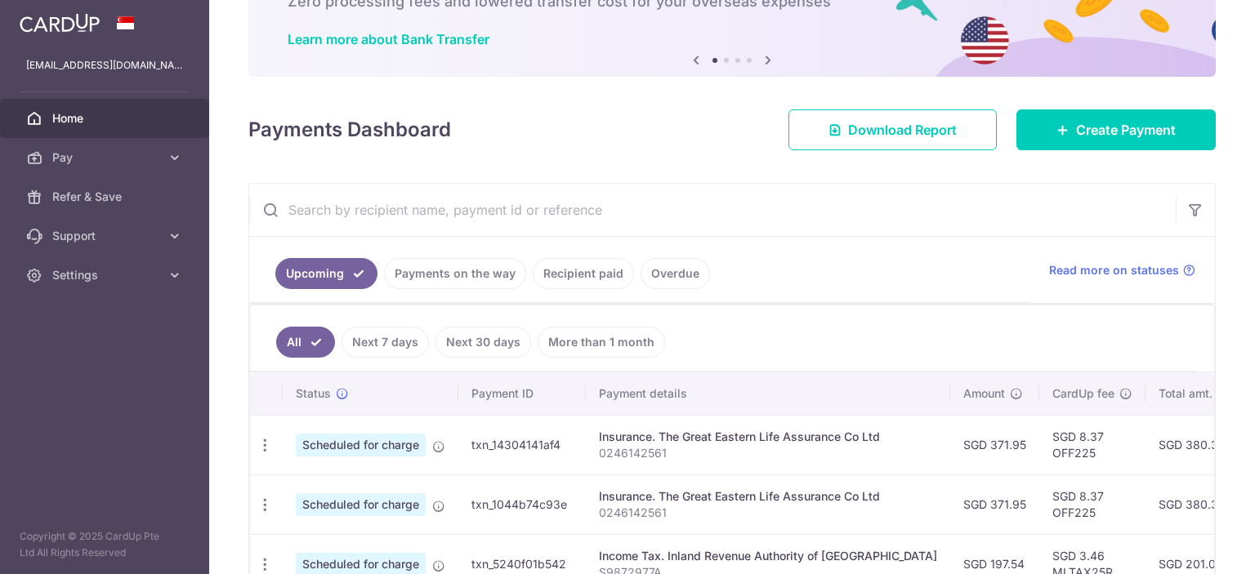
scroll to position [327, 0]
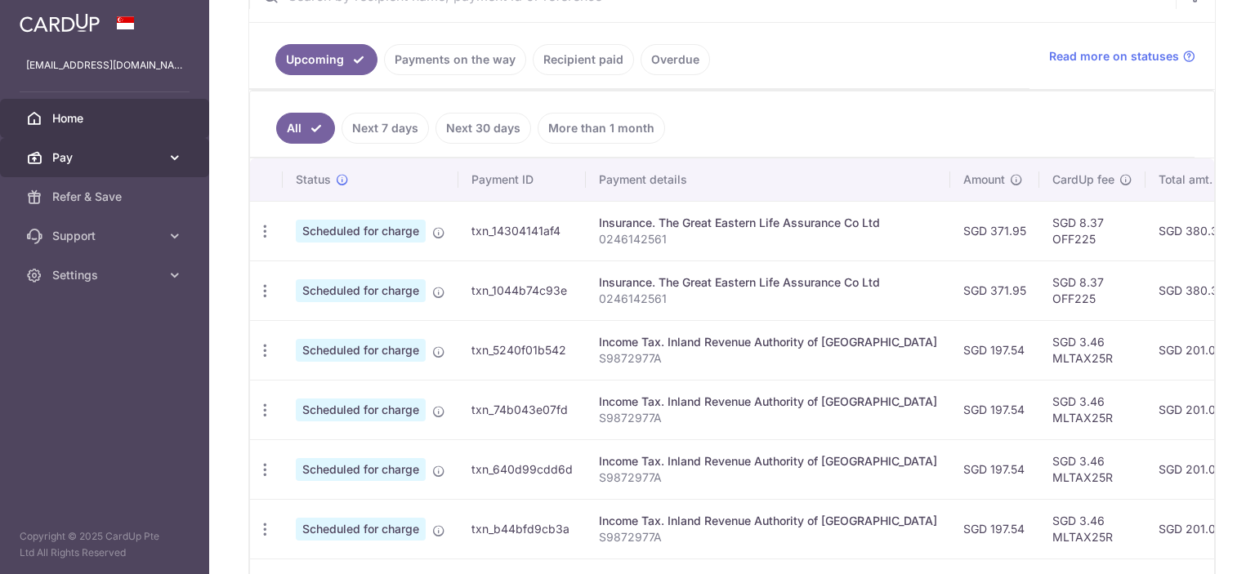
click at [121, 157] on span "Pay" at bounding box center [106, 158] width 108 height 16
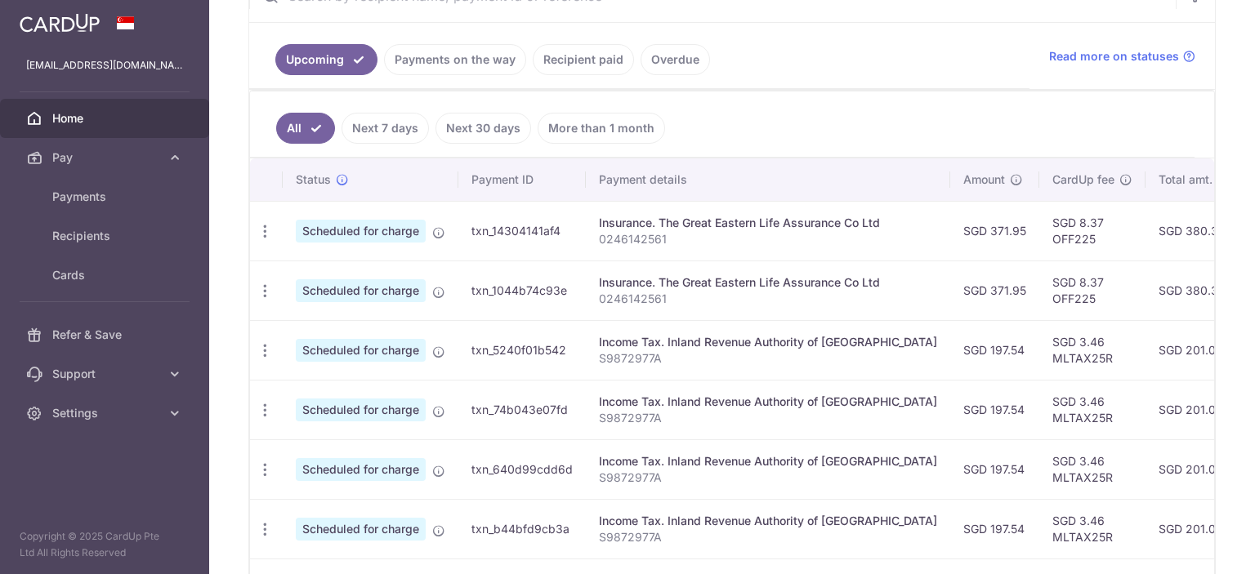
click at [371, 228] on span "Scheduled for charge" at bounding box center [361, 231] width 130 height 23
click at [513, 222] on td "txn_14304141af4" at bounding box center [521, 231] width 127 height 60
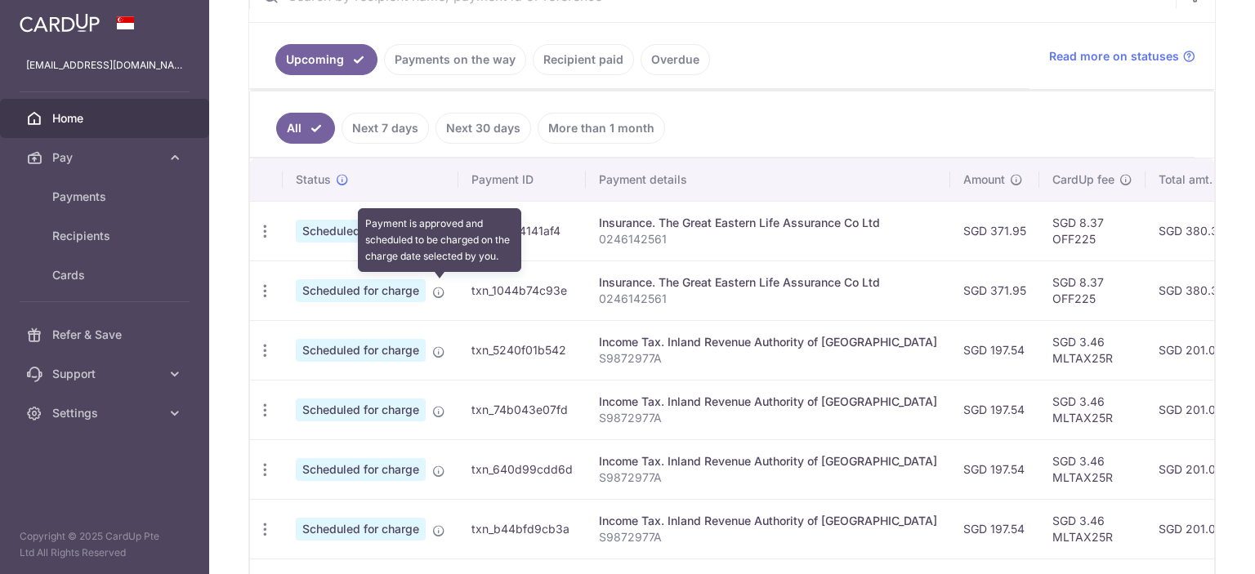
click at [441, 293] on icon at bounding box center [438, 292] width 13 height 13
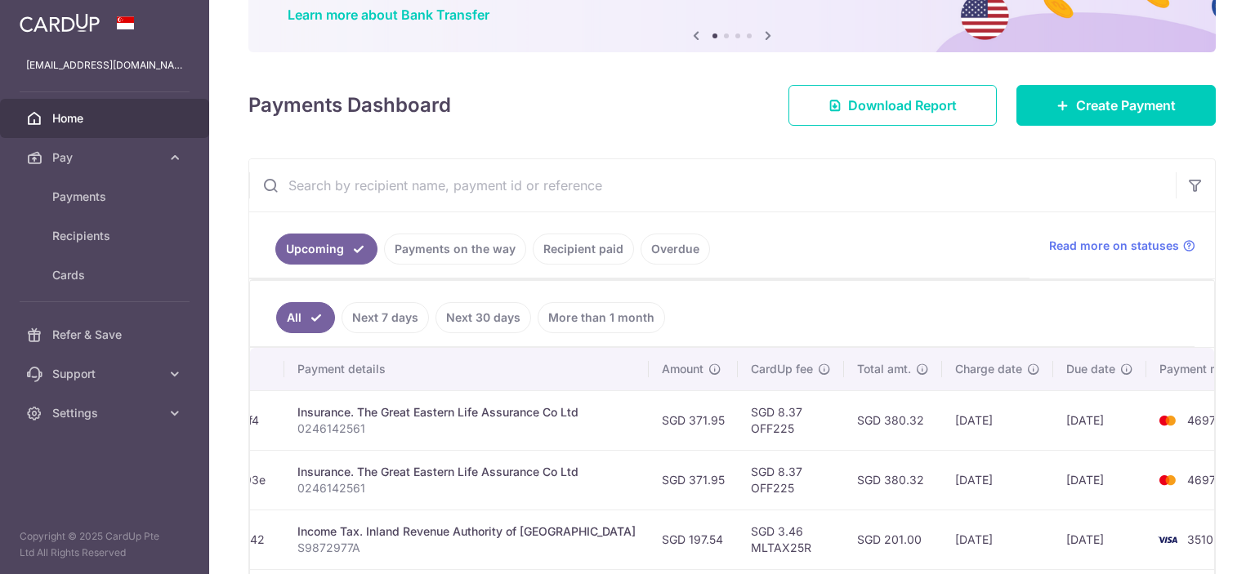
scroll to position [0, 0]
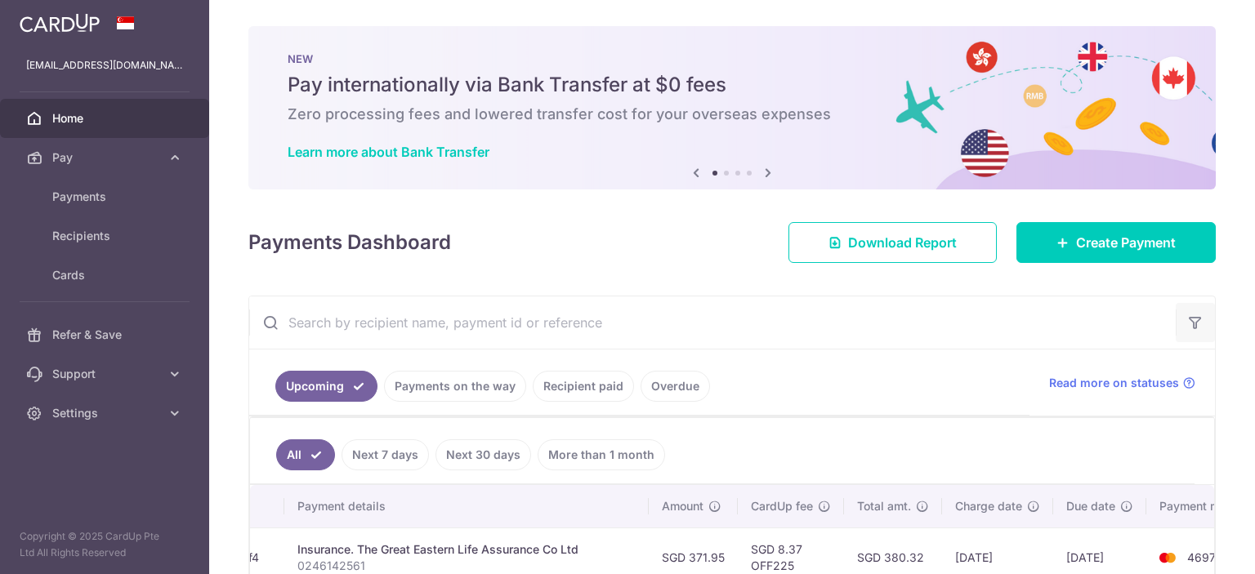
click at [1189, 315] on icon "button" at bounding box center [1195, 323] width 16 height 16
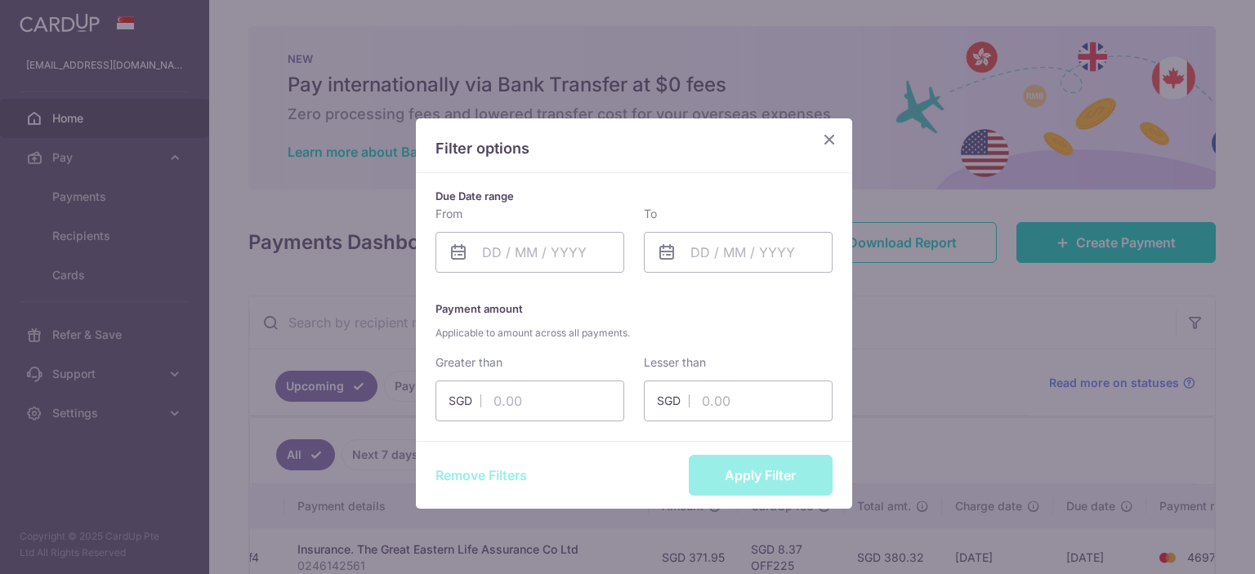
click at [292, 162] on div "Filter options Due Date range From Please select valid date To Please select va…" at bounding box center [627, 287] width 1255 height 574
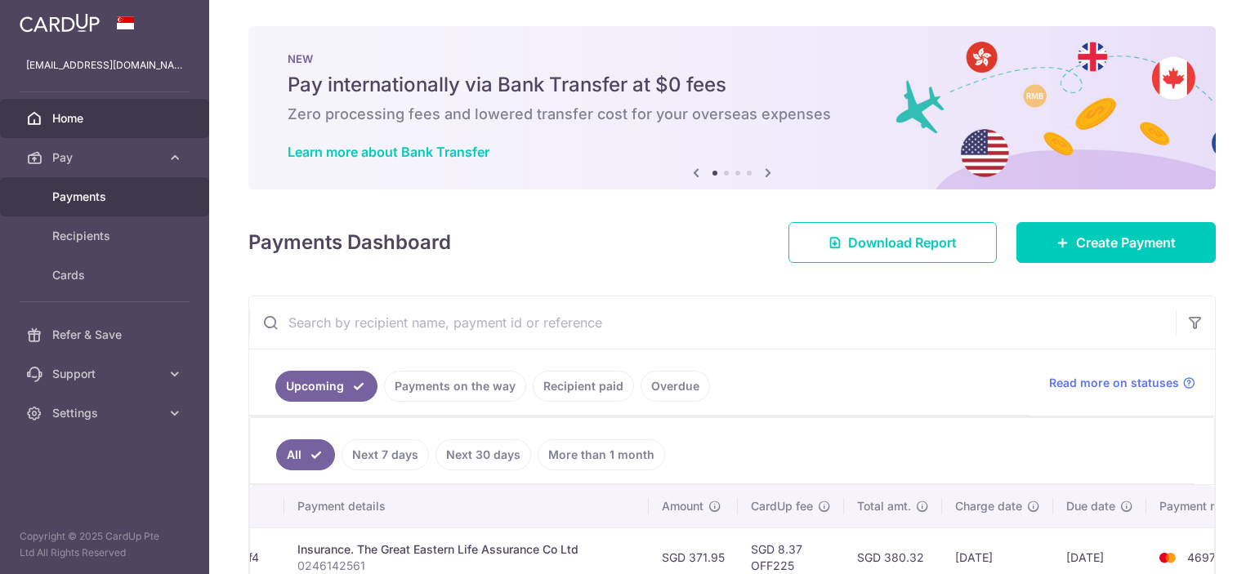
click at [129, 201] on span "Payments" at bounding box center [106, 197] width 108 height 16
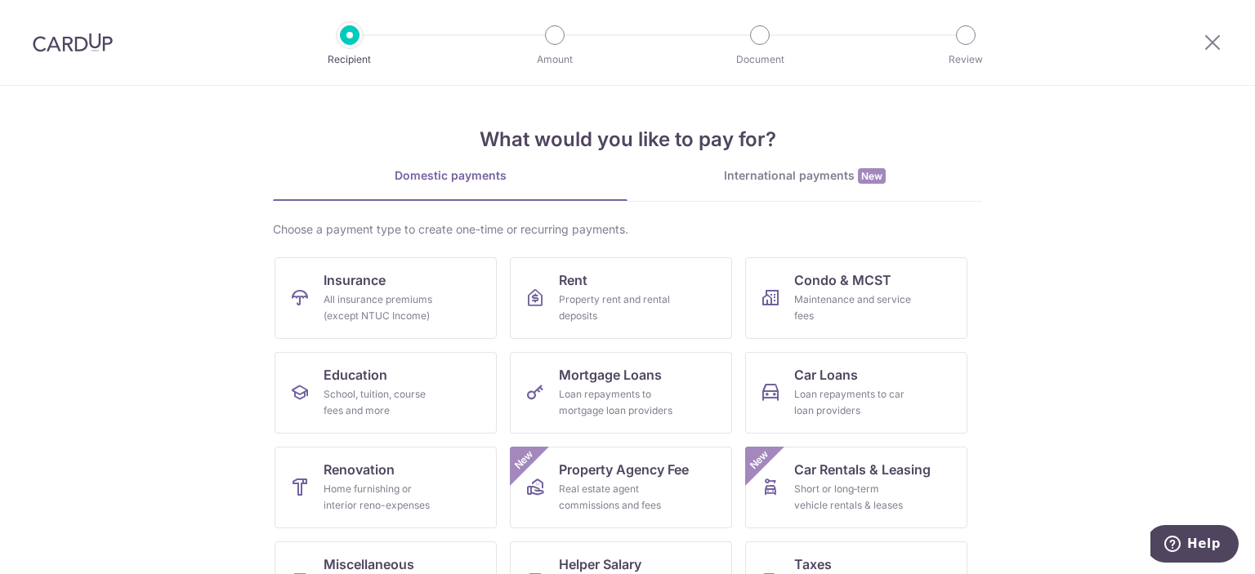
click at [103, 51] on img at bounding box center [73, 43] width 80 height 20
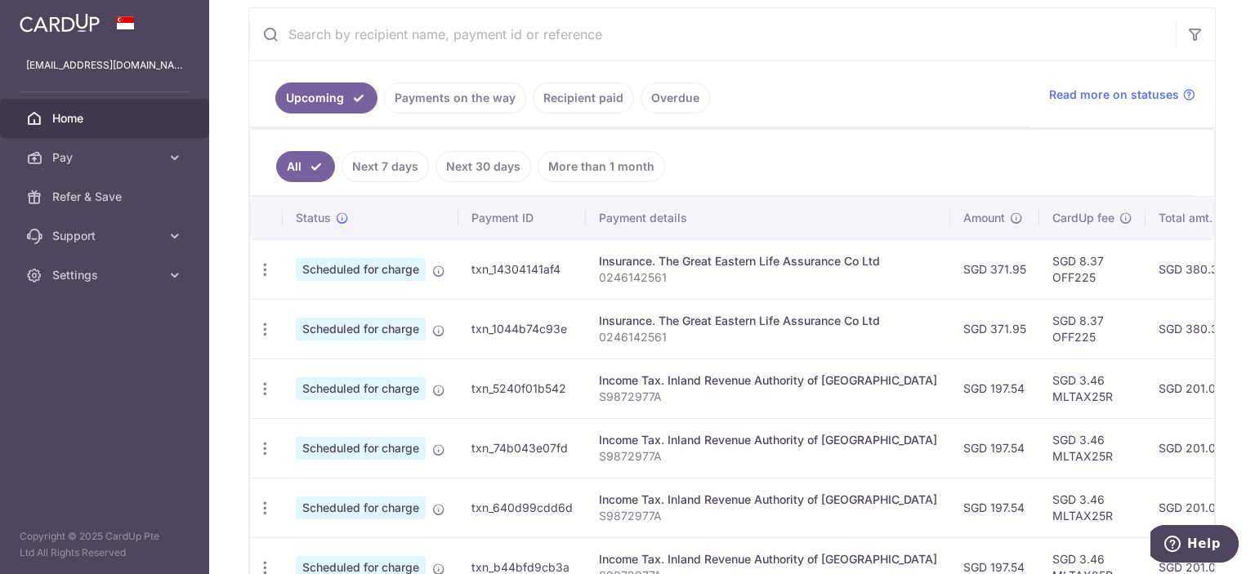
scroll to position [327, 0]
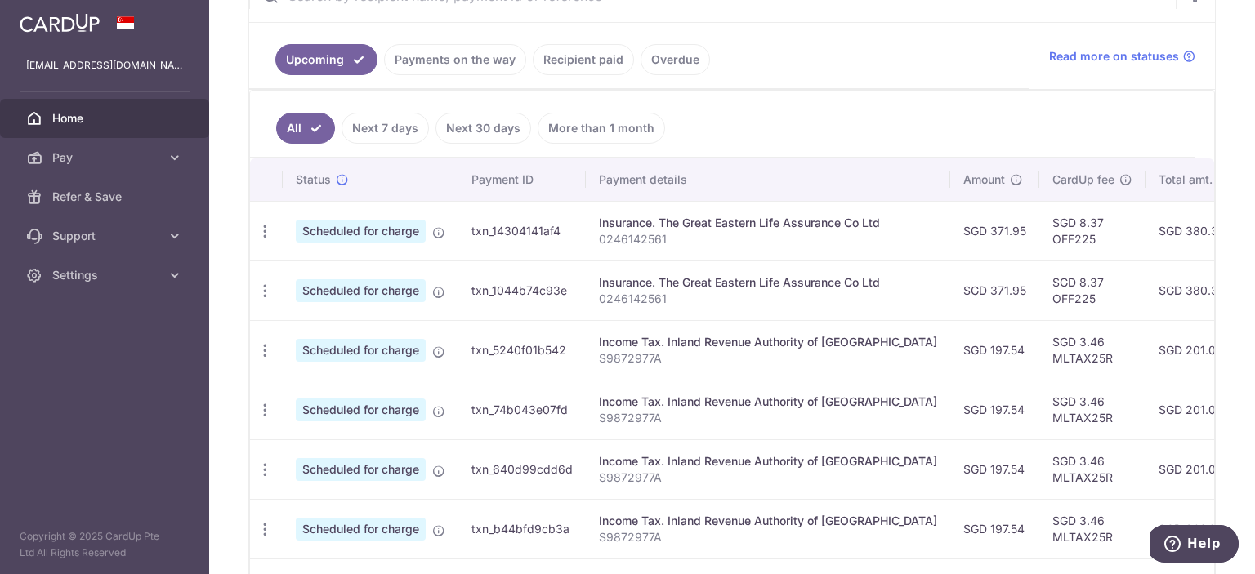
click at [395, 231] on span "Scheduled for charge" at bounding box center [361, 231] width 130 height 23
click at [269, 229] on icon "button" at bounding box center [265, 231] width 17 height 17
click at [344, 323] on span "Cancel payment" at bounding box center [351, 316] width 109 height 20
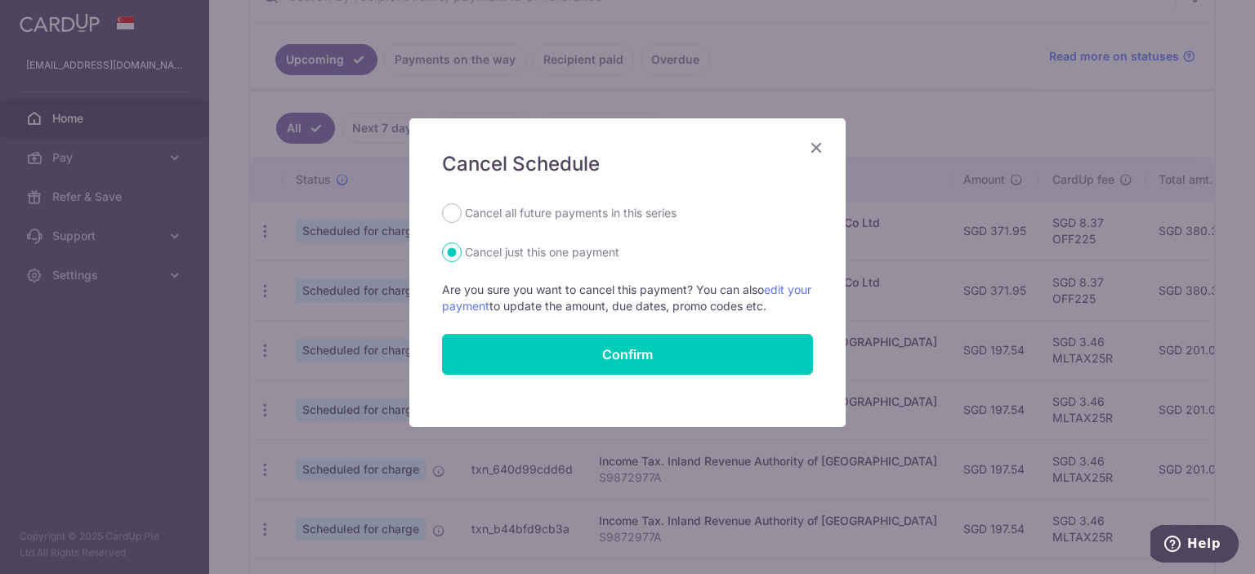
click at [614, 212] on label "Cancel all future payments in this series" at bounding box center [571, 213] width 212 height 20
click at [462, 212] on input "Cancel all future payments in this series" at bounding box center [452, 213] width 20 height 20
radio input "true"
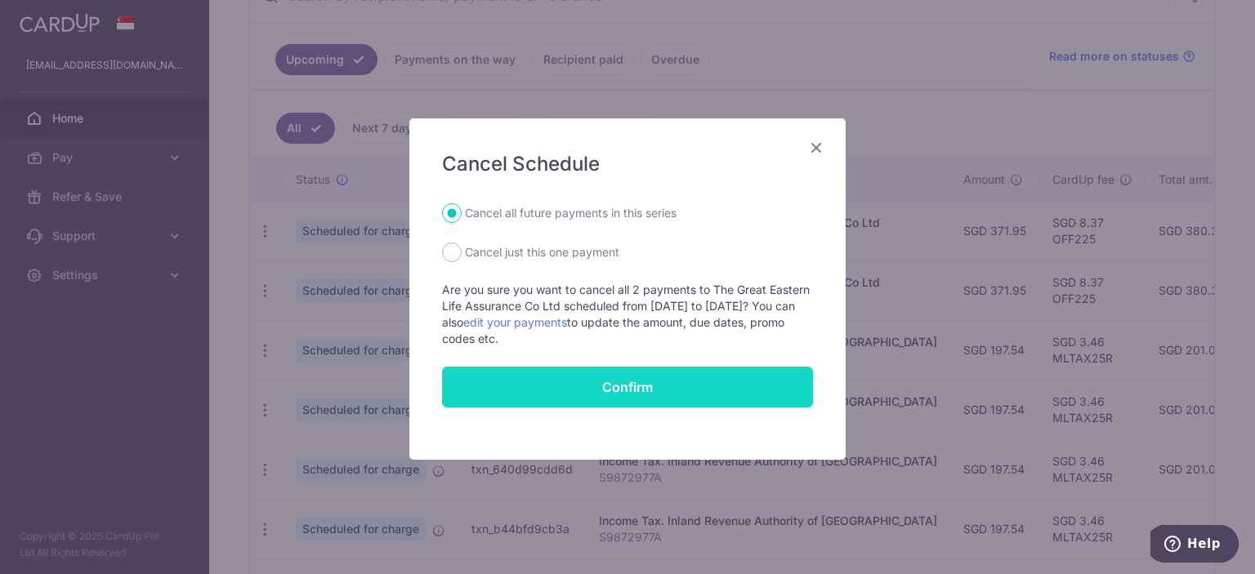
click at [642, 389] on input "Confirm" at bounding box center [627, 387] width 371 height 41
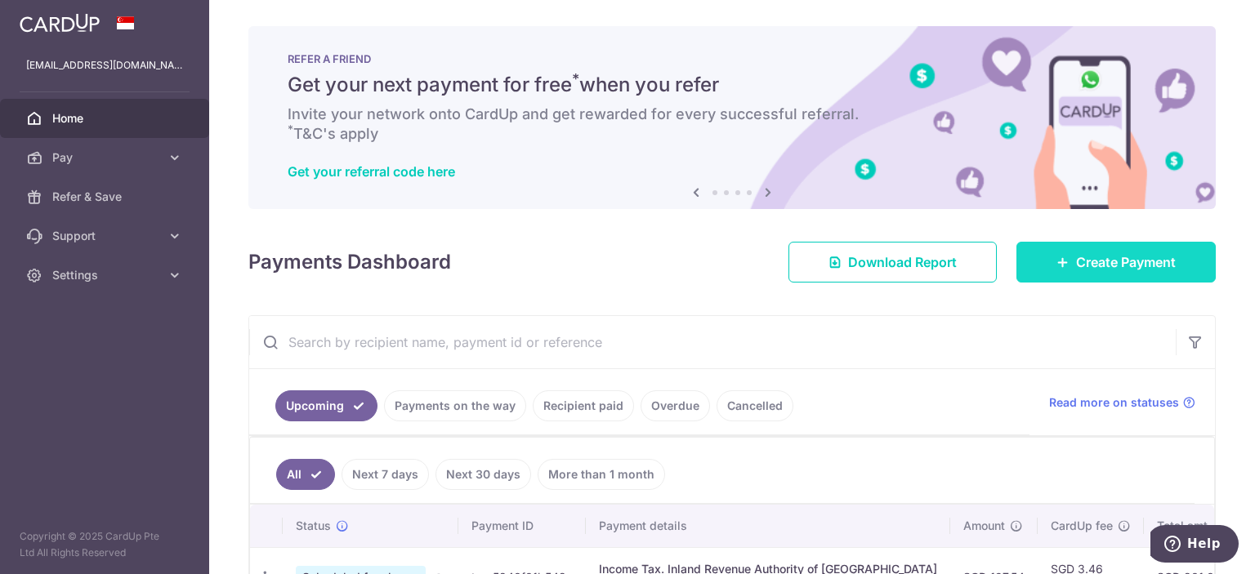
click at [1098, 265] on span "Create Payment" at bounding box center [1126, 262] width 100 height 20
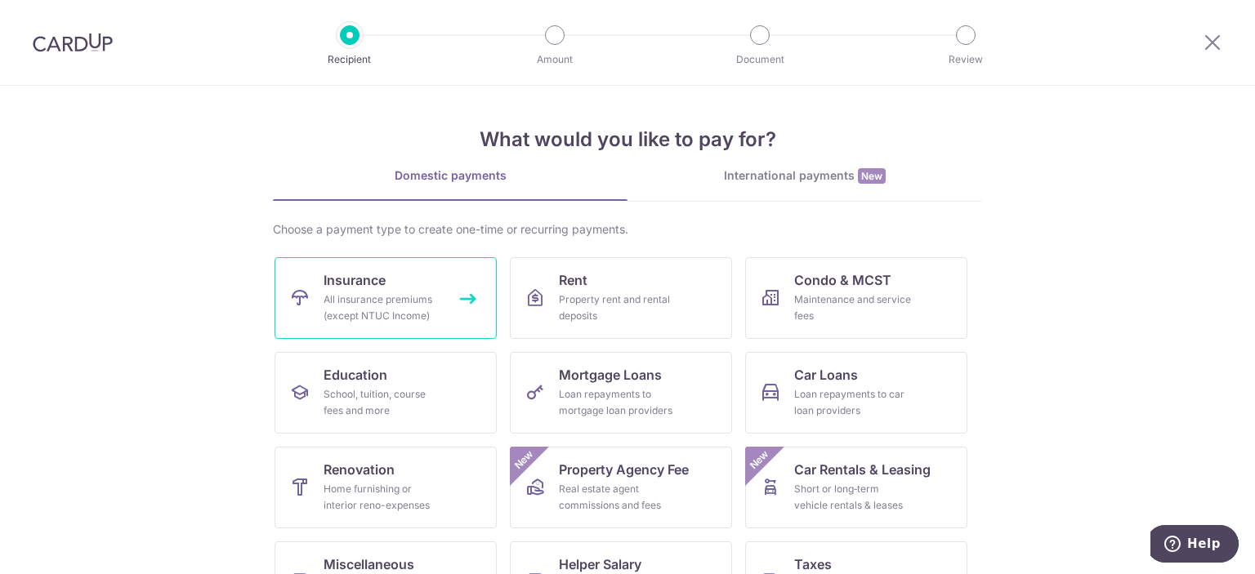
click at [405, 293] on div "All insurance premiums (except NTUC Income)" at bounding box center [383, 308] width 118 height 33
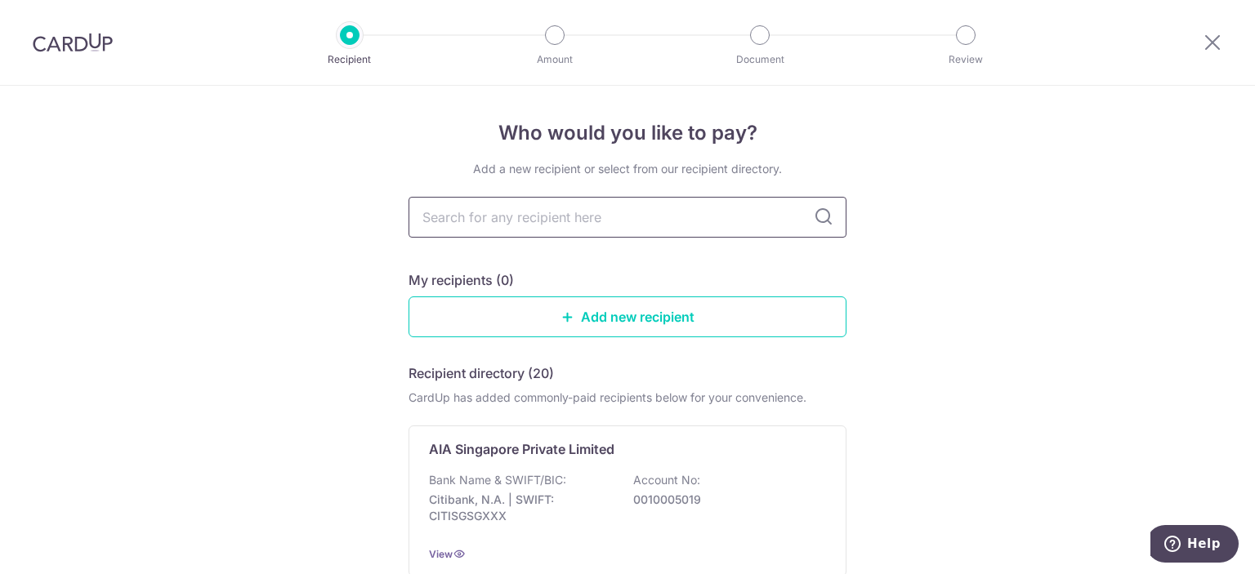
click at [540, 212] on input "text" at bounding box center [627, 217] width 438 height 41
type input "great"
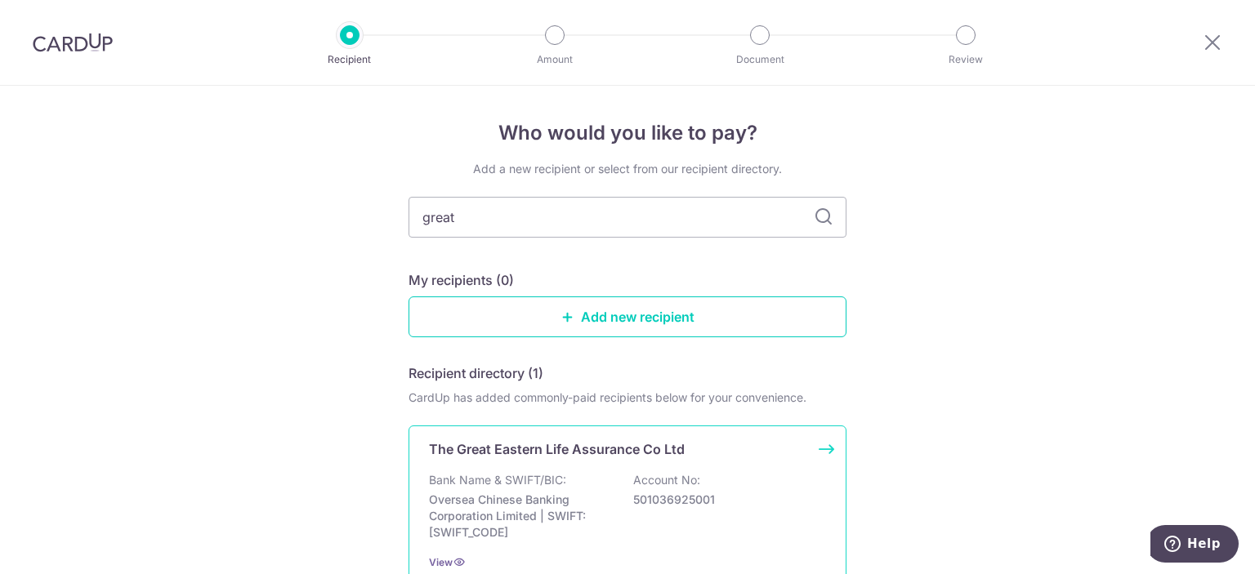
click at [601, 492] on p "Oversea Chinese Banking Corporation Limited | SWIFT: OCBCSGSGXXX" at bounding box center [520, 516] width 183 height 49
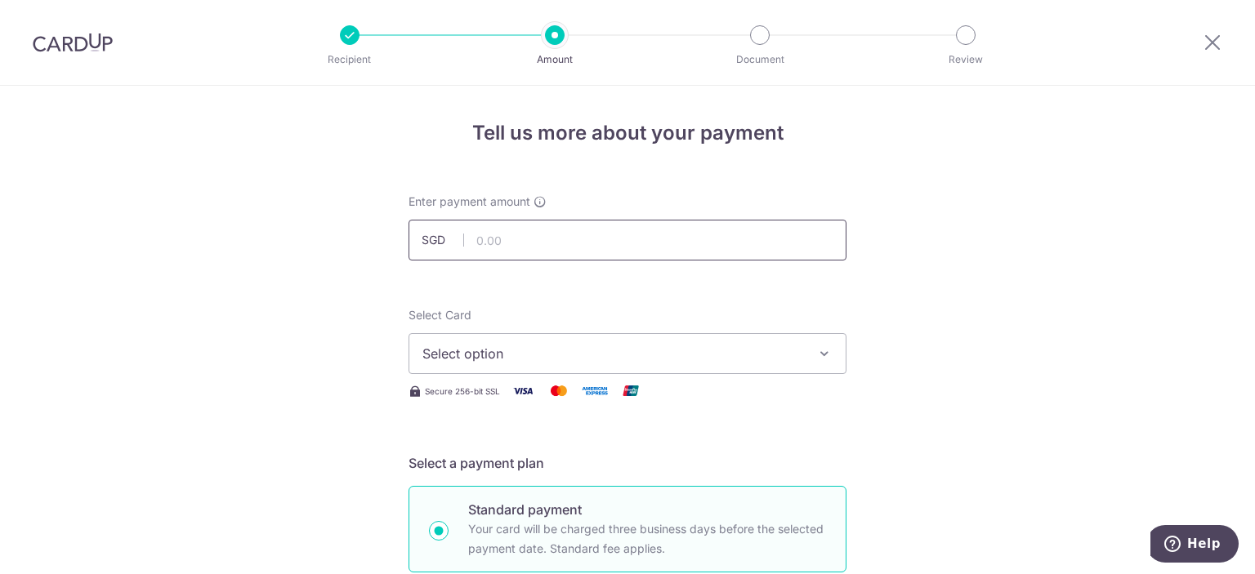
click at [575, 232] on input "text" at bounding box center [627, 240] width 438 height 41
paste input "1,521.6"
type input "1,521.60"
click at [565, 361] on span "Select option" at bounding box center [612, 354] width 381 height 20
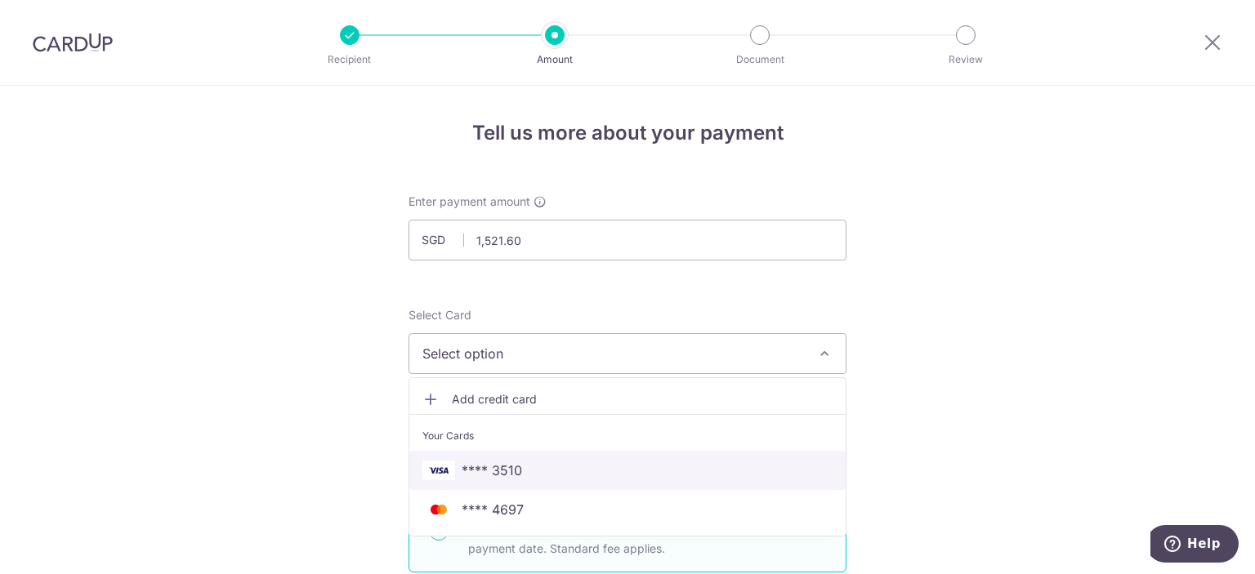
click at [512, 478] on span "**** 3510" at bounding box center [492, 471] width 60 height 20
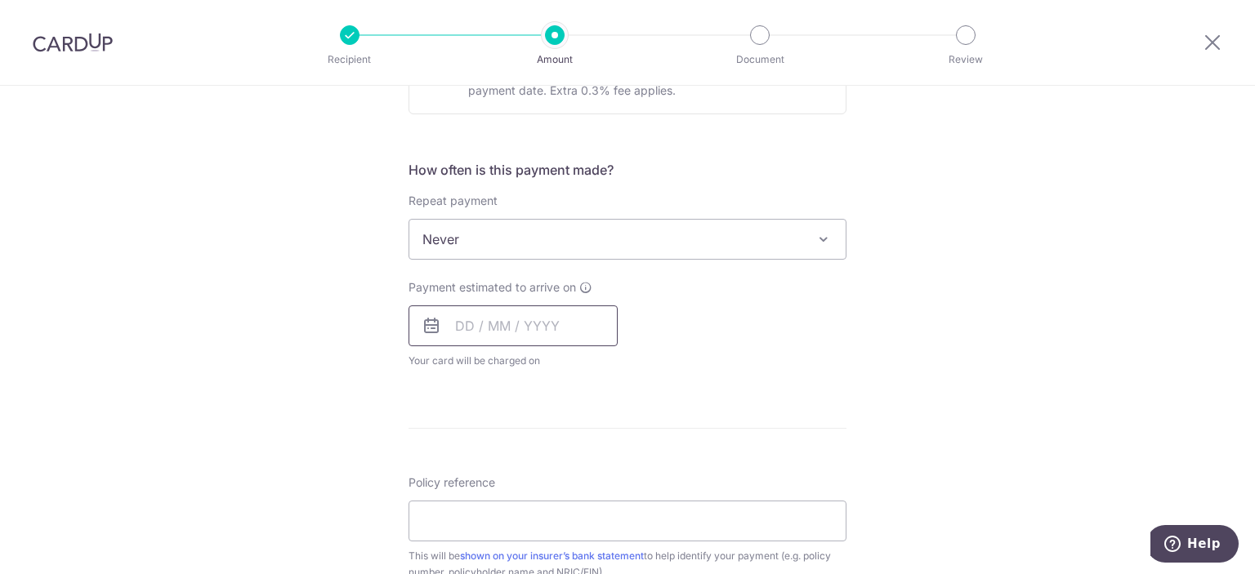
scroll to position [572, 0]
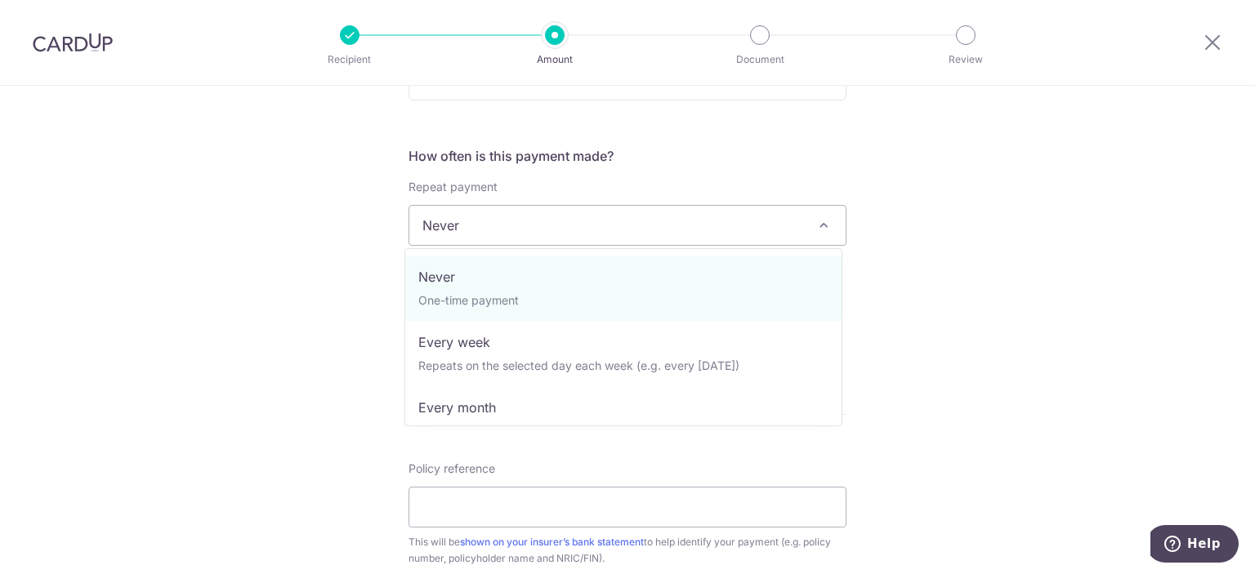
click at [538, 235] on span "Never" at bounding box center [627, 225] width 436 height 39
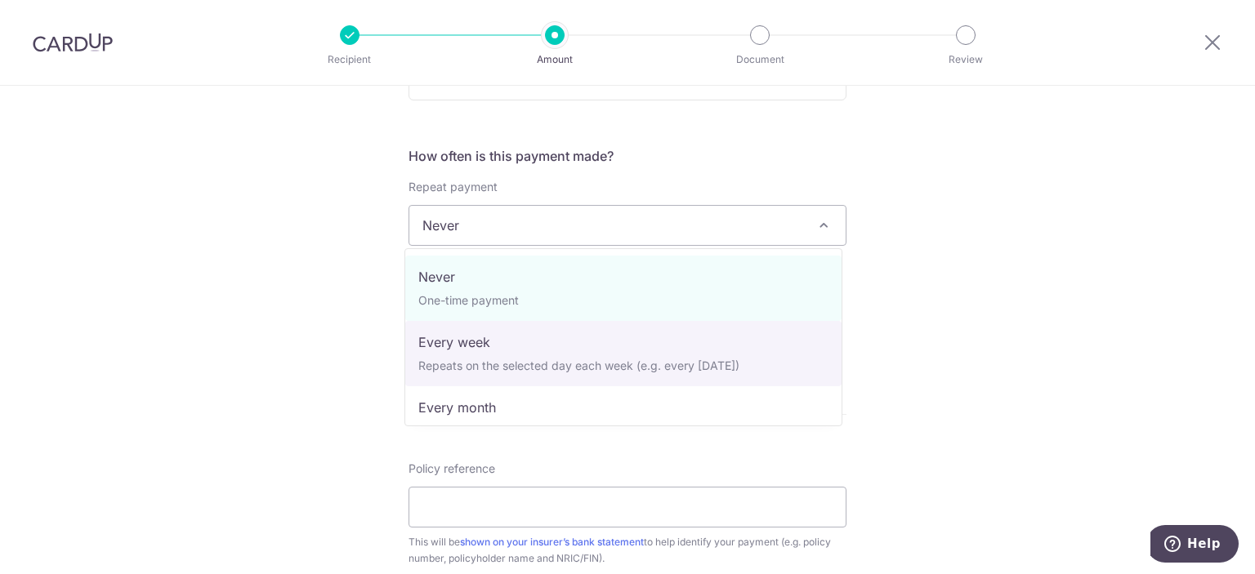
select select "2"
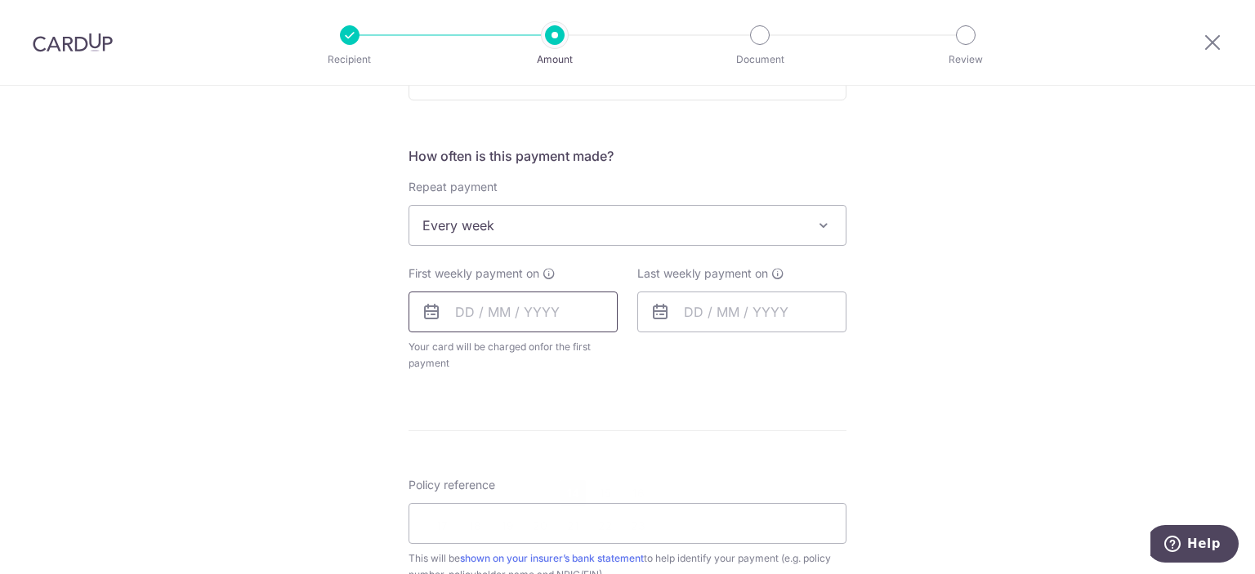
drag, startPoint x: 522, startPoint y: 309, endPoint x: 533, endPoint y: 311, distance: 10.9
click at [522, 309] on input "text" at bounding box center [512, 312] width 209 height 41
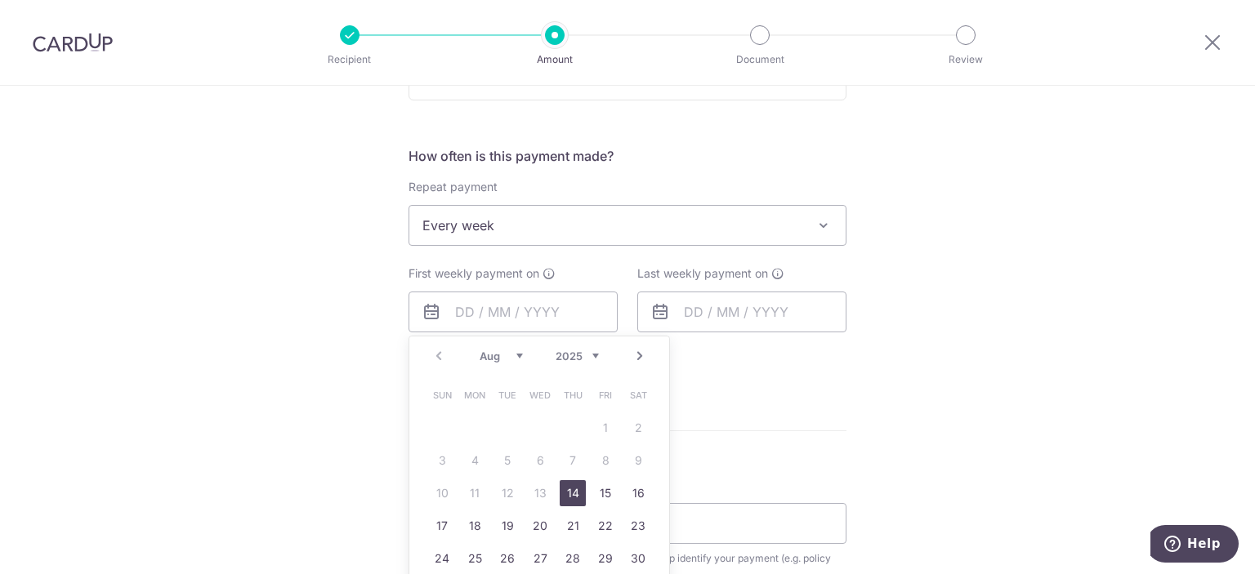
click at [342, 346] on div "Tell us more about your payment Enter payment amount SGD 1,521.60 1521.60 Selec…" at bounding box center [627, 261] width 1255 height 1494
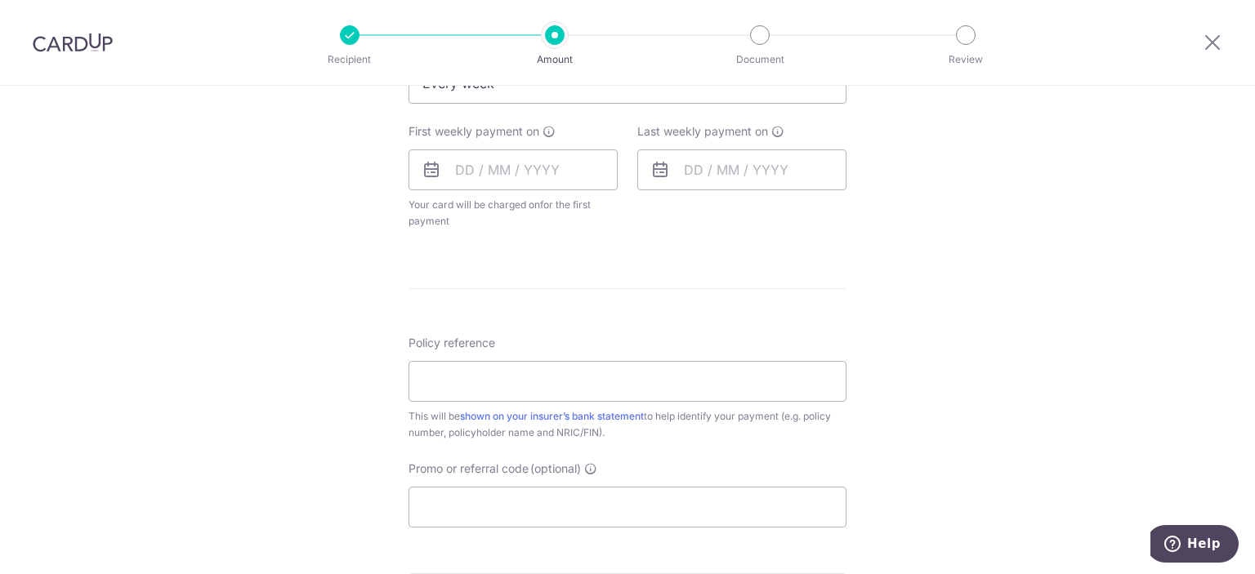
scroll to position [735, 0]
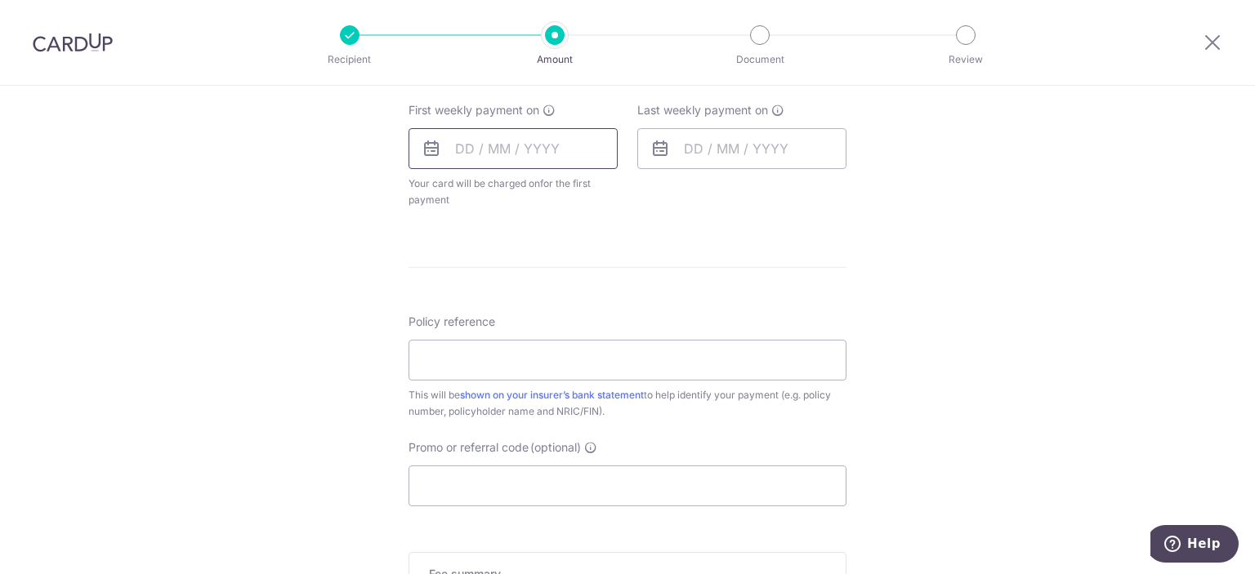
click at [520, 146] on input "text" at bounding box center [512, 148] width 209 height 41
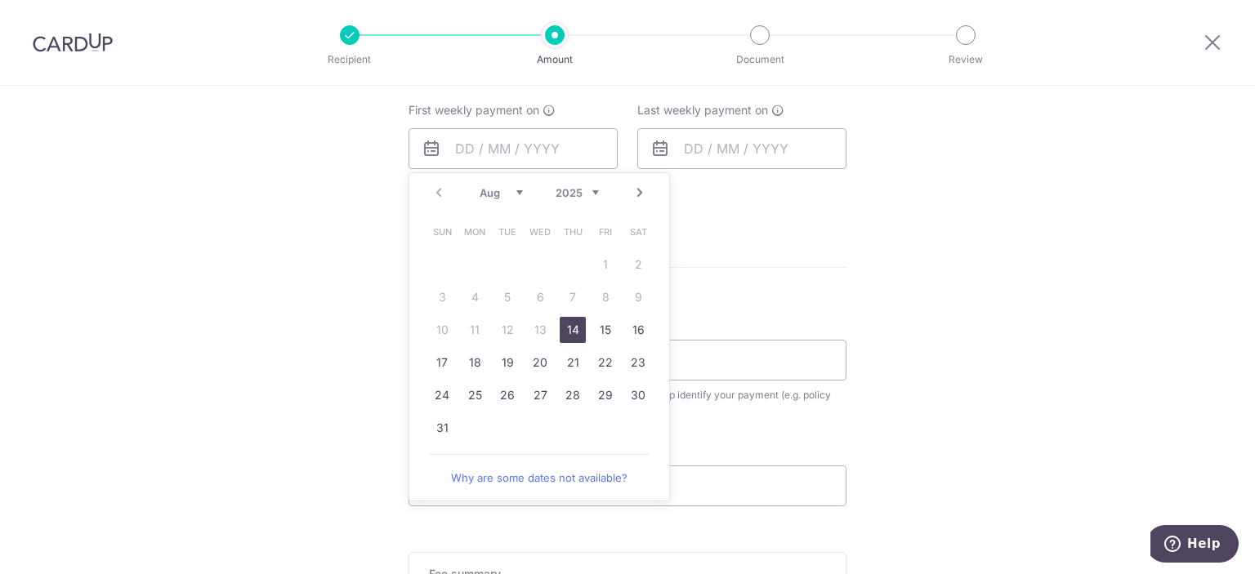
click at [574, 337] on link "14" at bounding box center [573, 330] width 26 height 26
type input "[DATE]"
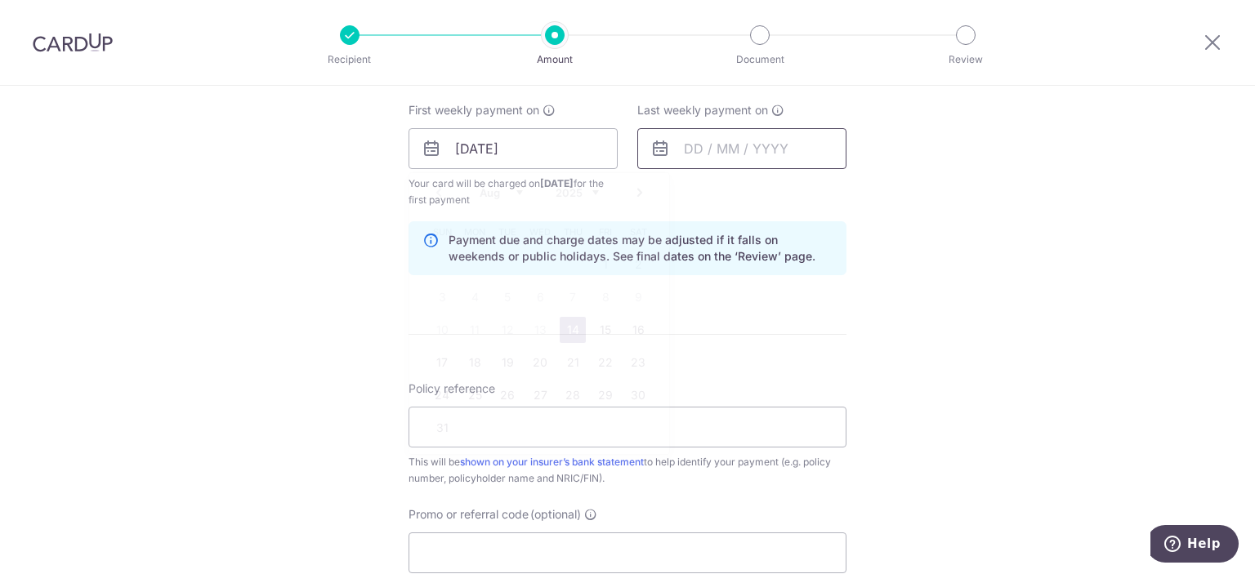
click at [735, 141] on input "text" at bounding box center [741, 148] width 209 height 41
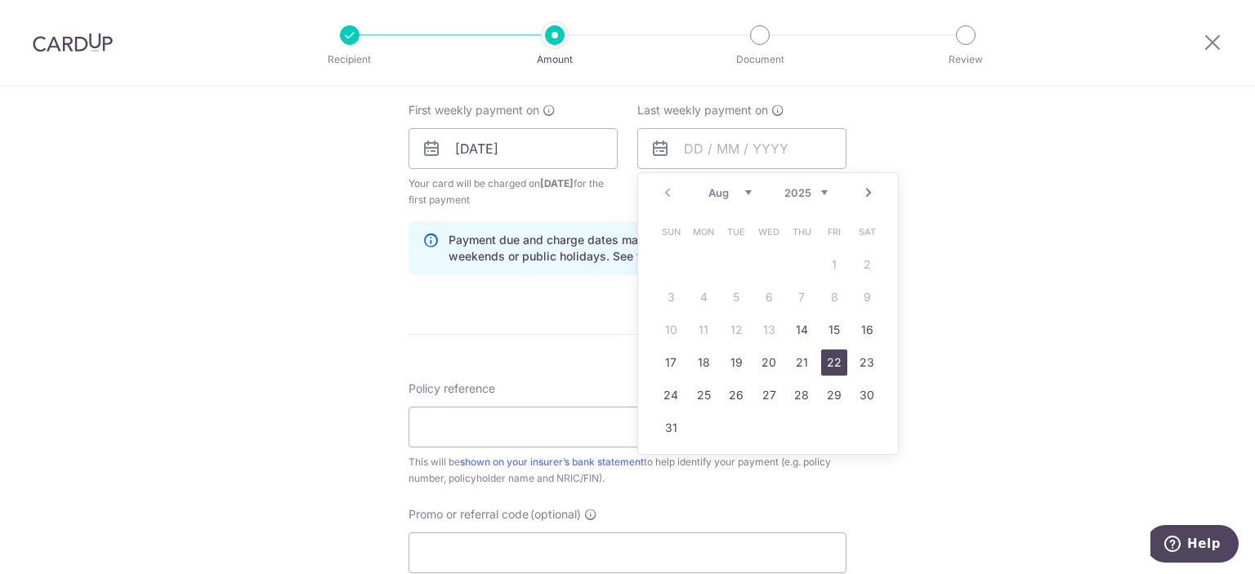
click at [830, 359] on link "22" at bounding box center [834, 363] width 26 height 26
type input "22/08/2025"
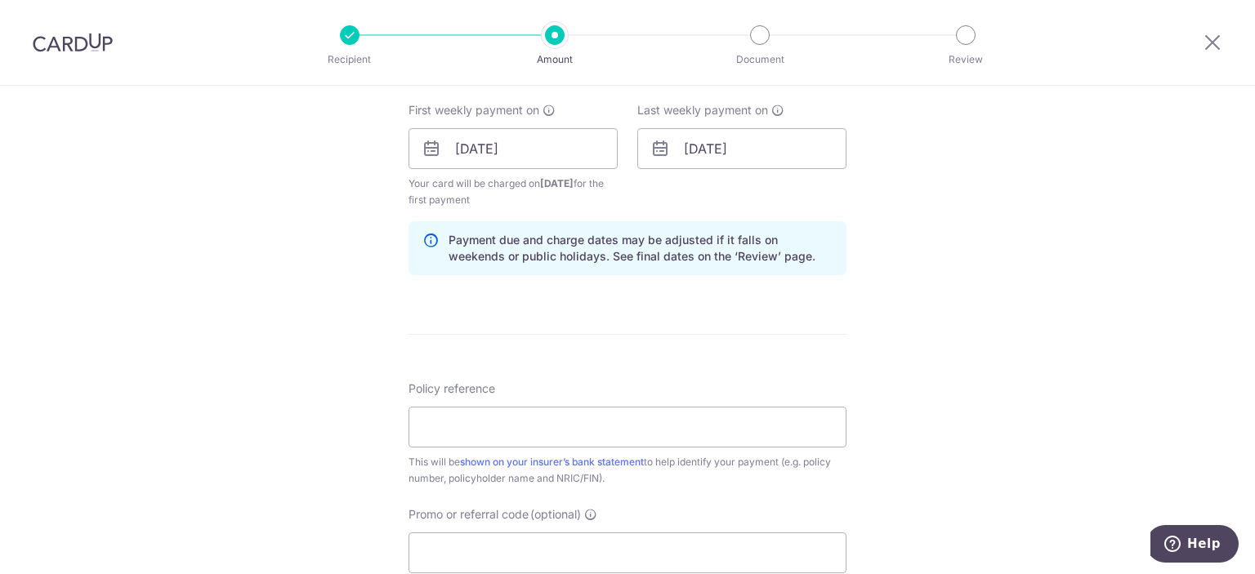
click at [977, 290] on div "Tell us more about your payment Enter payment amount SGD 1,521.60 1521.60 Selec…" at bounding box center [627, 131] width 1255 height 1561
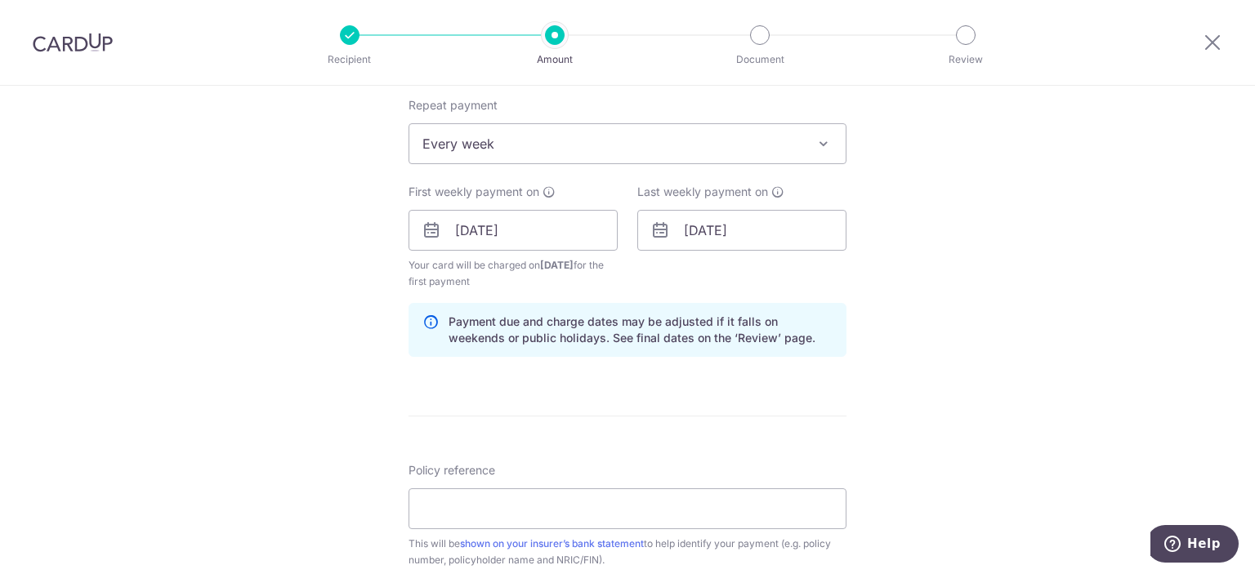
scroll to position [980, 0]
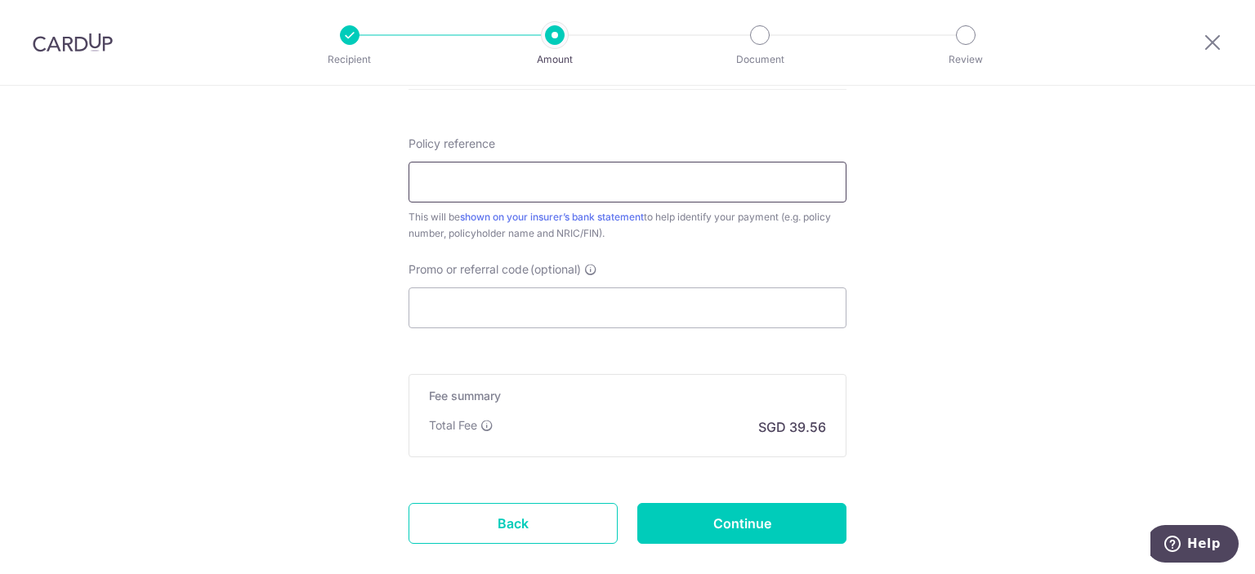
click at [544, 185] on input "Policy reference" at bounding box center [627, 182] width 438 height 41
paste input "0246142553"
type input "0246142553"
click at [506, 309] on input "Promo or referral code (optional)" at bounding box center [627, 308] width 438 height 41
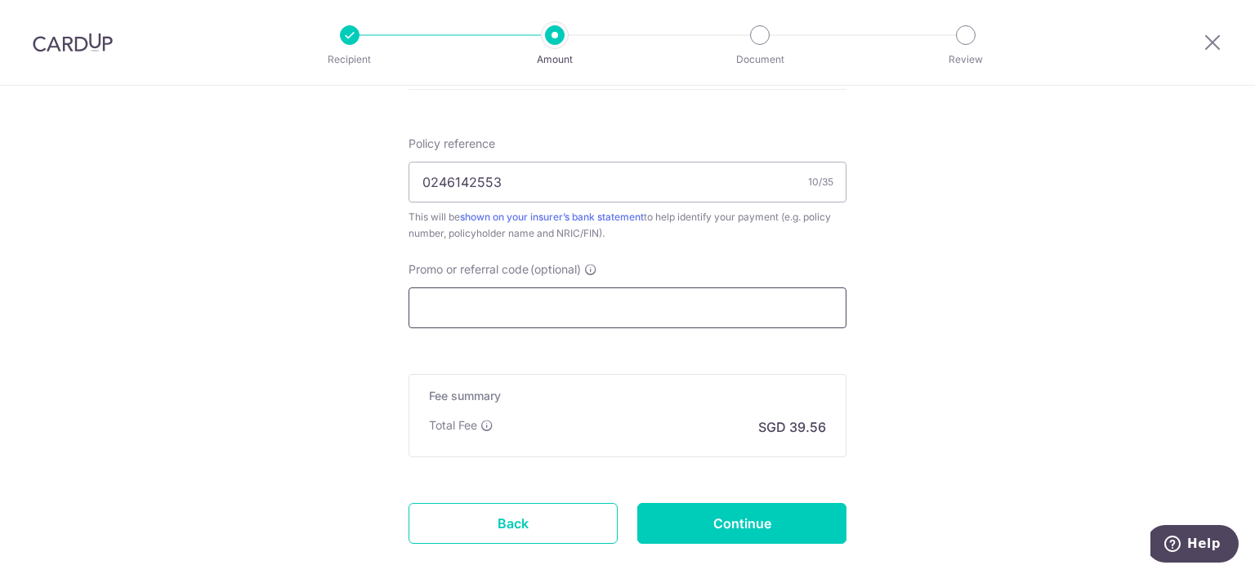
paste input "3NEWR3"
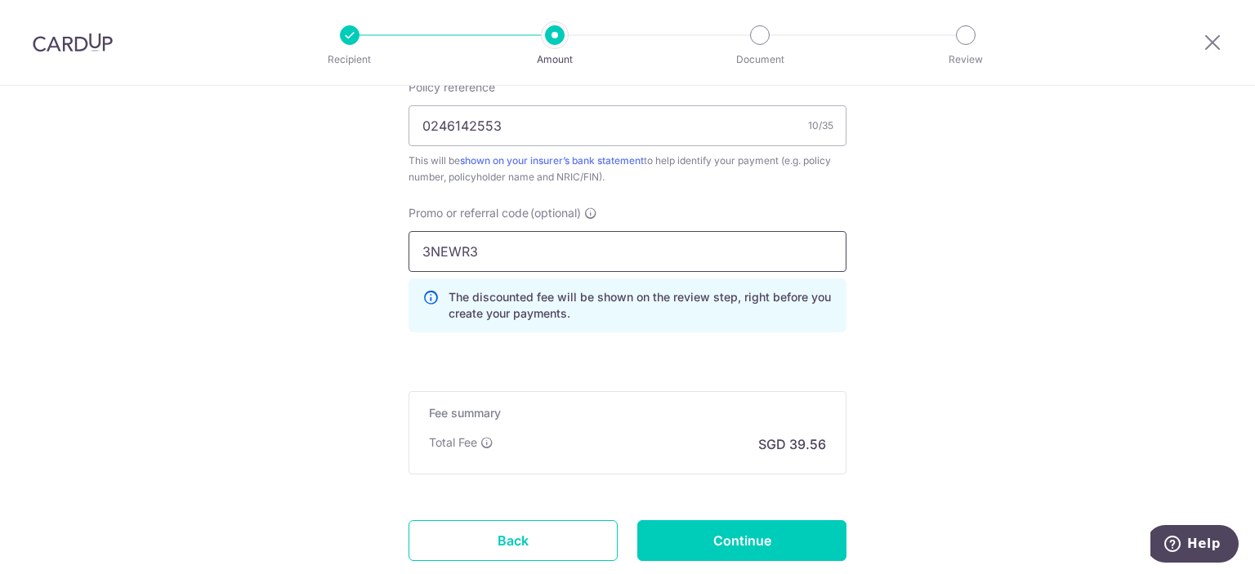
scroll to position [1144, 0]
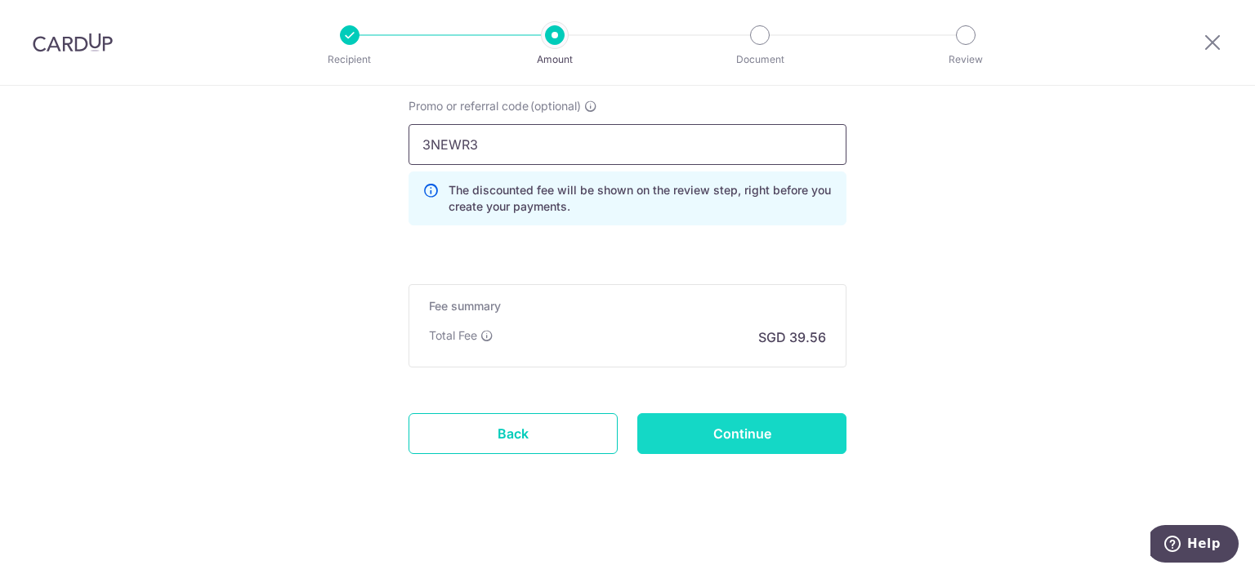
type input "3NEWR3"
click at [732, 425] on input "Continue" at bounding box center [741, 433] width 209 height 41
type input "Create Schedule"
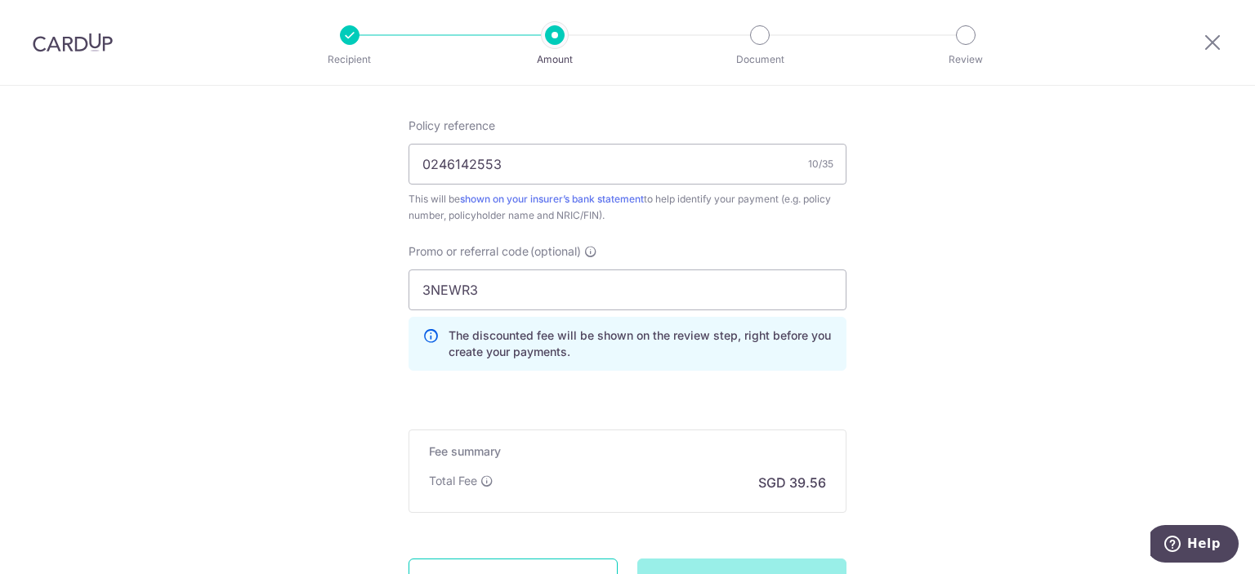
scroll to position [980, 0]
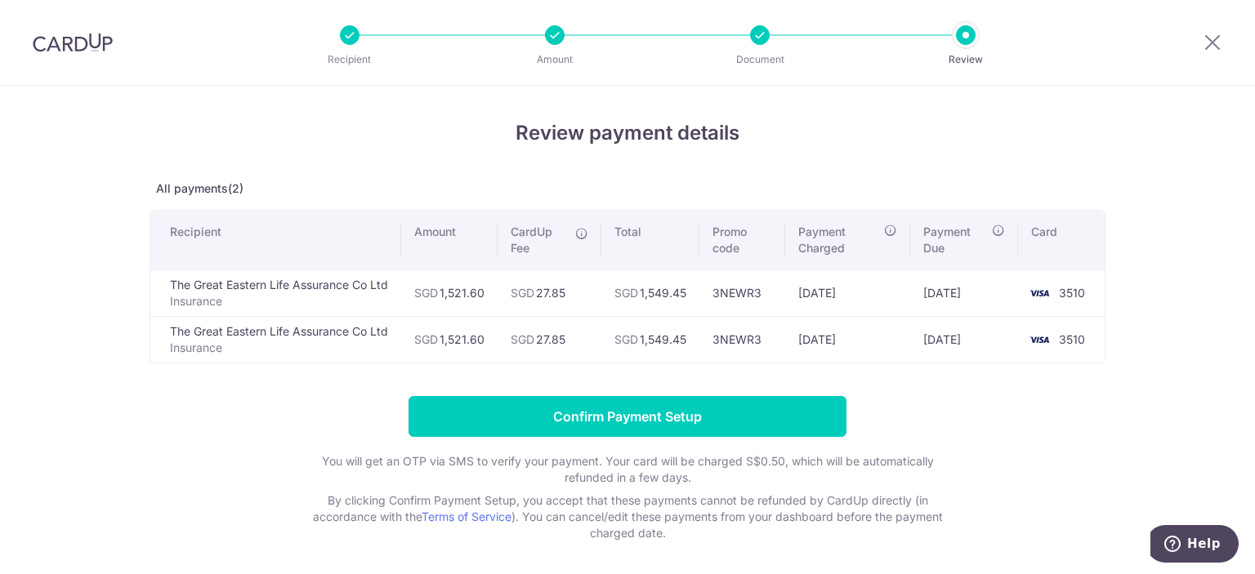
click at [428, 221] on th "Amount" at bounding box center [449, 240] width 96 height 59
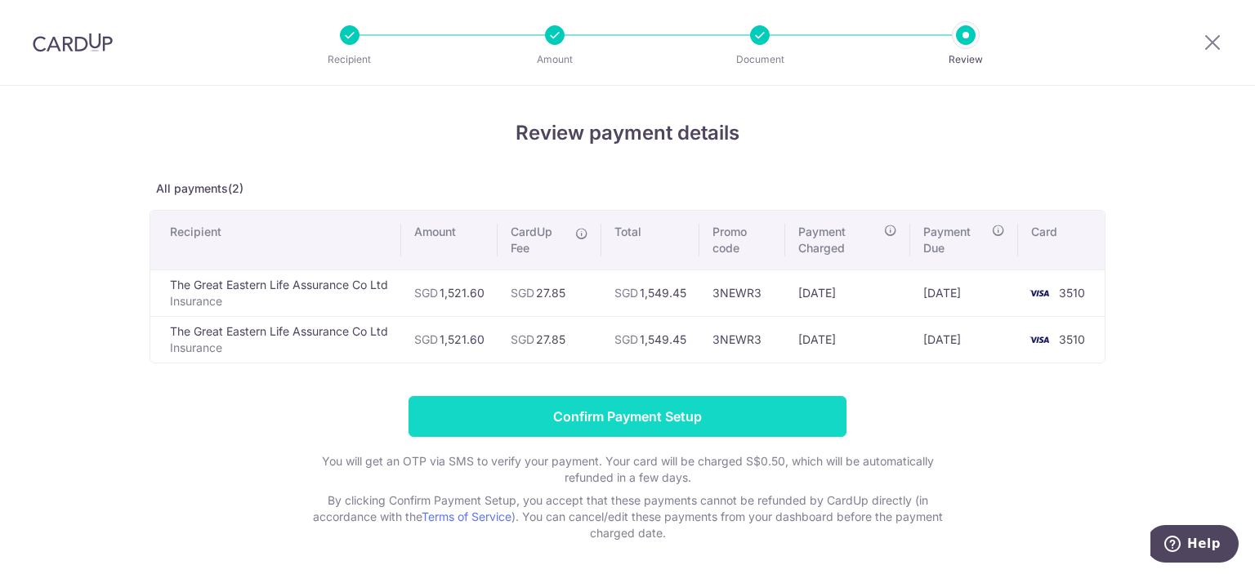
click at [654, 417] on input "Confirm Payment Setup" at bounding box center [627, 416] width 438 height 41
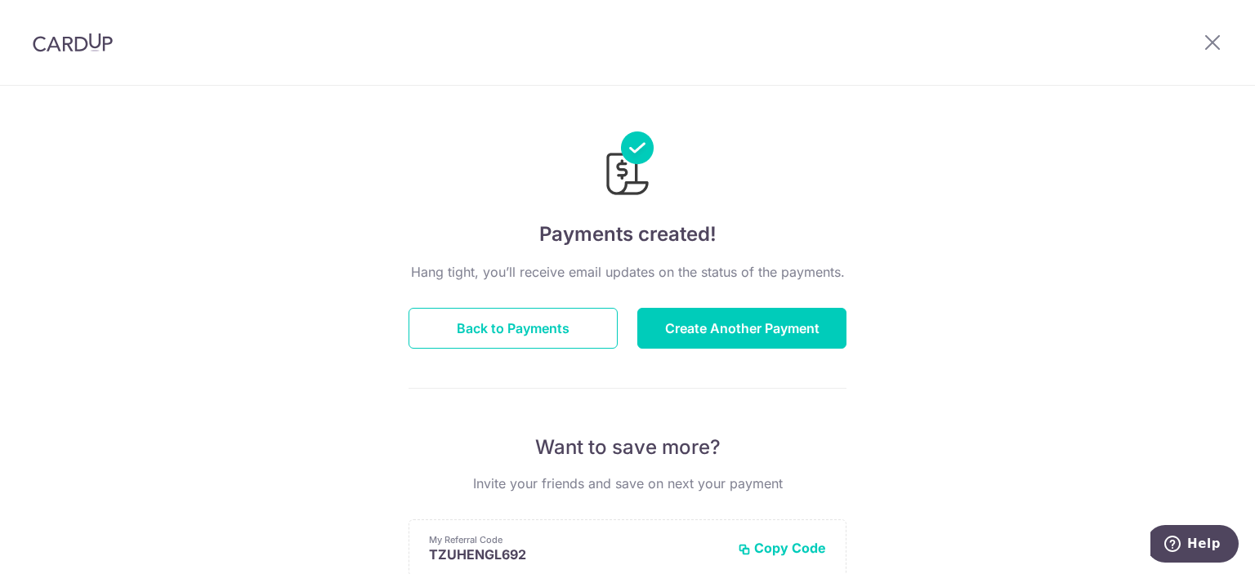
click at [386, 189] on div "Payments created! Hang tight, you’ll receive email updates on the status of the…" at bounding box center [627, 522] width 1255 height 873
click at [780, 331] on button "Create Another Payment" at bounding box center [741, 328] width 209 height 41
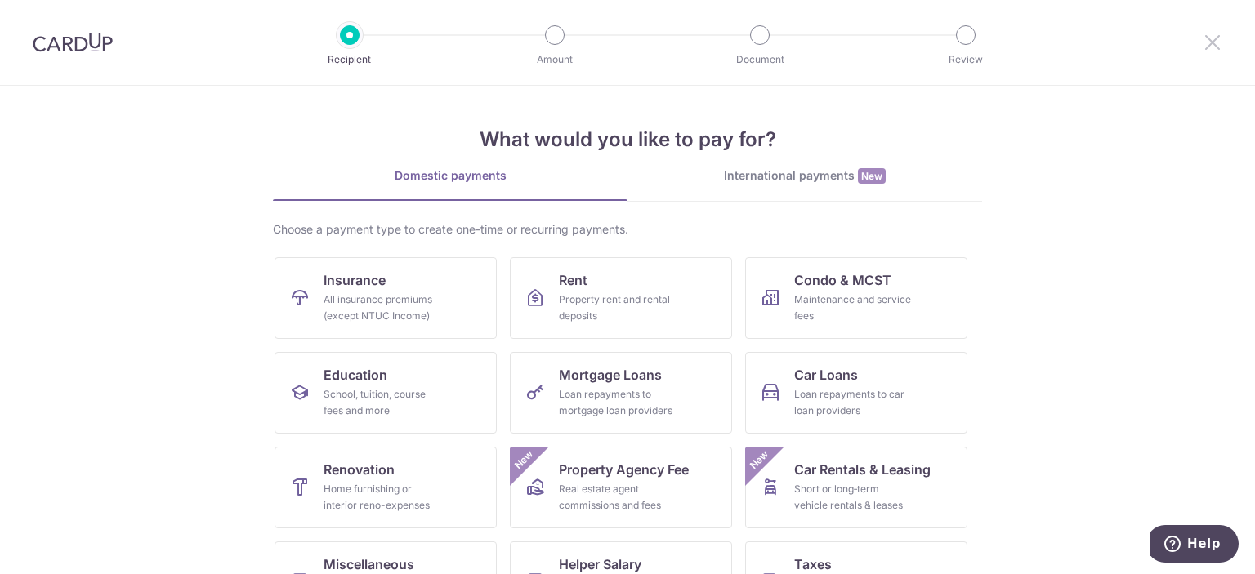
drag, startPoint x: 1206, startPoint y: 45, endPoint x: 1107, endPoint y: 19, distance: 102.3
click at [1206, 46] on icon at bounding box center [1213, 42] width 20 height 20
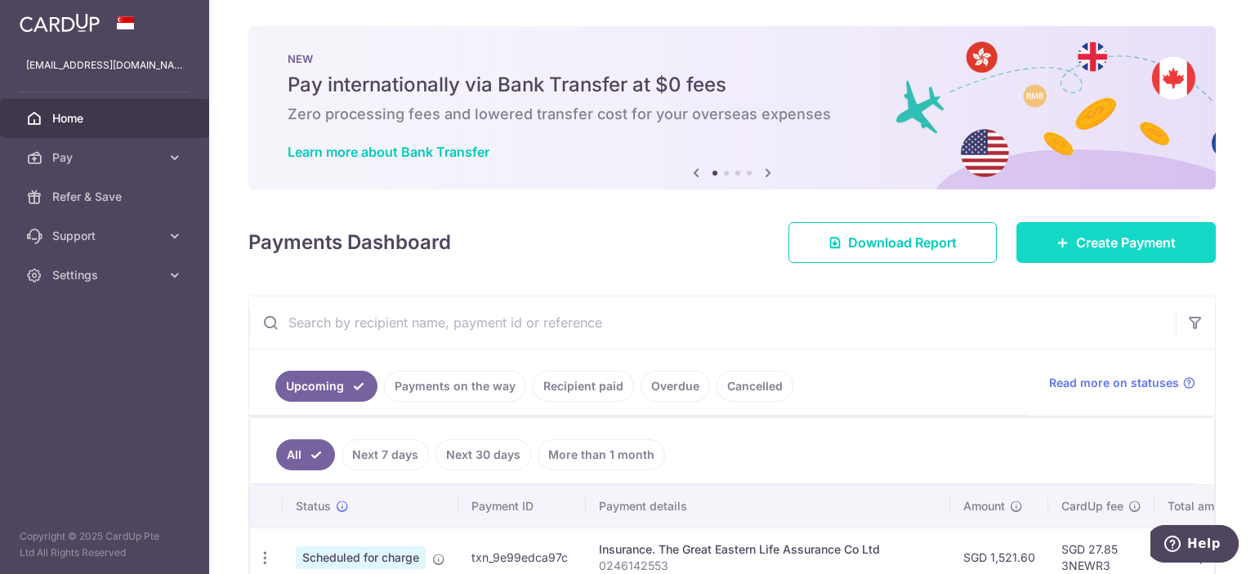
click at [1153, 251] on span "Create Payment" at bounding box center [1126, 243] width 100 height 20
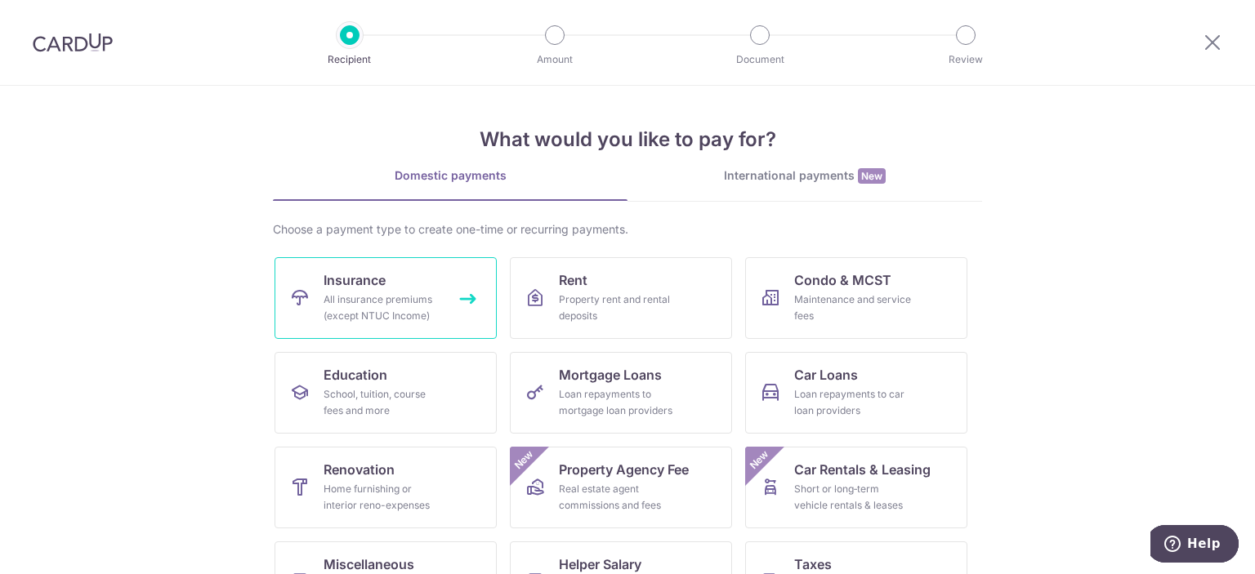
click at [343, 292] on div "All insurance premiums (except NTUC Income)" at bounding box center [383, 308] width 118 height 33
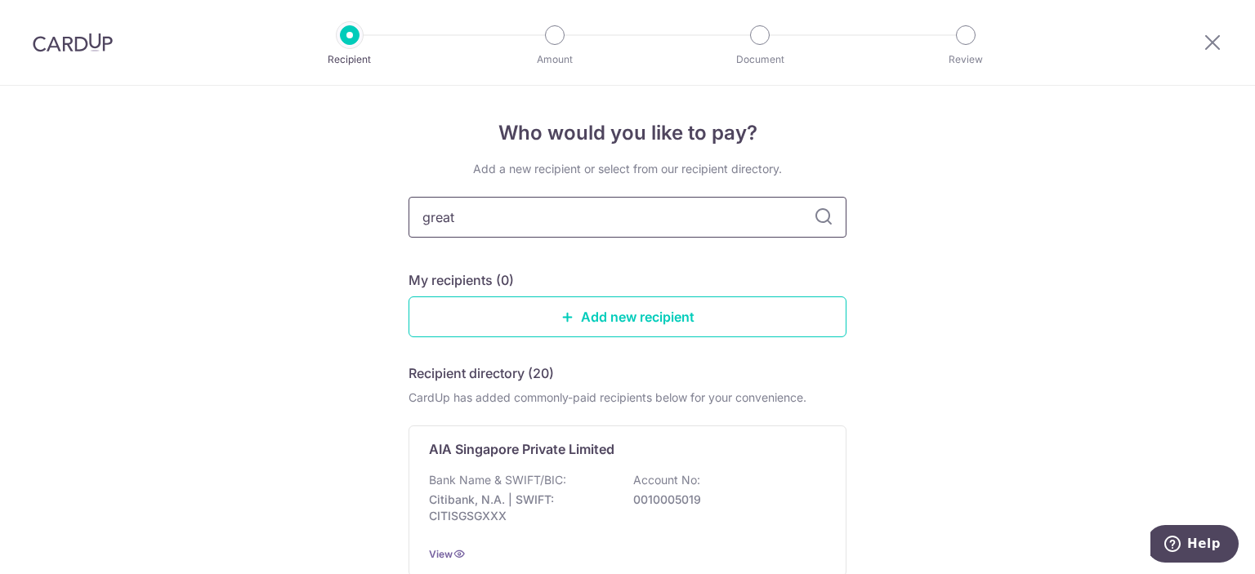
type input "great"
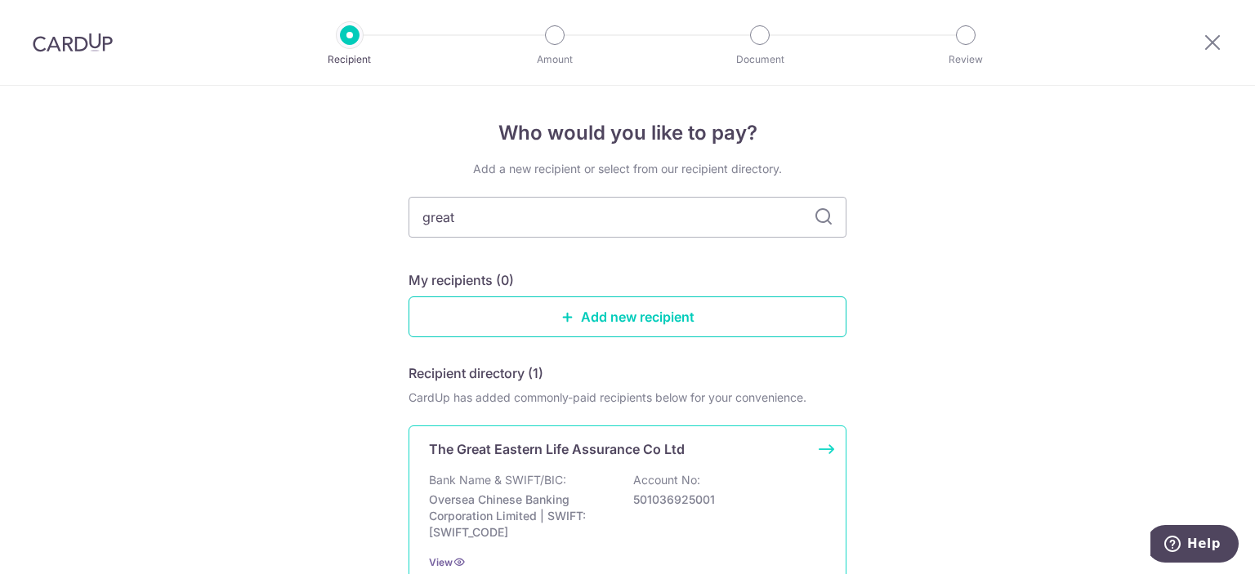
click at [517, 466] on div "The Great Eastern Life Assurance Co Ltd Bank Name & SWIFT/BIC: Oversea Chinese …" at bounding box center [627, 505] width 438 height 159
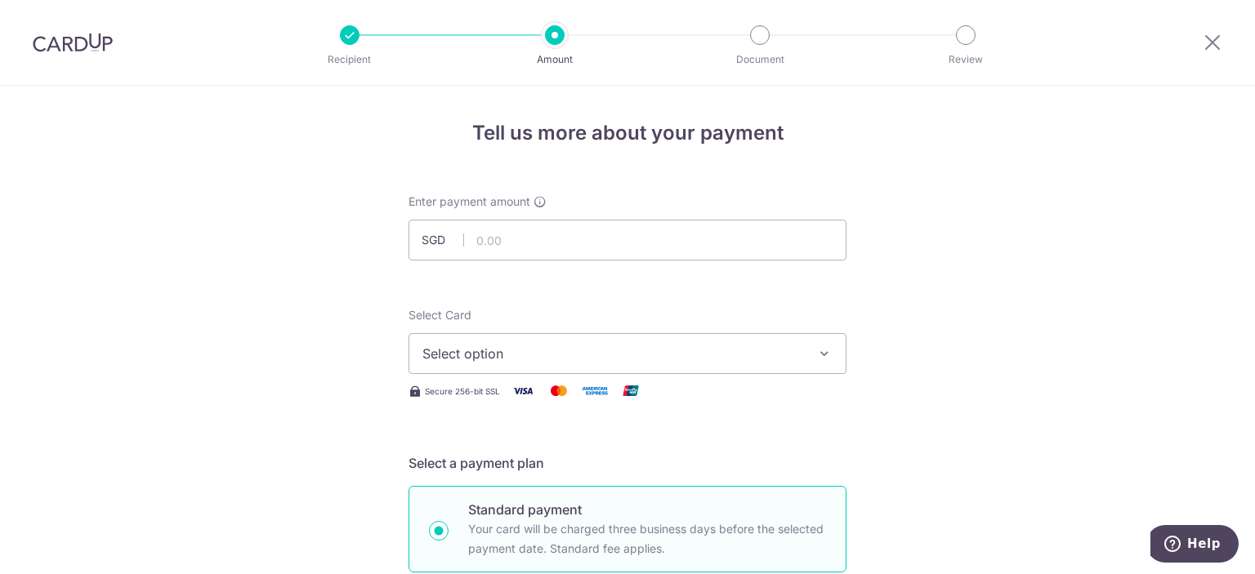
click at [552, 353] on span "Select option" at bounding box center [612, 354] width 381 height 20
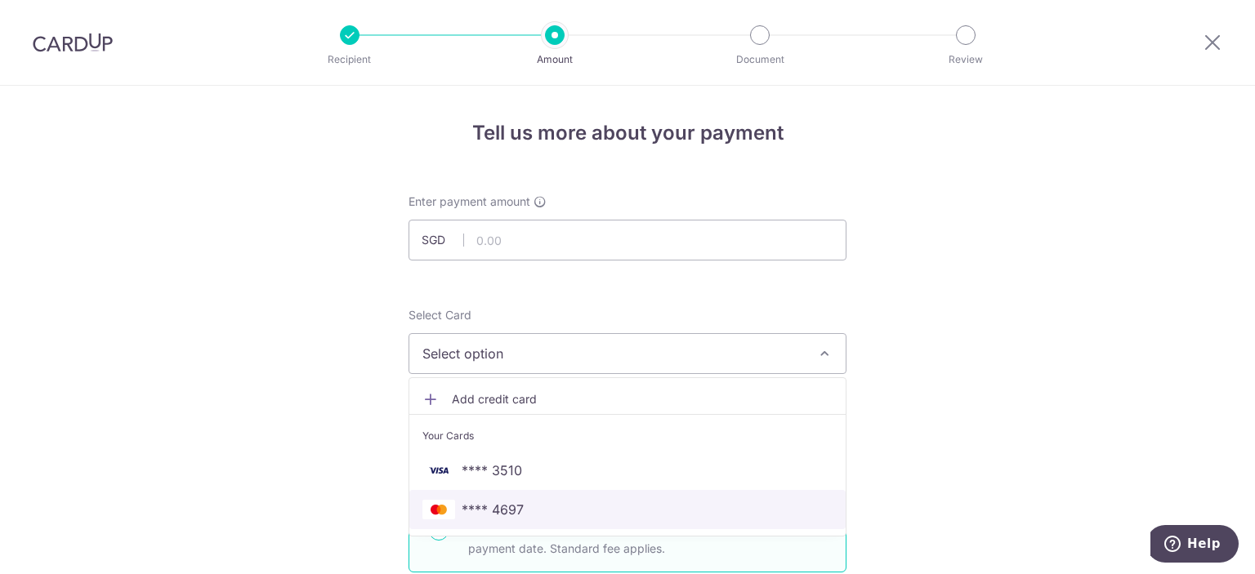
click at [505, 512] on span "**** 4697" at bounding box center [493, 510] width 62 height 20
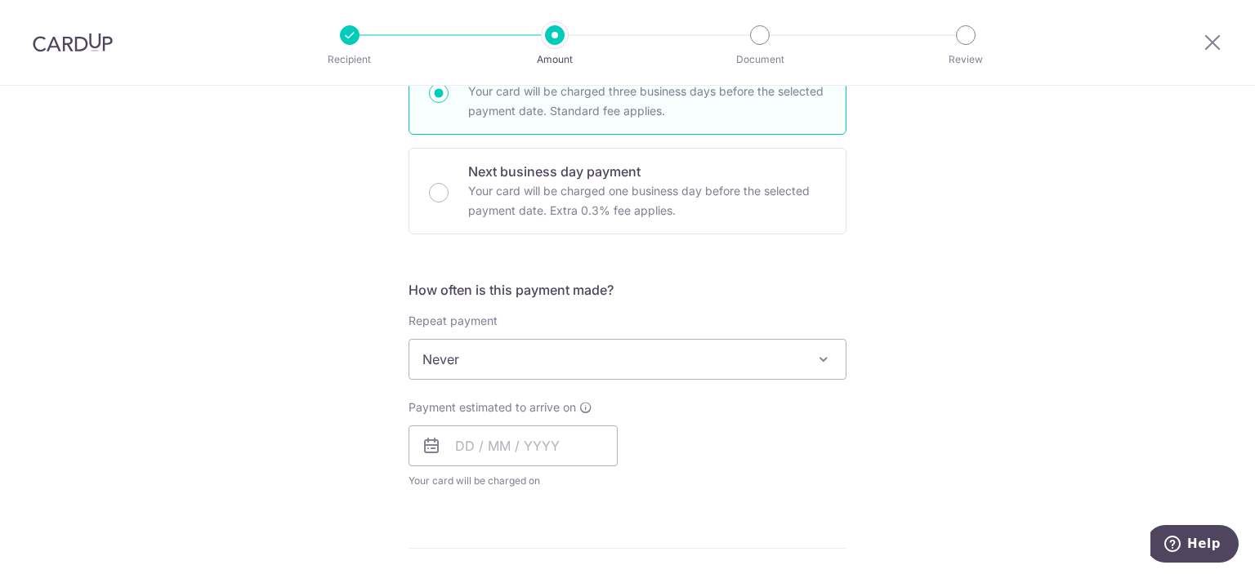
scroll to position [572, 0]
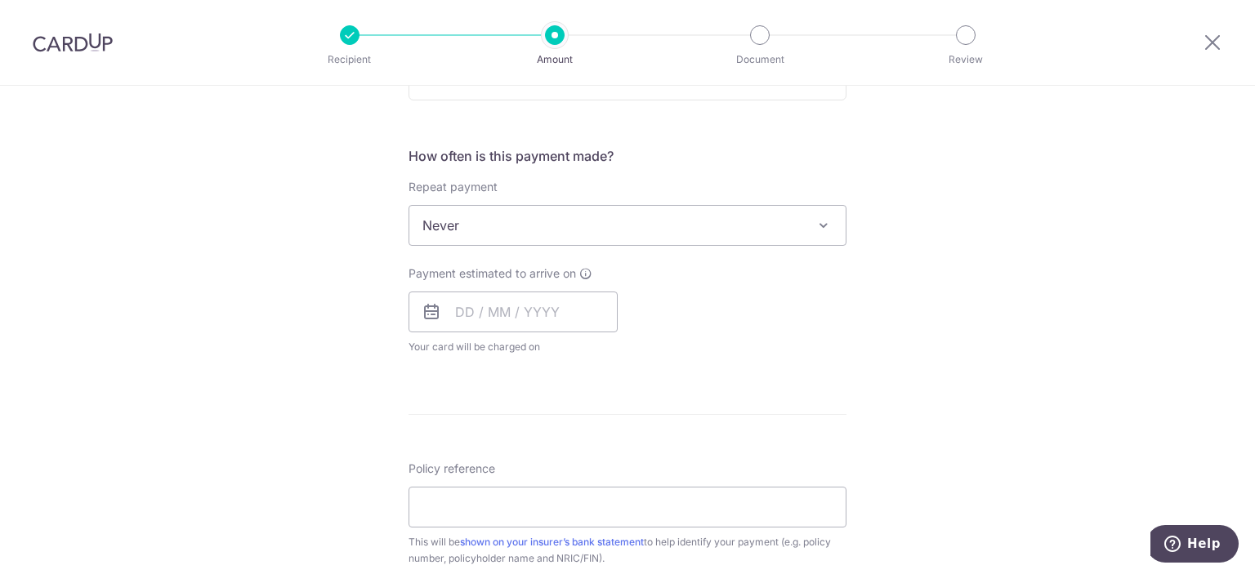
click at [476, 218] on span "Never" at bounding box center [627, 225] width 436 height 39
drag, startPoint x: 337, startPoint y: 241, endPoint x: 449, endPoint y: 12, distance: 254.3
click at [340, 229] on div "Tell us more about your payment Enter payment amount SGD Select Card **** 4697 …" at bounding box center [627, 253] width 1255 height 1478
click at [69, 49] on img at bounding box center [73, 43] width 80 height 20
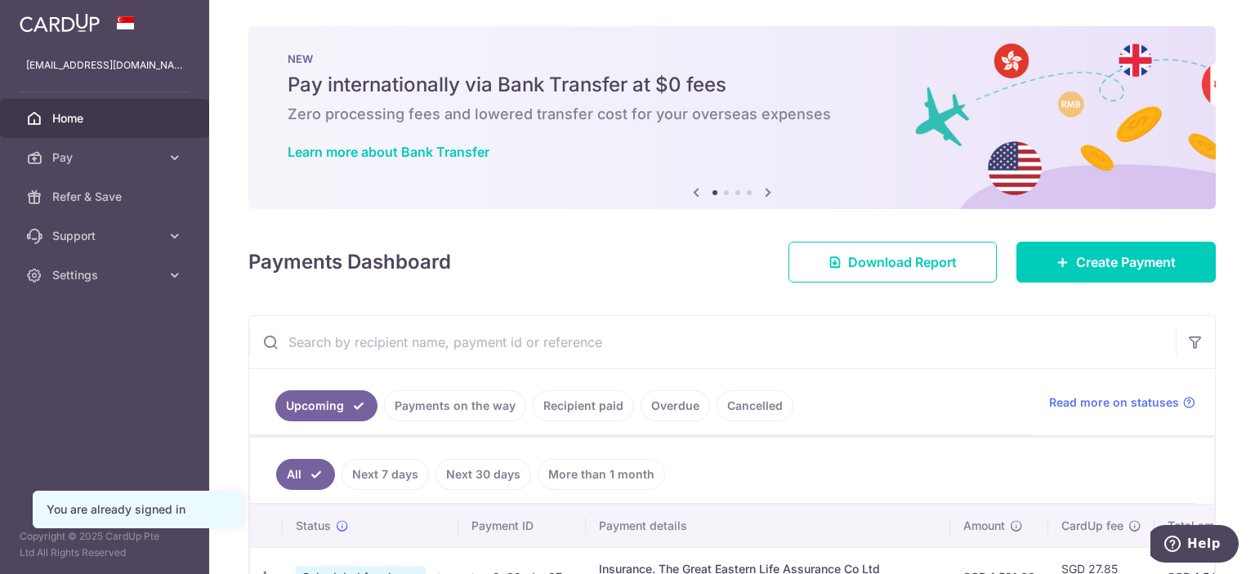
click at [766, 196] on icon at bounding box center [768, 192] width 20 height 20
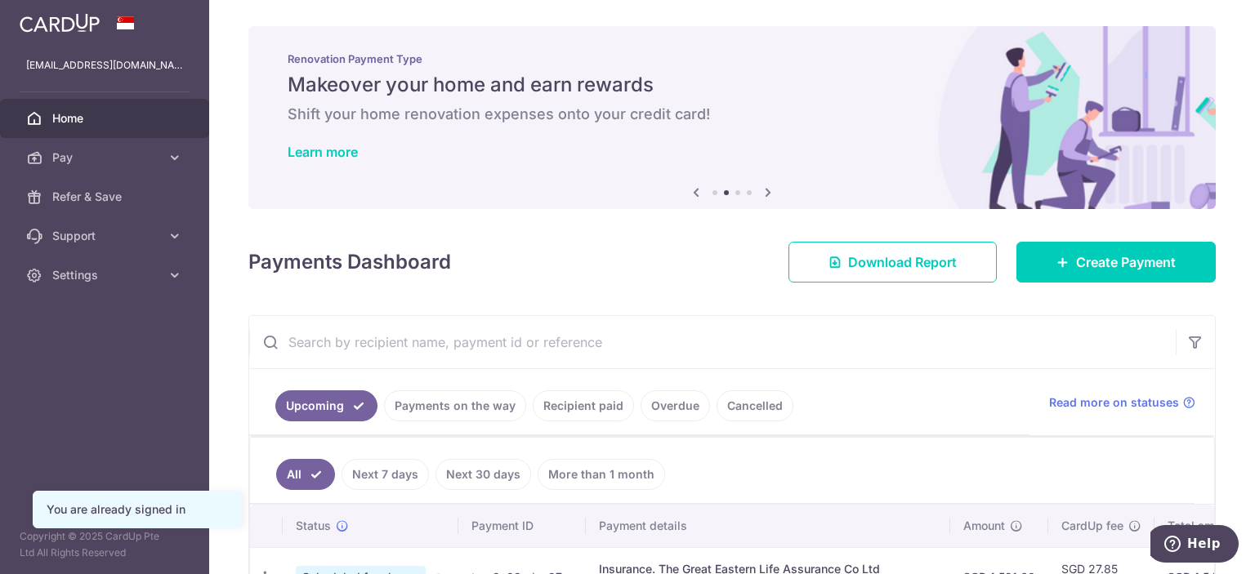
click at [766, 196] on icon at bounding box center [768, 192] width 20 height 20
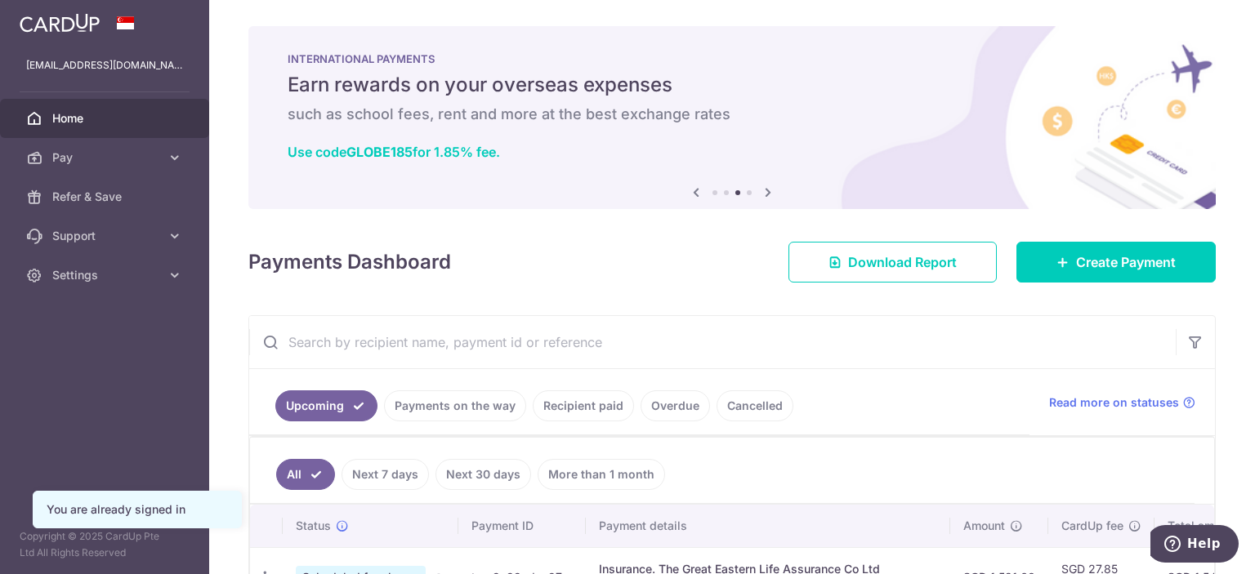
click at [766, 196] on icon at bounding box center [768, 192] width 20 height 20
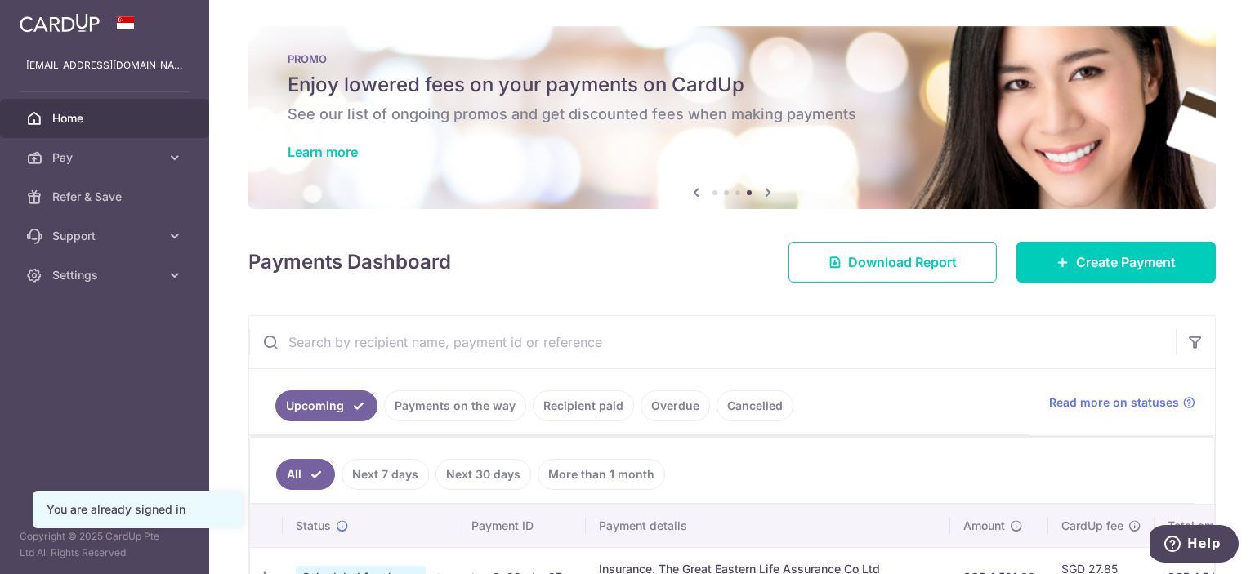
click at [693, 195] on icon at bounding box center [696, 192] width 20 height 20
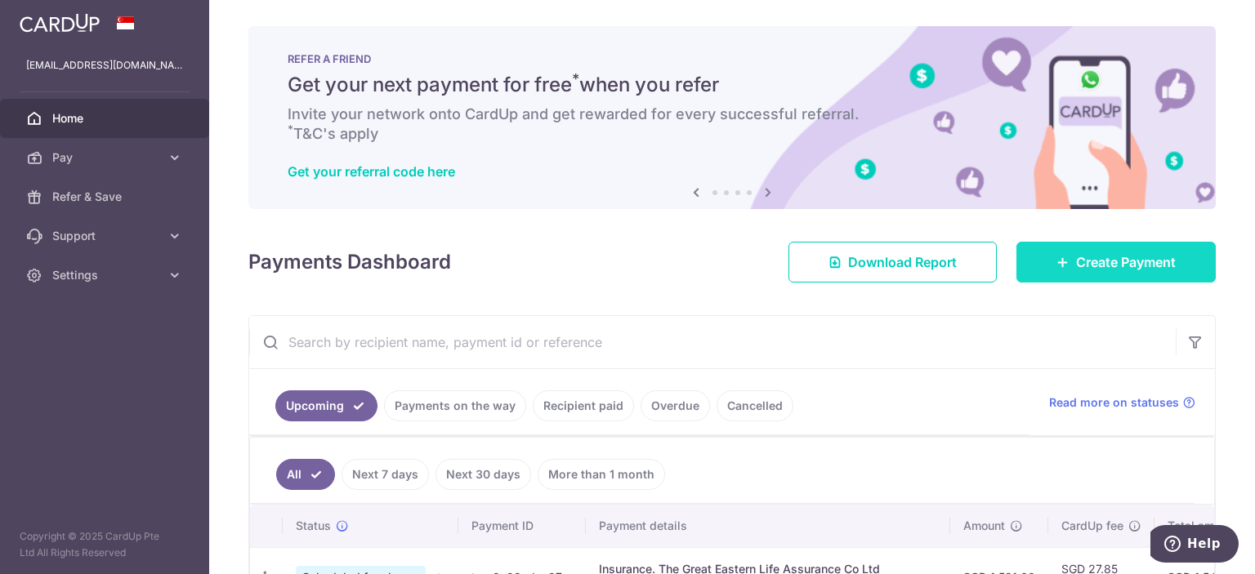
click at [1056, 264] on icon at bounding box center [1062, 262] width 13 height 13
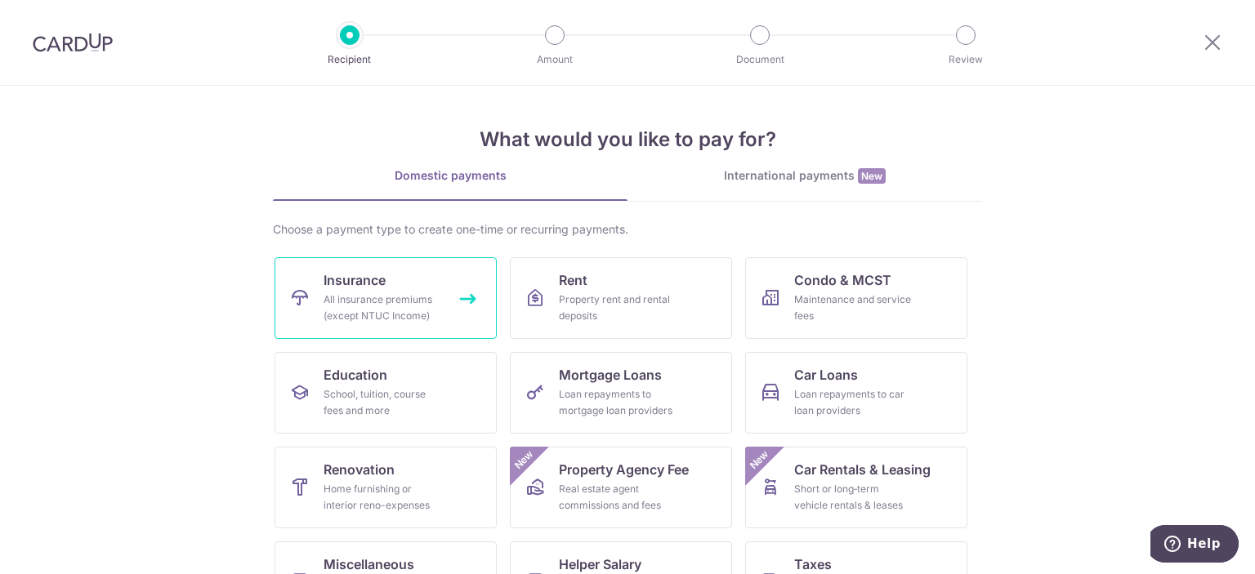
click at [361, 313] on div "All insurance premiums (except NTUC Income)" at bounding box center [383, 308] width 118 height 33
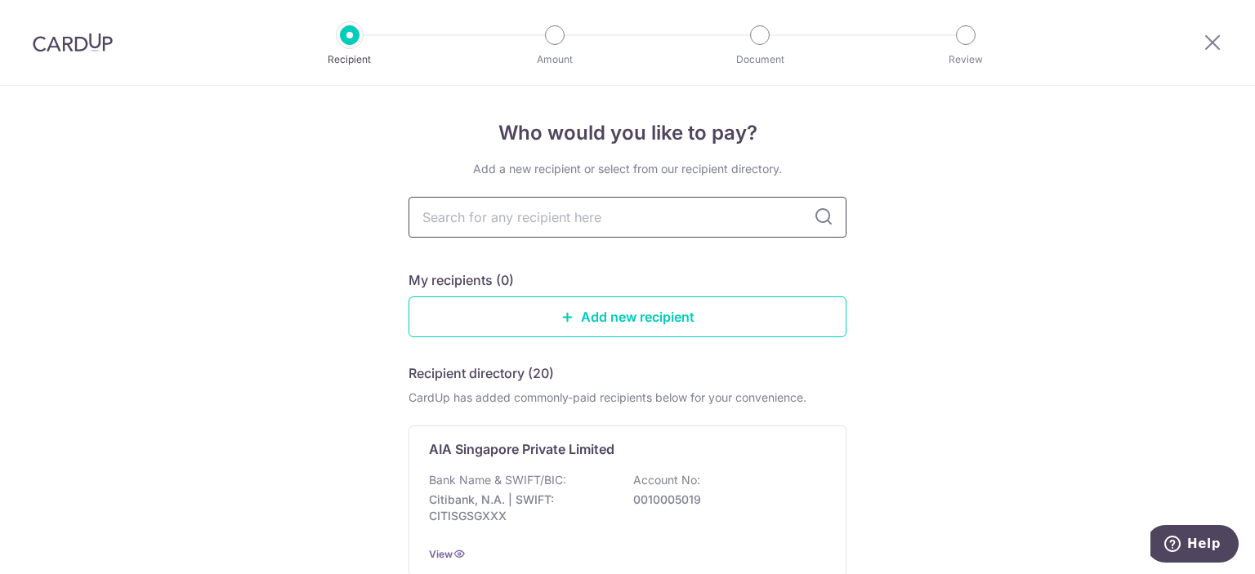
click at [557, 228] on input "text" at bounding box center [627, 217] width 438 height 41
type input "great"
click at [1022, 266] on div "Who would you like to pay? Add a new recipient or select from our recipient dir…" at bounding box center [627, 406] width 1255 height 641
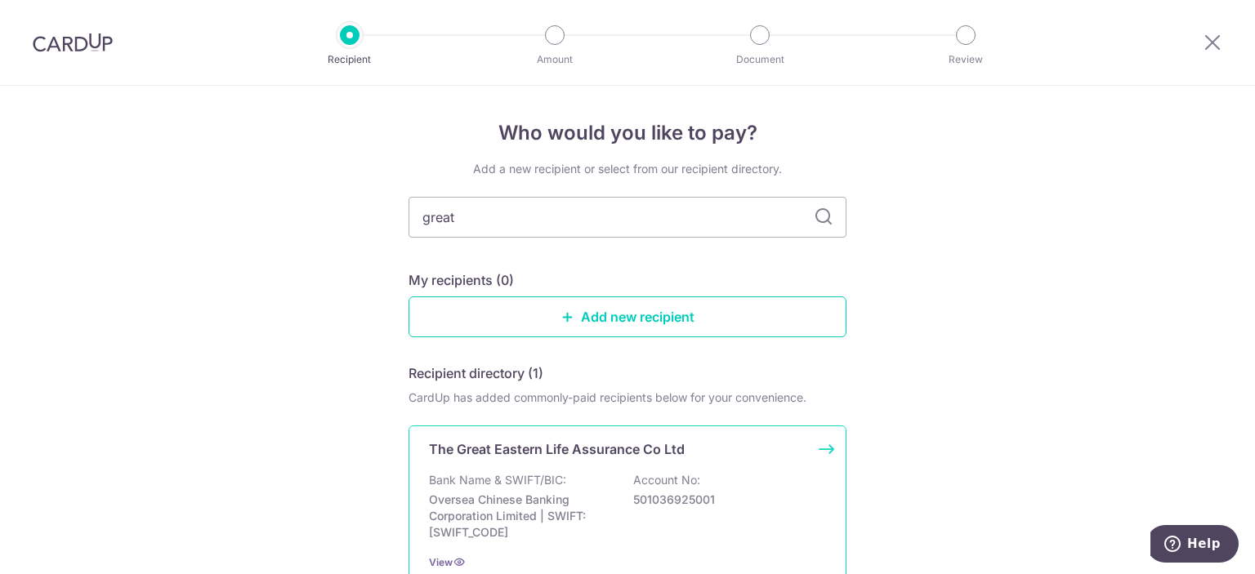
click at [533, 516] on p "Oversea Chinese Banking Corporation Limited | SWIFT: [SWIFT_CODE]" at bounding box center [520, 516] width 183 height 49
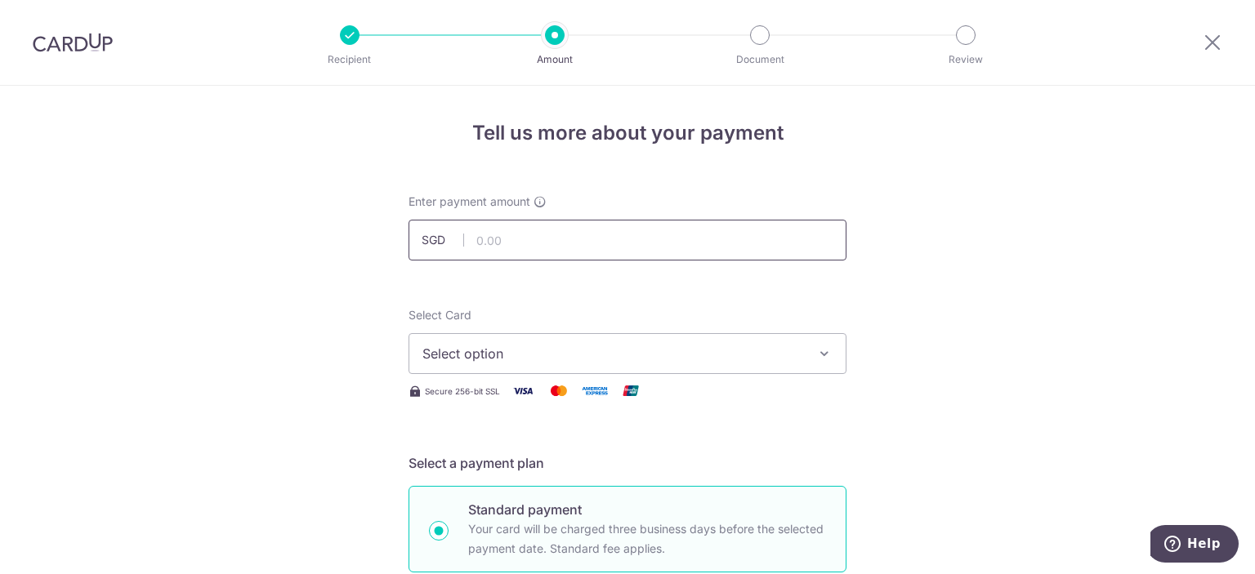
click at [596, 248] on input "text" at bounding box center [627, 240] width 438 height 41
paste input "371.95"
type input "371.95"
click at [551, 355] on span "Select option" at bounding box center [612, 354] width 381 height 20
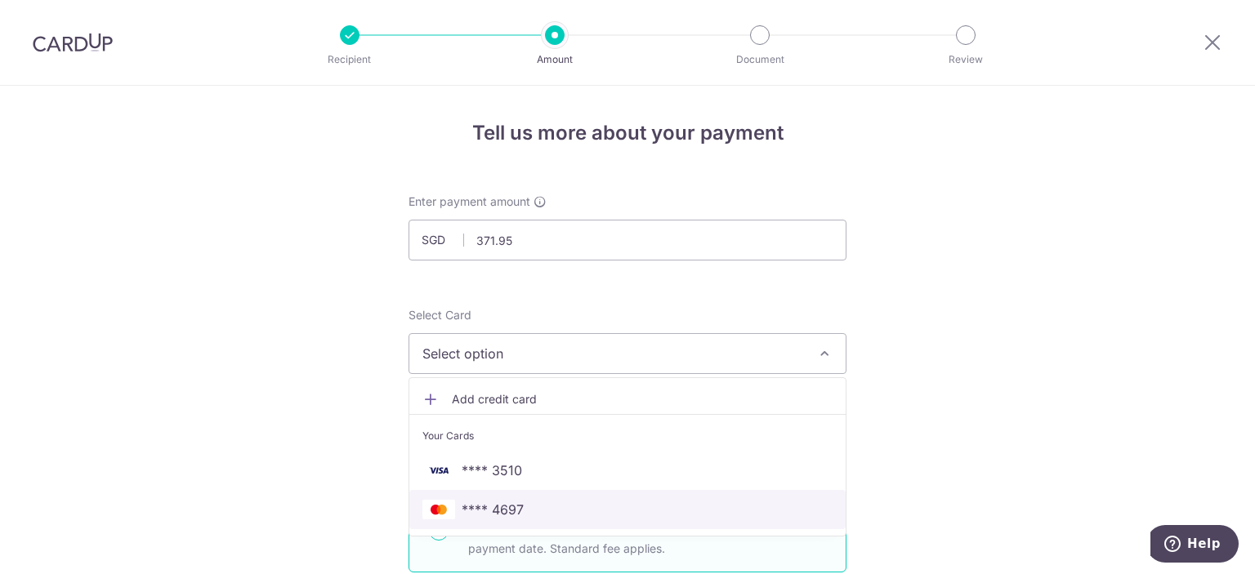
click at [516, 511] on span "**** 4697" at bounding box center [493, 510] width 62 height 20
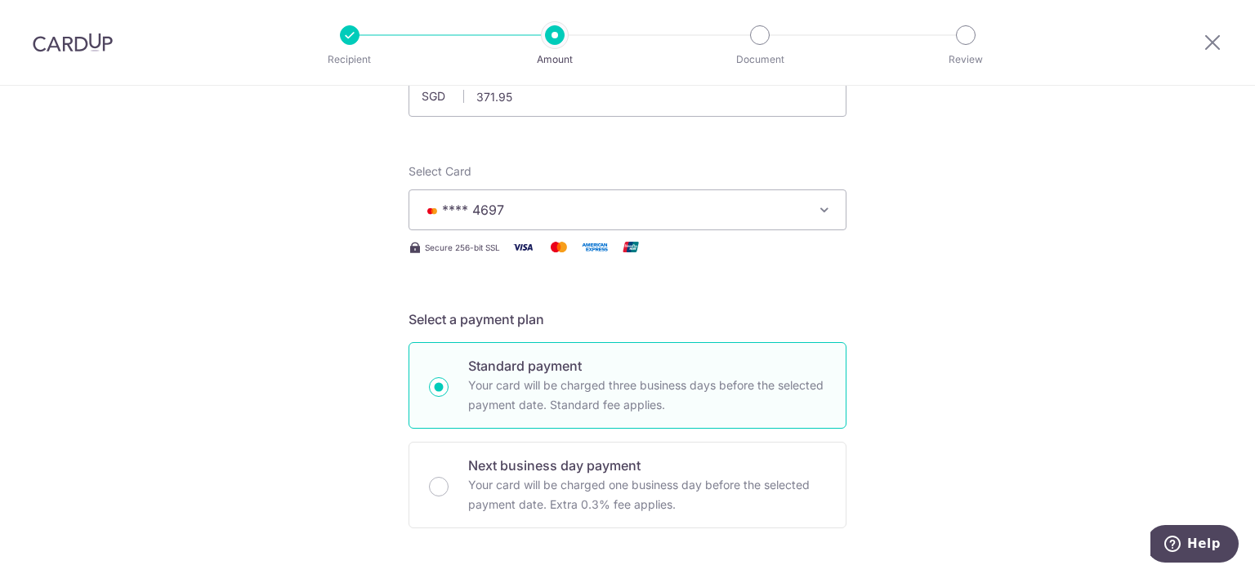
scroll to position [163, 0]
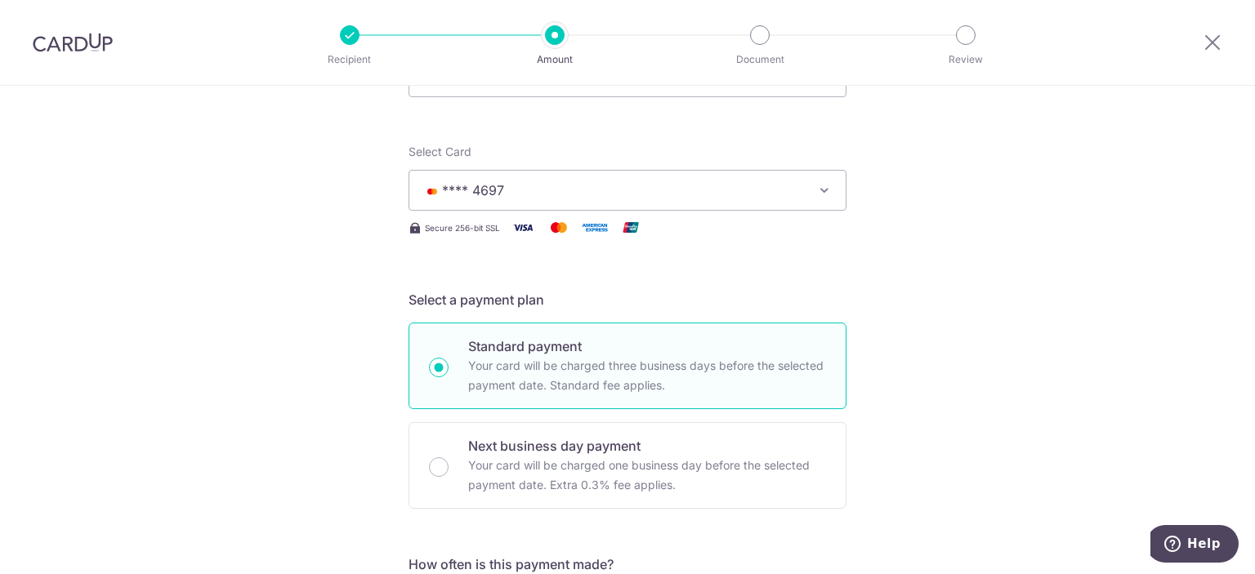
click at [724, 181] on span "**** 4697" at bounding box center [612, 191] width 381 height 20
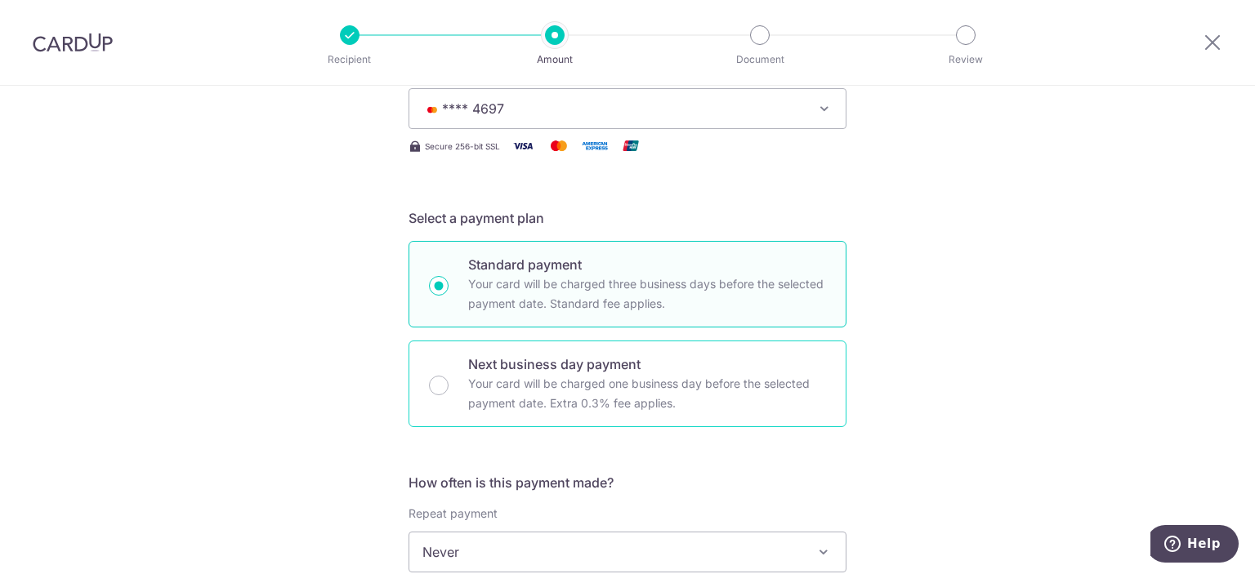
scroll to position [408, 0]
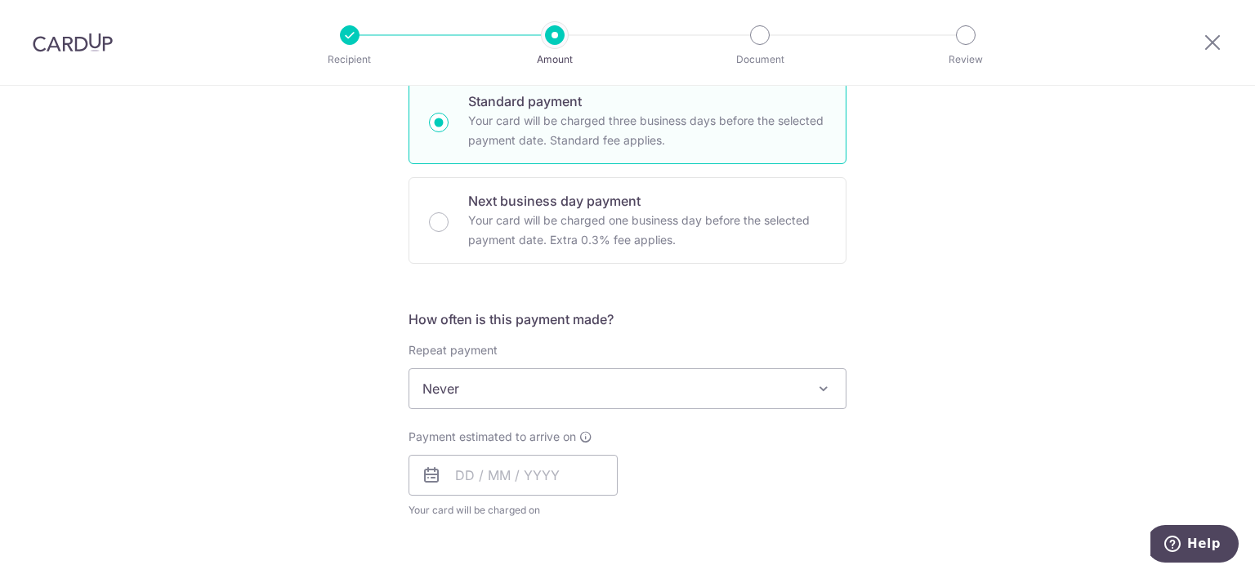
click at [520, 380] on span "Never" at bounding box center [627, 388] width 436 height 39
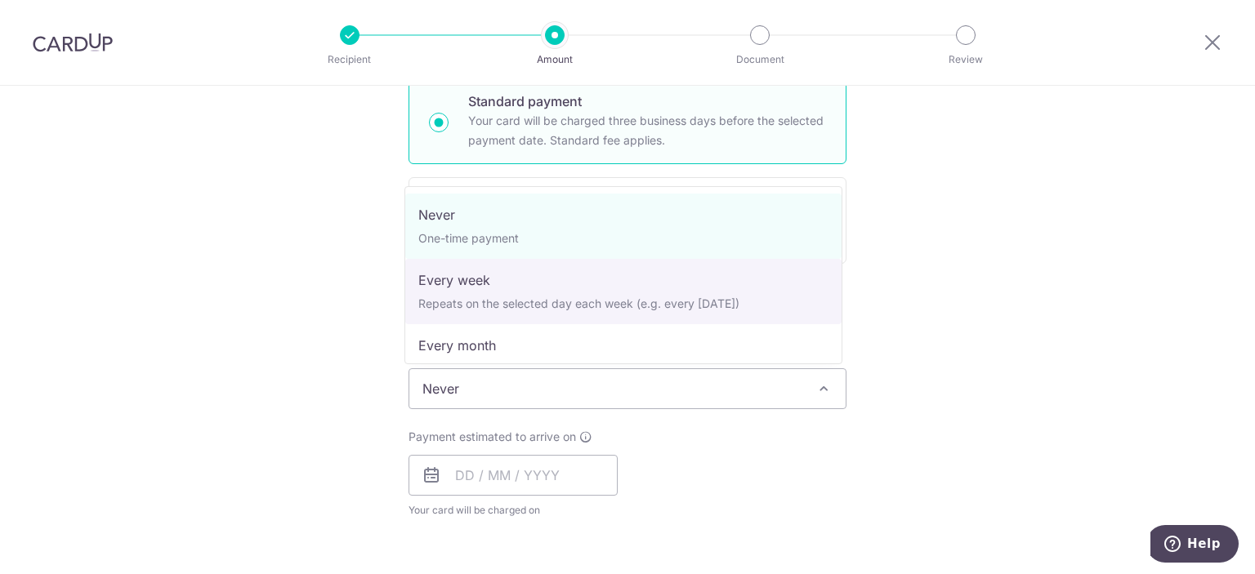
select select "2"
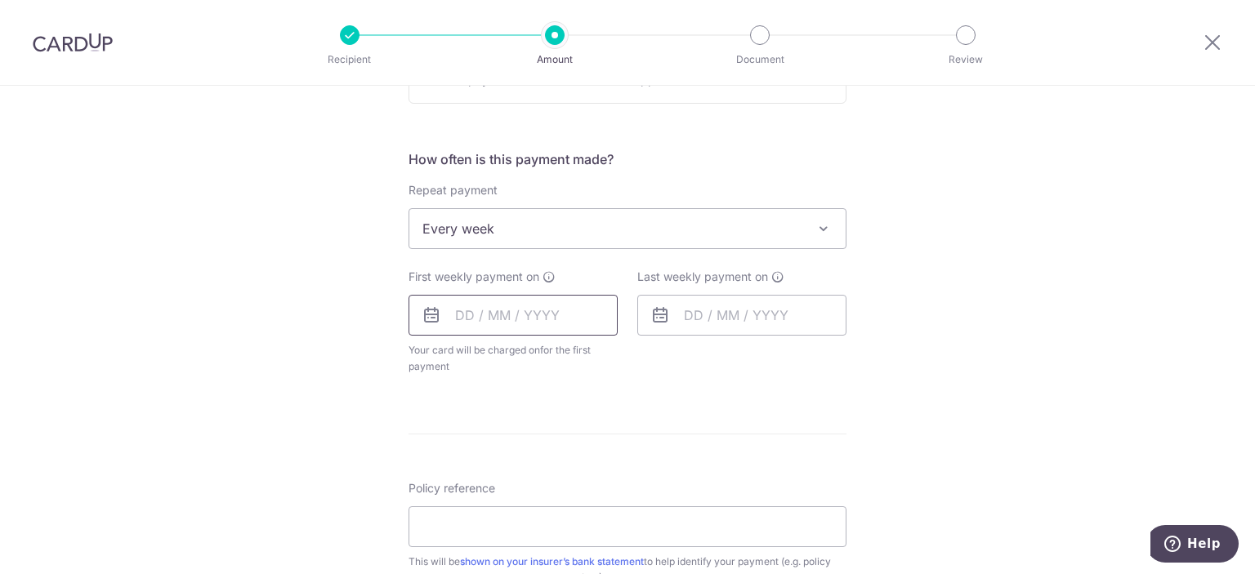
scroll to position [572, 0]
drag, startPoint x: 500, startPoint y: 306, endPoint x: 505, endPoint y: 329, distance: 23.4
click at [500, 306] on input "text" at bounding box center [512, 312] width 209 height 41
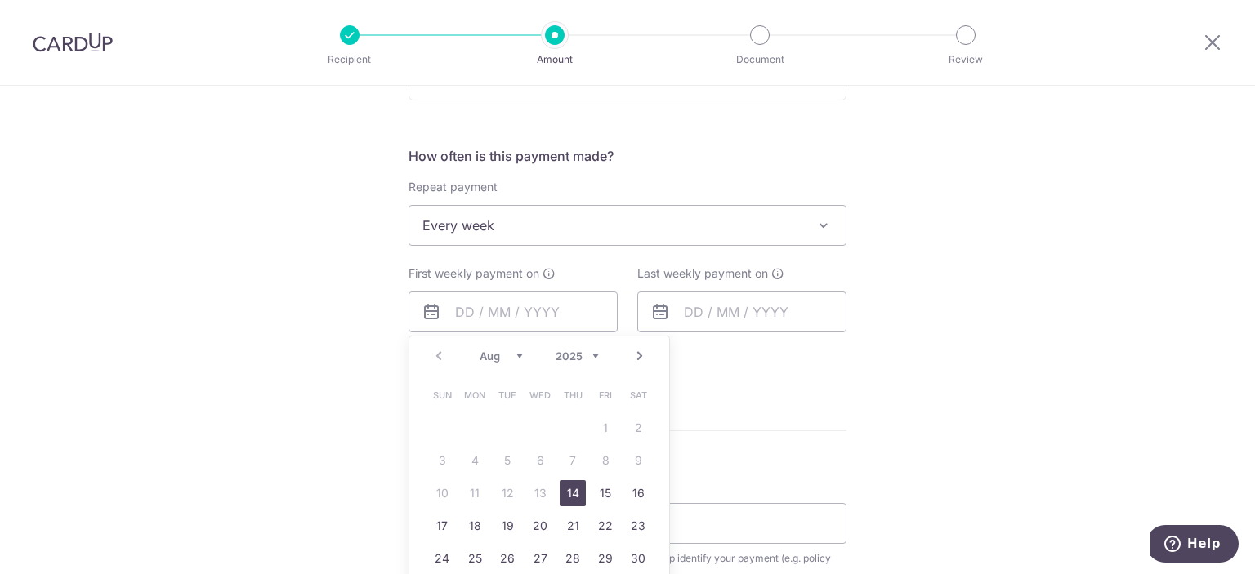
drag, startPoint x: 559, startPoint y: 491, endPoint x: 265, endPoint y: 247, distance: 382.3
click at [560, 491] on link "14" at bounding box center [573, 493] width 26 height 26
type input "[DATE]"
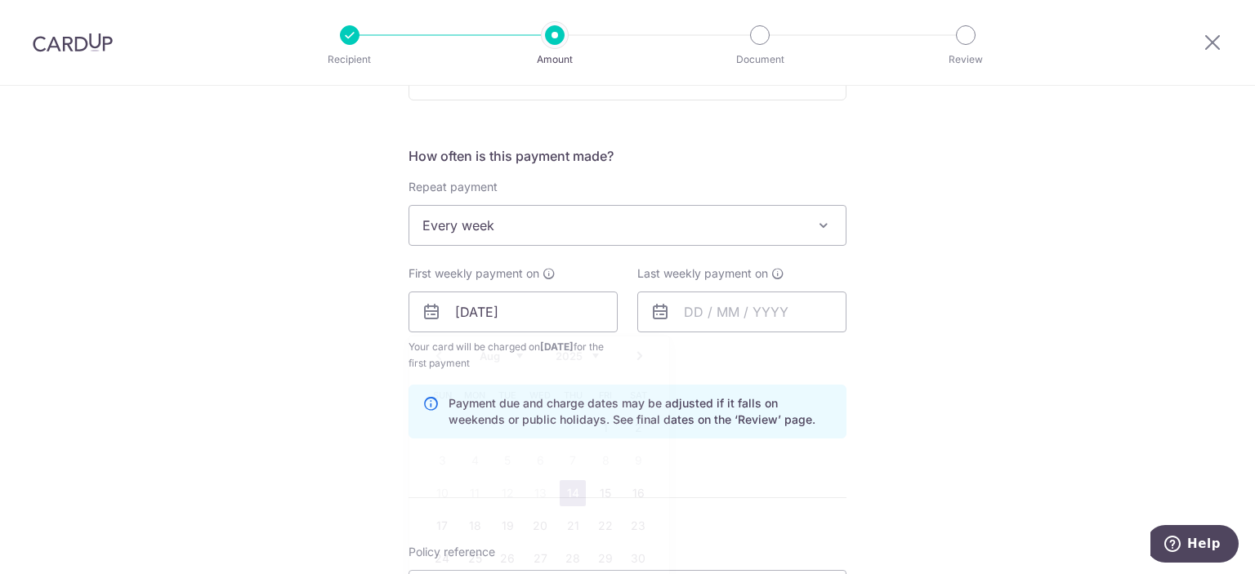
click at [265, 247] on div "Tell us more about your payment Enter payment amount SGD 371.95 371.95 Select C…" at bounding box center [627, 294] width 1255 height 1561
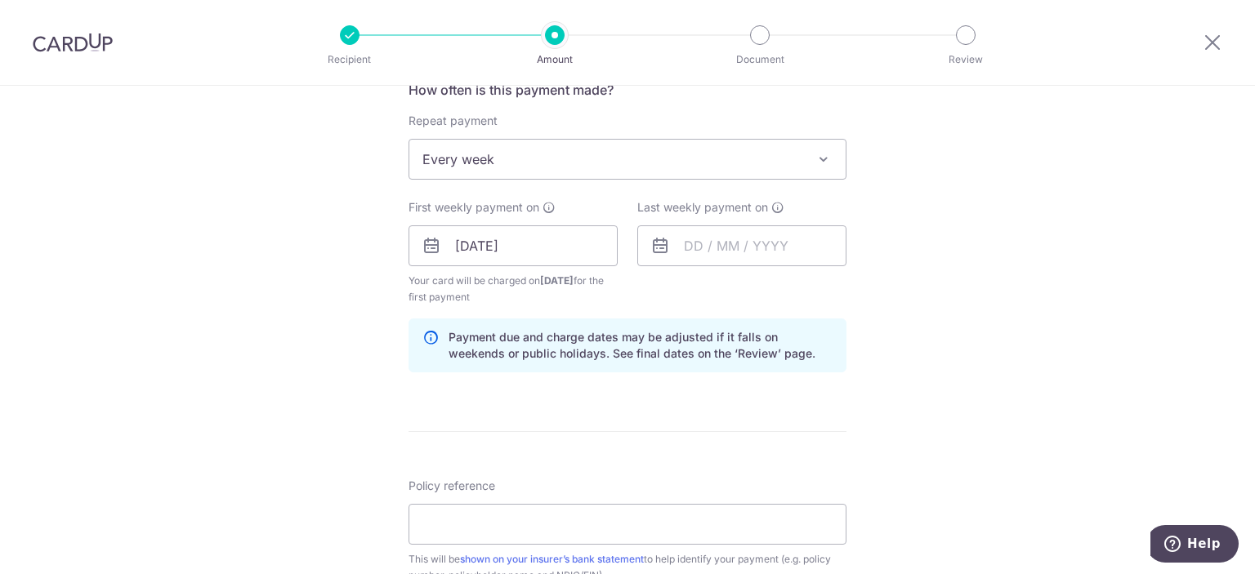
scroll to position [735, 0]
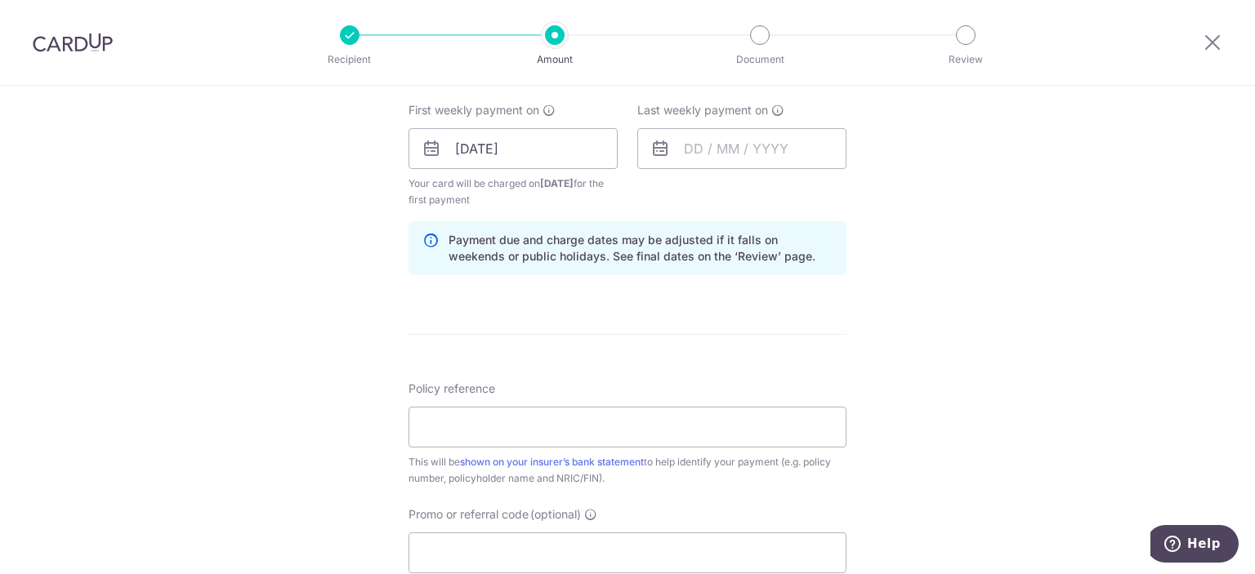
click at [663, 153] on icon at bounding box center [660, 149] width 20 height 20
click at [706, 152] on input "text" at bounding box center [741, 148] width 209 height 41
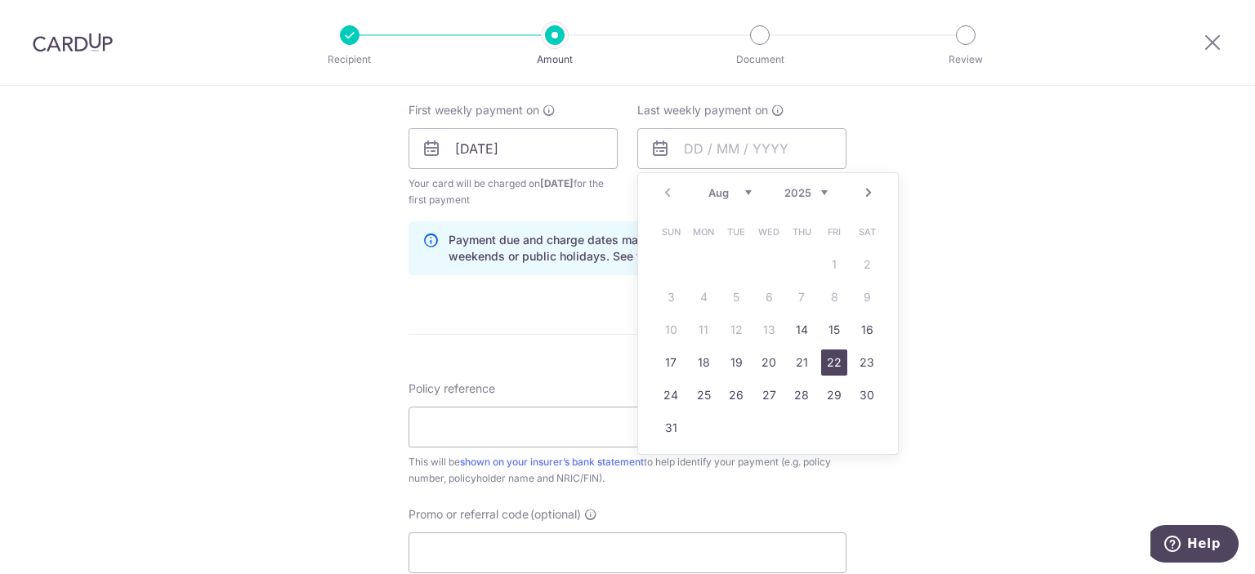
click at [835, 359] on link "22" at bounding box center [834, 363] width 26 height 26
type input "[DATE]"
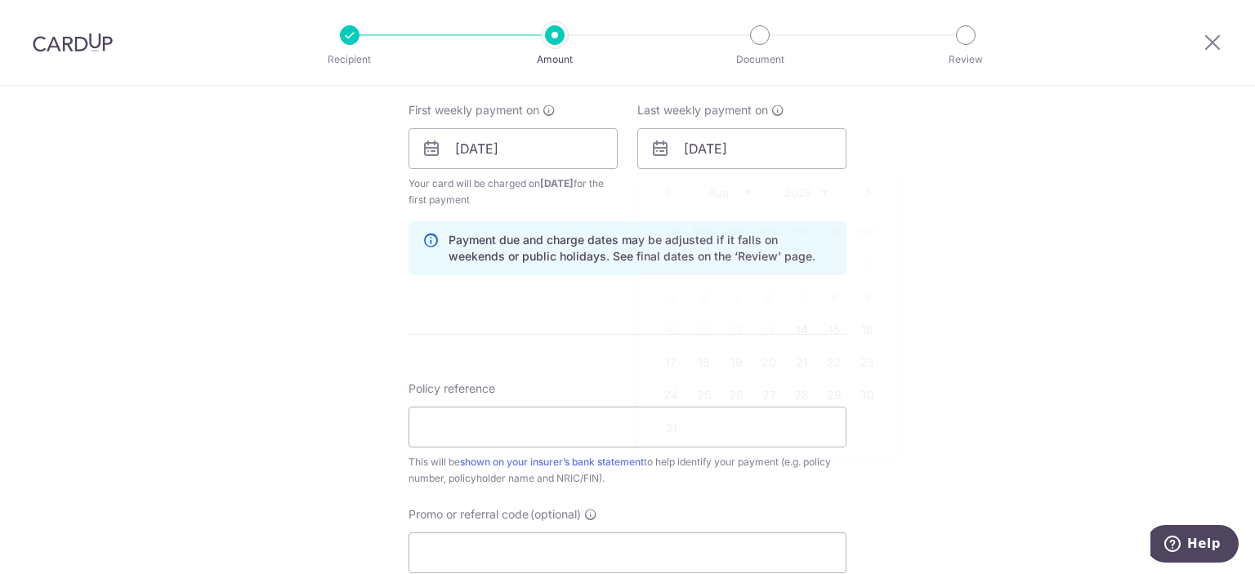
click at [987, 244] on div "Tell us more about your payment Enter payment amount SGD 371.95 371.95 Select C…" at bounding box center [627, 131] width 1255 height 1561
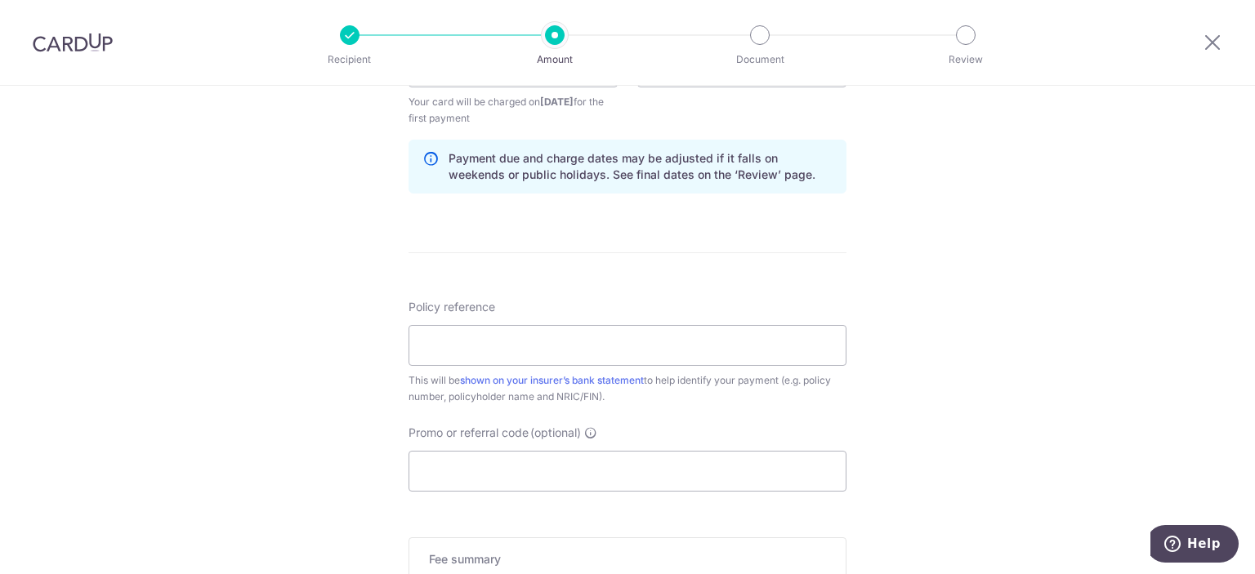
scroll to position [899, 0]
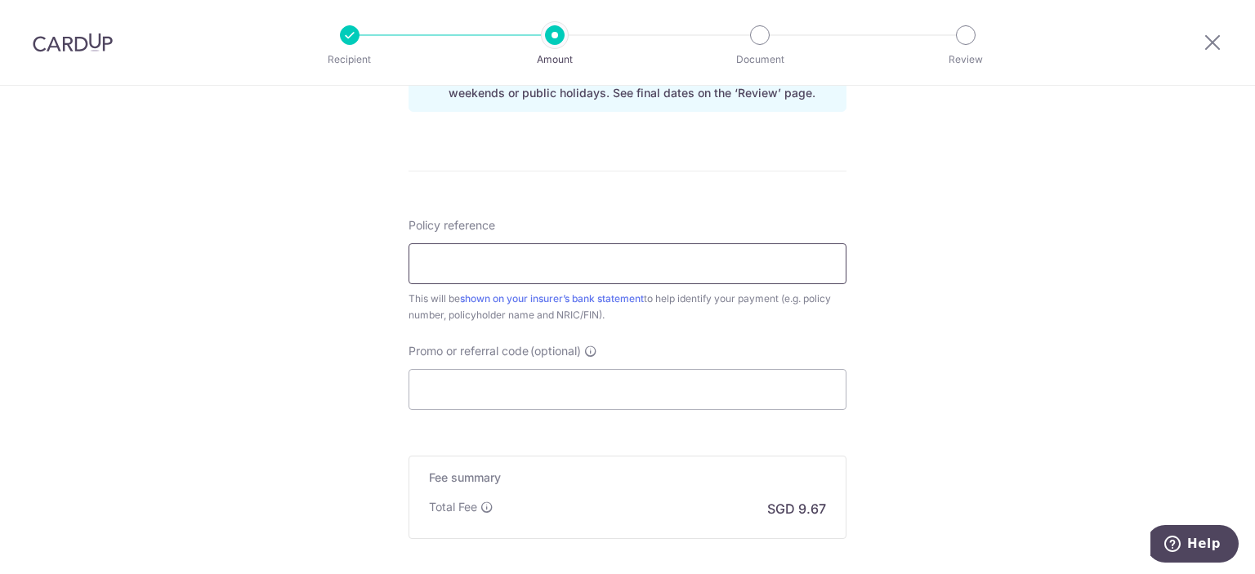
click at [623, 253] on input "Policy reference" at bounding box center [627, 263] width 438 height 41
paste input "0246142561"
type input "0246142561"
click at [513, 401] on input "Promo or referral code (optional)" at bounding box center [627, 389] width 438 height 41
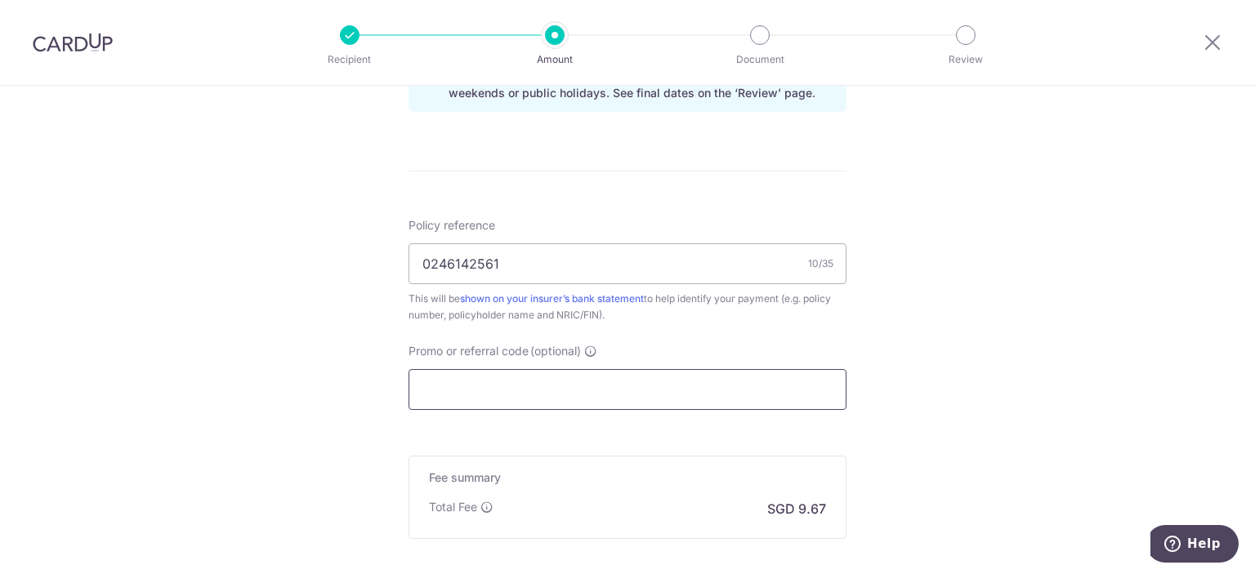
paste input "3NEWR4"
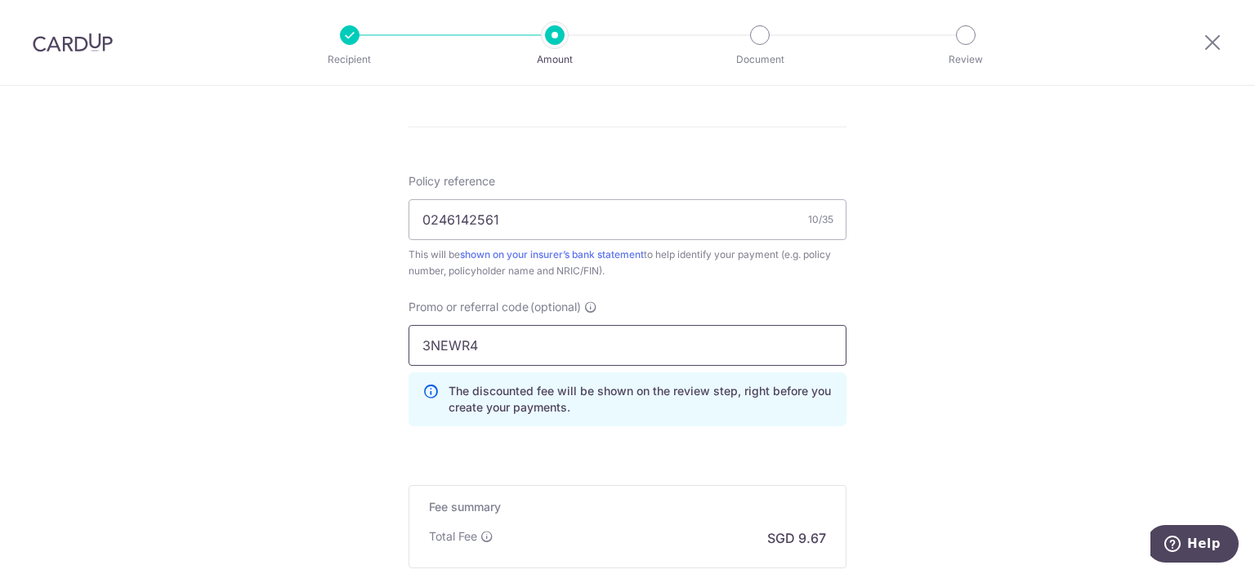
scroll to position [1144, 0]
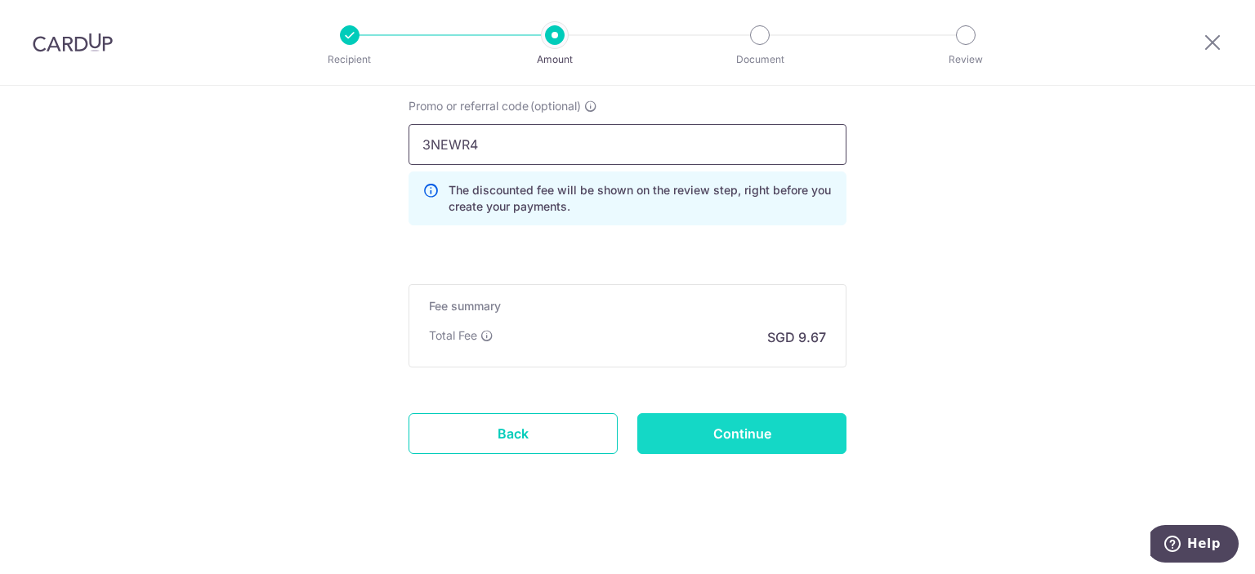
type input "3NEWR4"
click at [797, 430] on input "Continue" at bounding box center [741, 433] width 209 height 41
type input "Create Schedule"
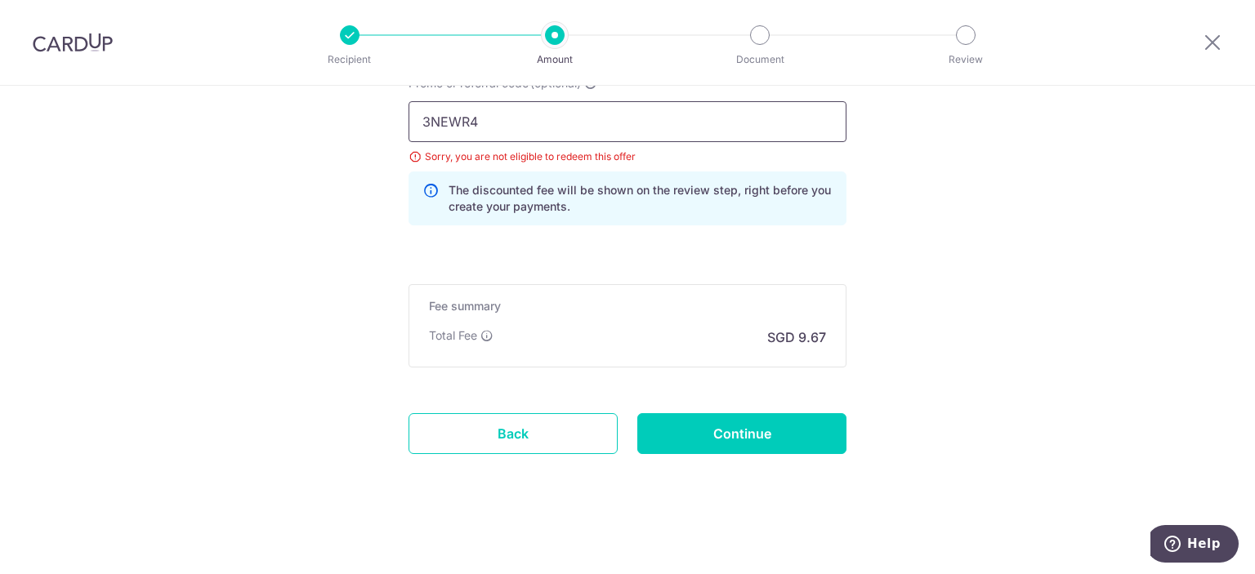
drag, startPoint x: 510, startPoint y: 120, endPoint x: 483, endPoint y: 255, distance: 137.5
paste input "REC185"
type input "REC185"
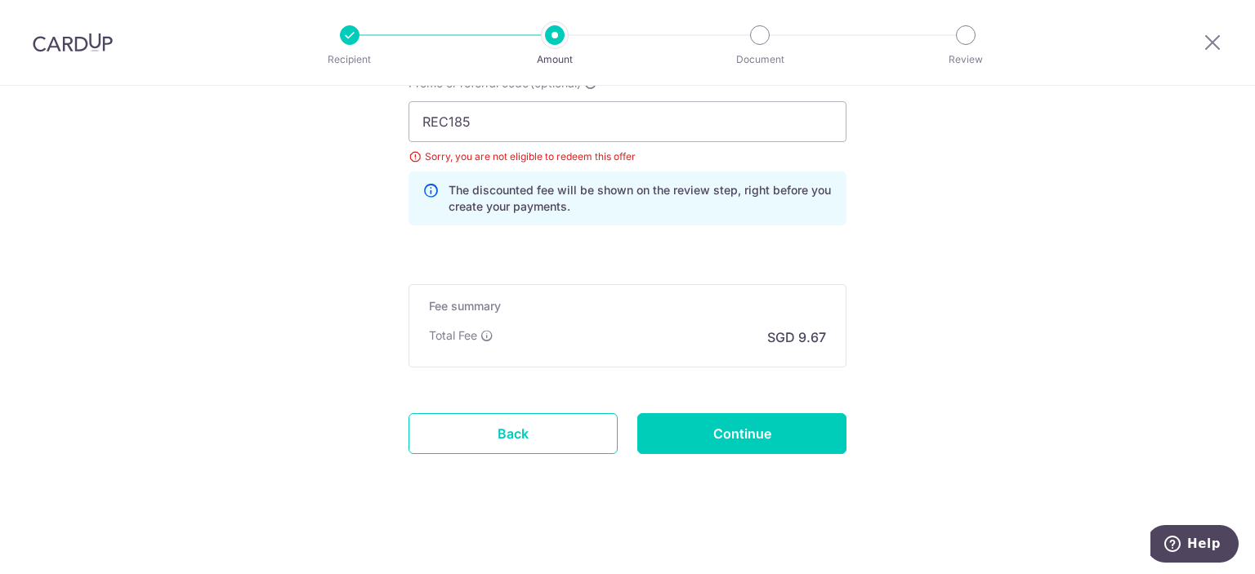
click at [752, 440] on input "Continue" at bounding box center [741, 433] width 209 height 41
type input "Update Schedule"
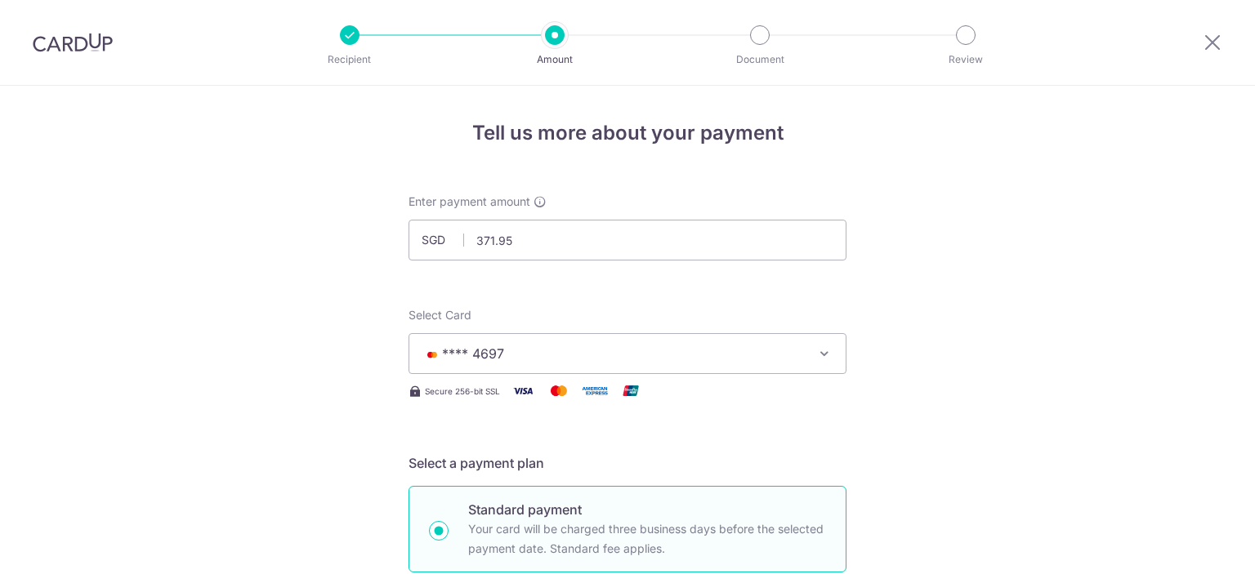
scroll to position [1083, 0]
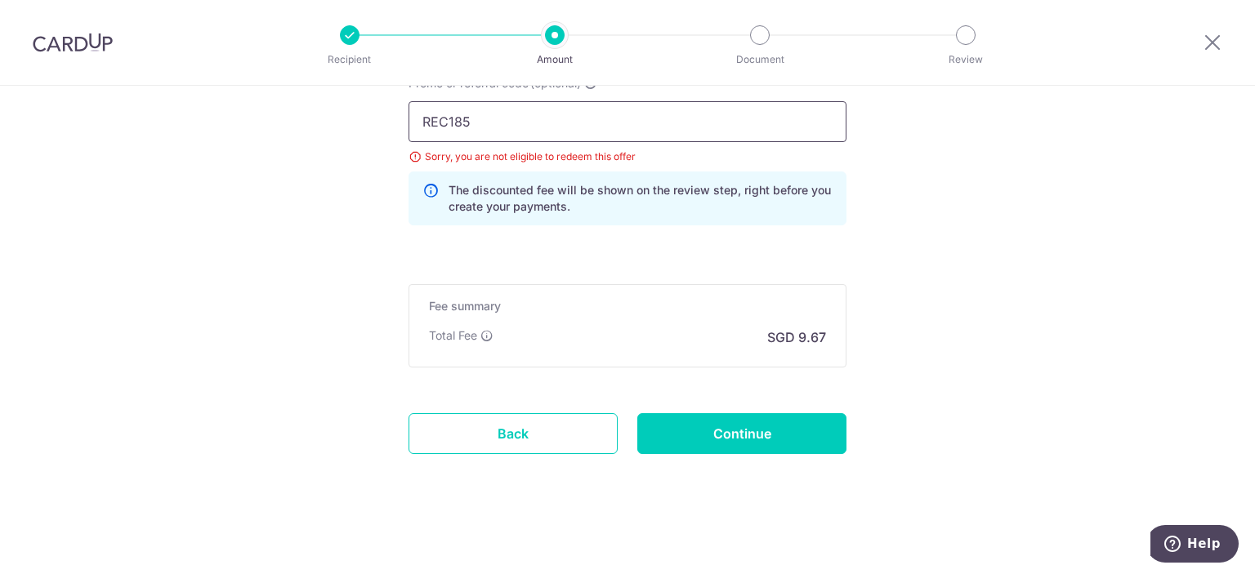
drag, startPoint x: 485, startPoint y: 113, endPoint x: 259, endPoint y: 146, distance: 228.8
paste input "MCTAX2"
type input "MCTAX25"
click at [704, 431] on input "Continue" at bounding box center [741, 433] width 209 height 41
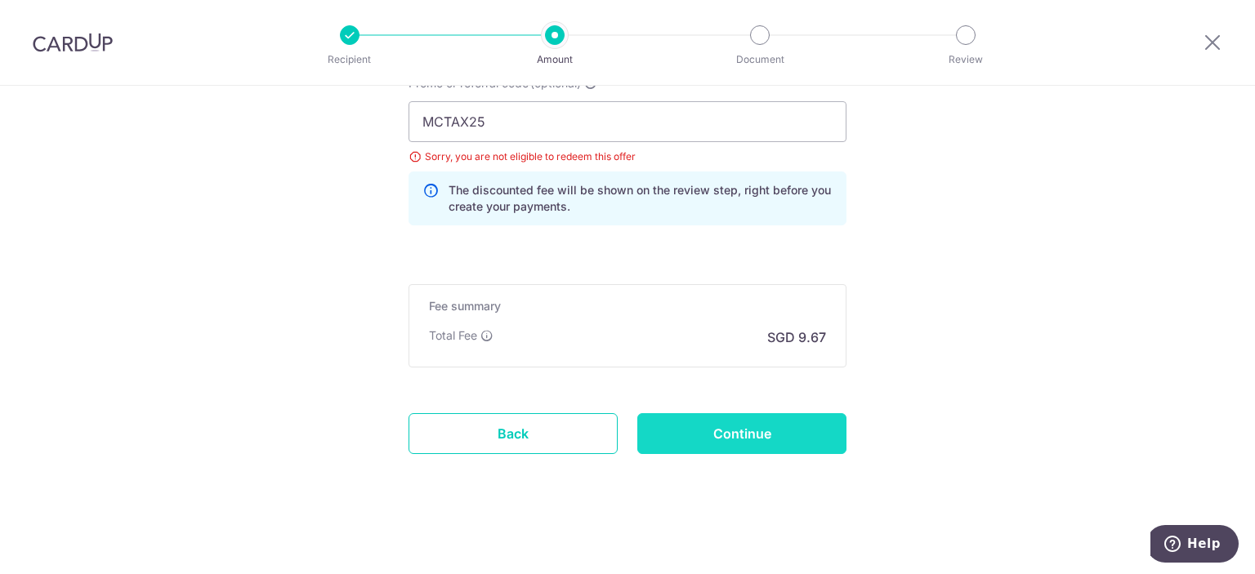
type input "Update Schedule"
drag, startPoint x: 483, startPoint y: 119, endPoint x: 292, endPoint y: 117, distance: 191.2
paste input "OFF2"
type input "OFF225"
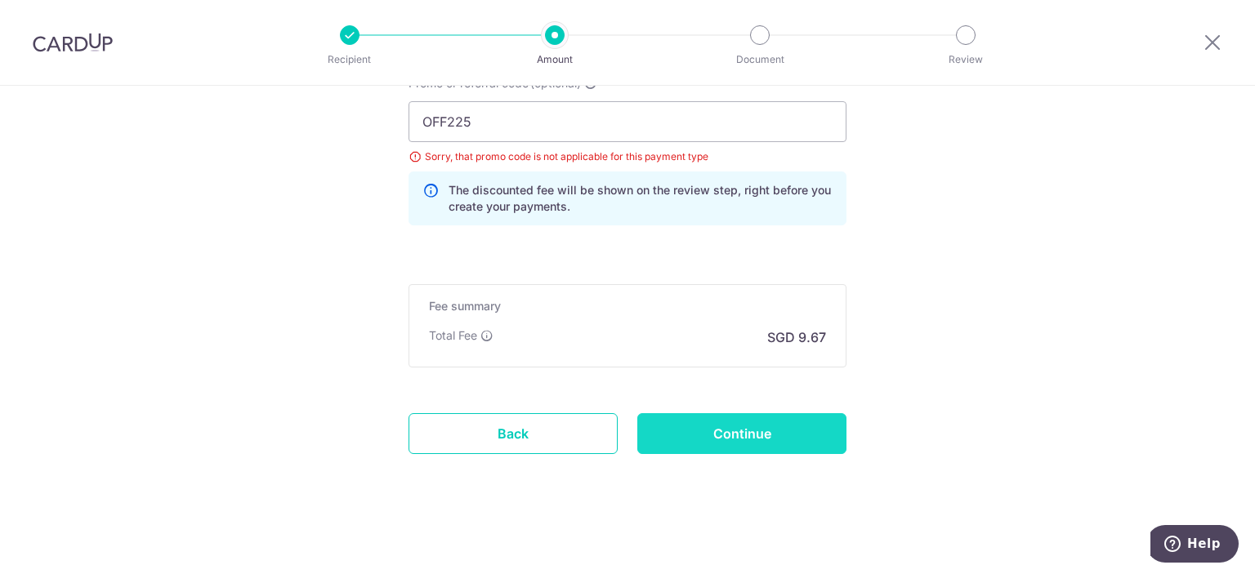
click at [714, 435] on input "Continue" at bounding box center [741, 433] width 209 height 41
type input "Update Schedule"
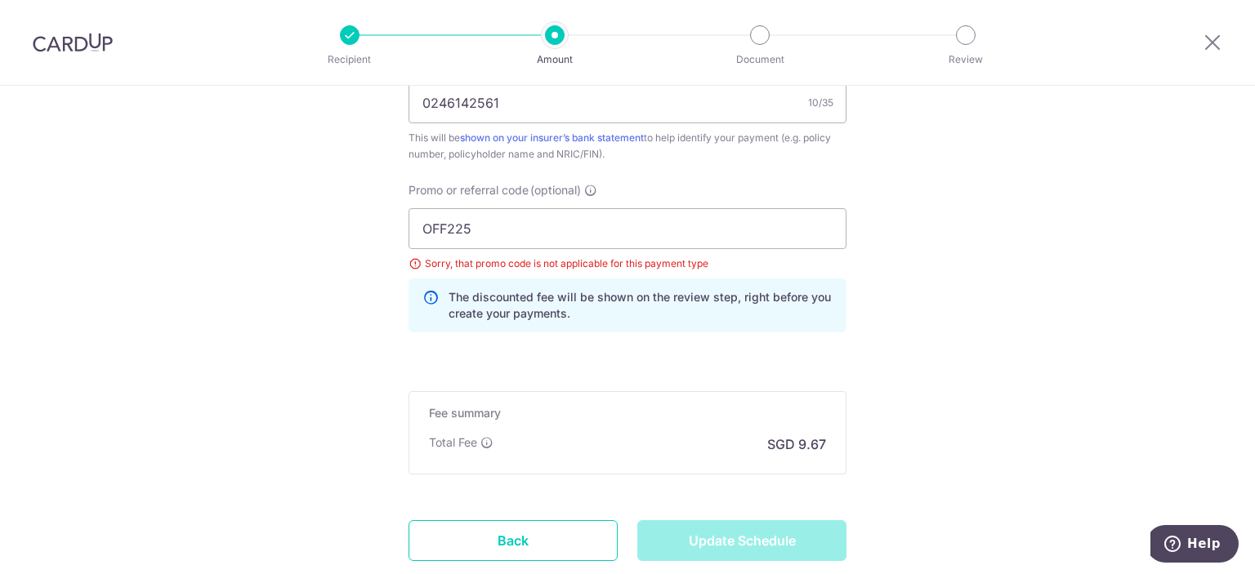
scroll to position [1002, 0]
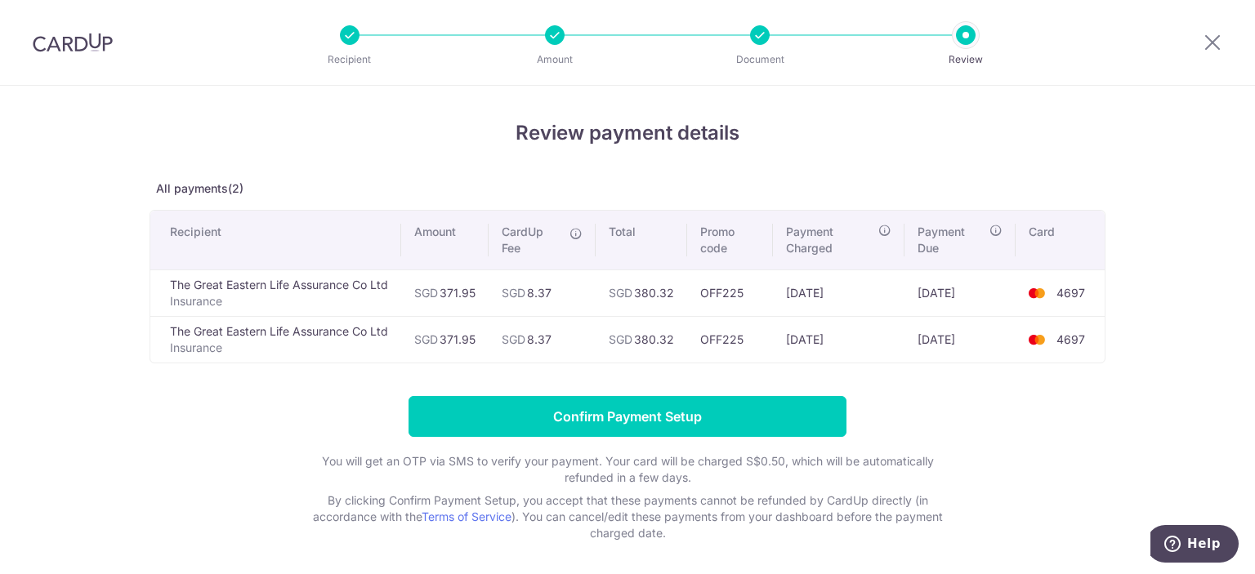
click at [64, 279] on div "Review payment details All payments(2) Recipient Amount CardUp Fee Total Promo …" at bounding box center [627, 362] width 1255 height 552
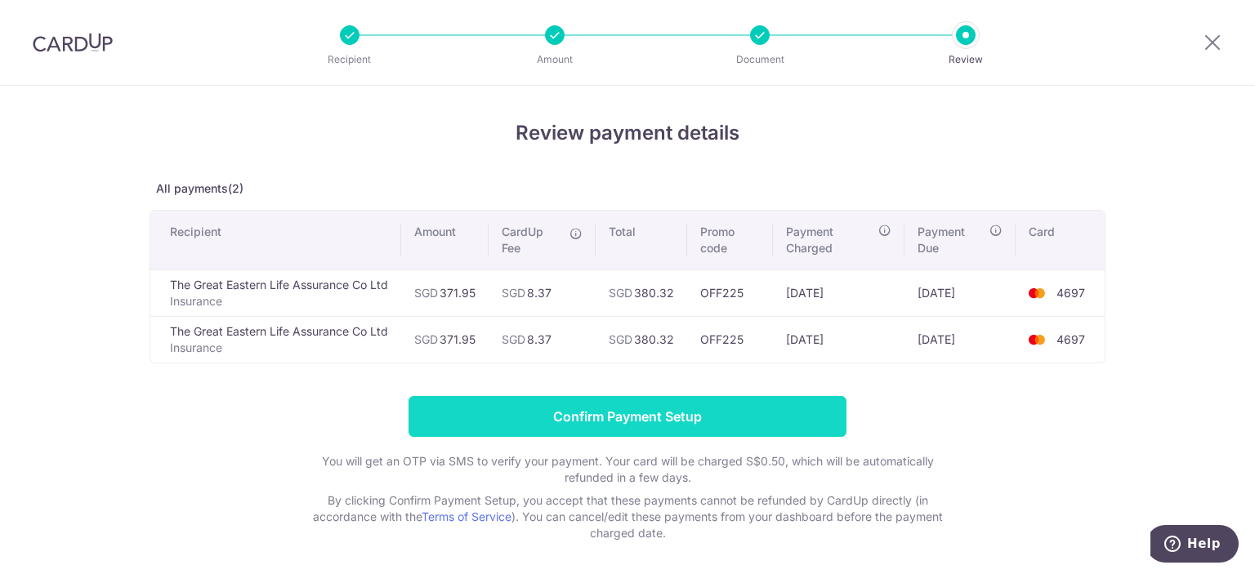
click at [734, 408] on input "Confirm Payment Setup" at bounding box center [627, 416] width 438 height 41
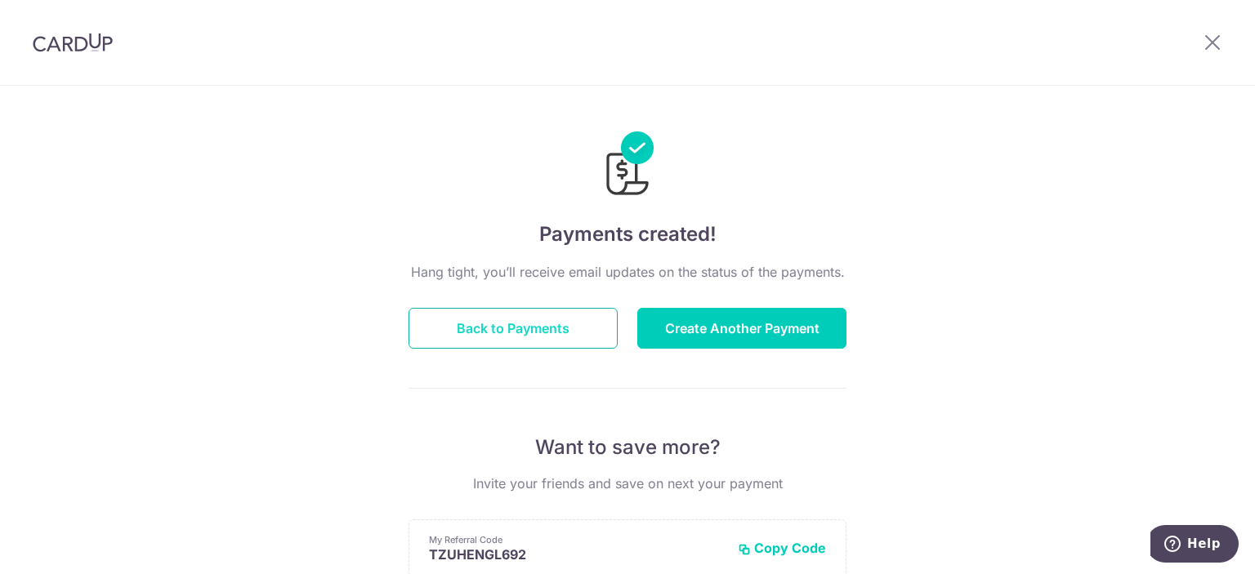
click at [560, 338] on button "Back to Payments" at bounding box center [512, 328] width 209 height 41
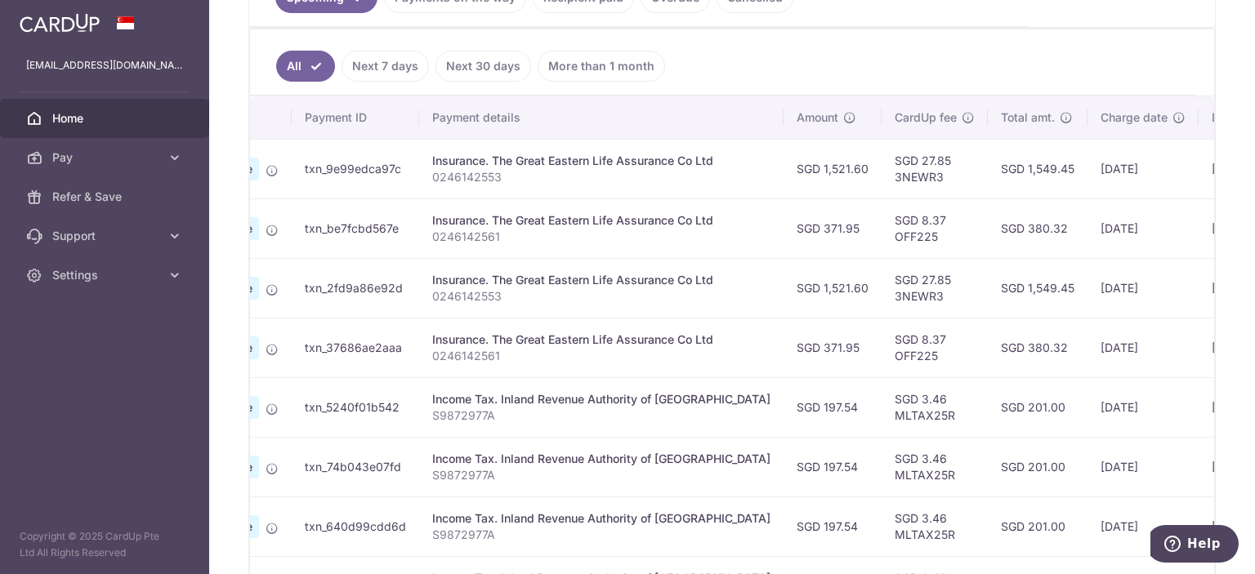
scroll to position [0, 312]
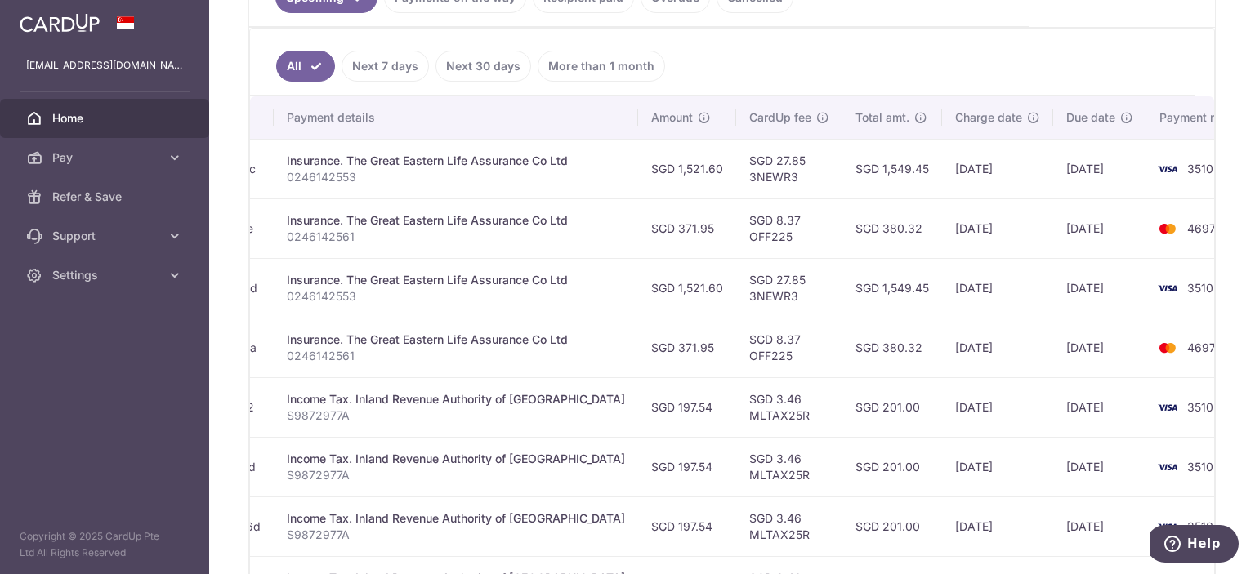
click at [736, 259] on td "SGD 27.85 3NEWR3" at bounding box center [789, 288] width 106 height 60
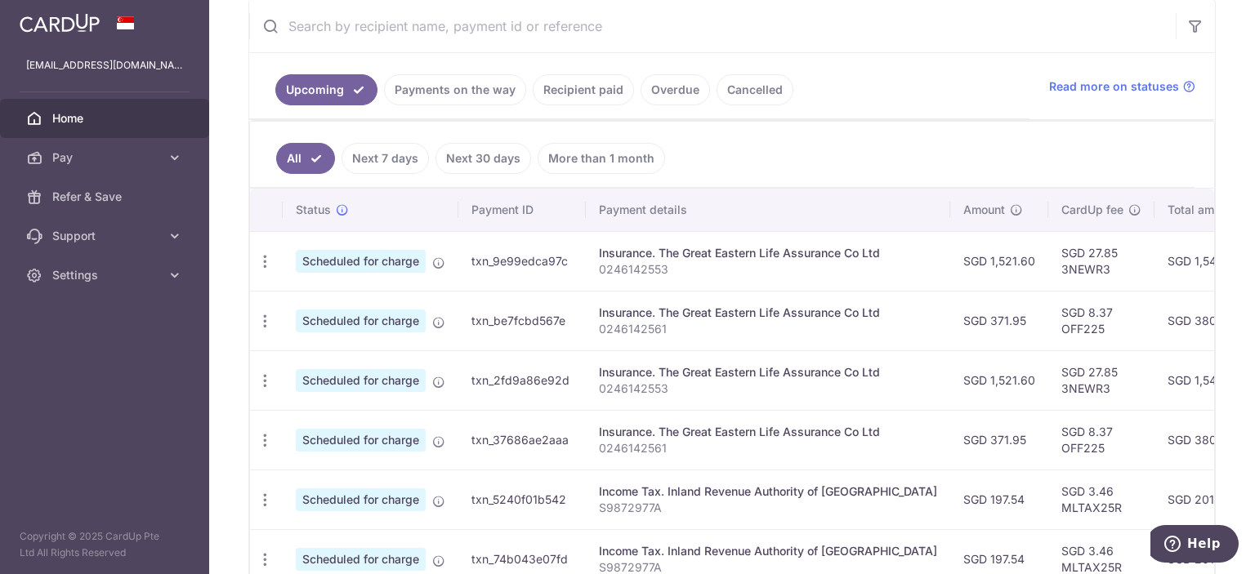
scroll to position [0, 0]
